Goal: Task Accomplishment & Management: Complete application form

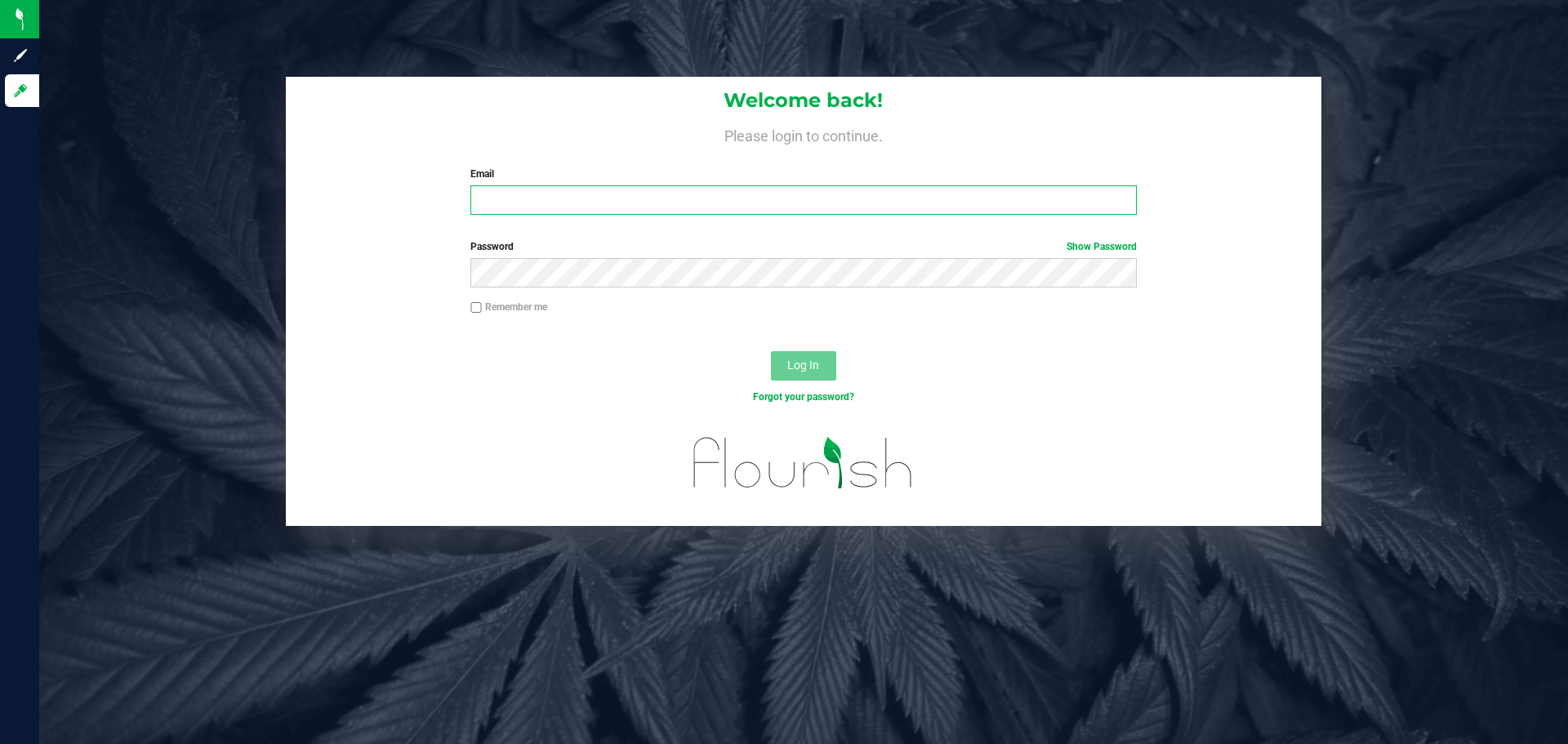
type input "[EMAIL_ADDRESS][DOMAIN_NAME]"
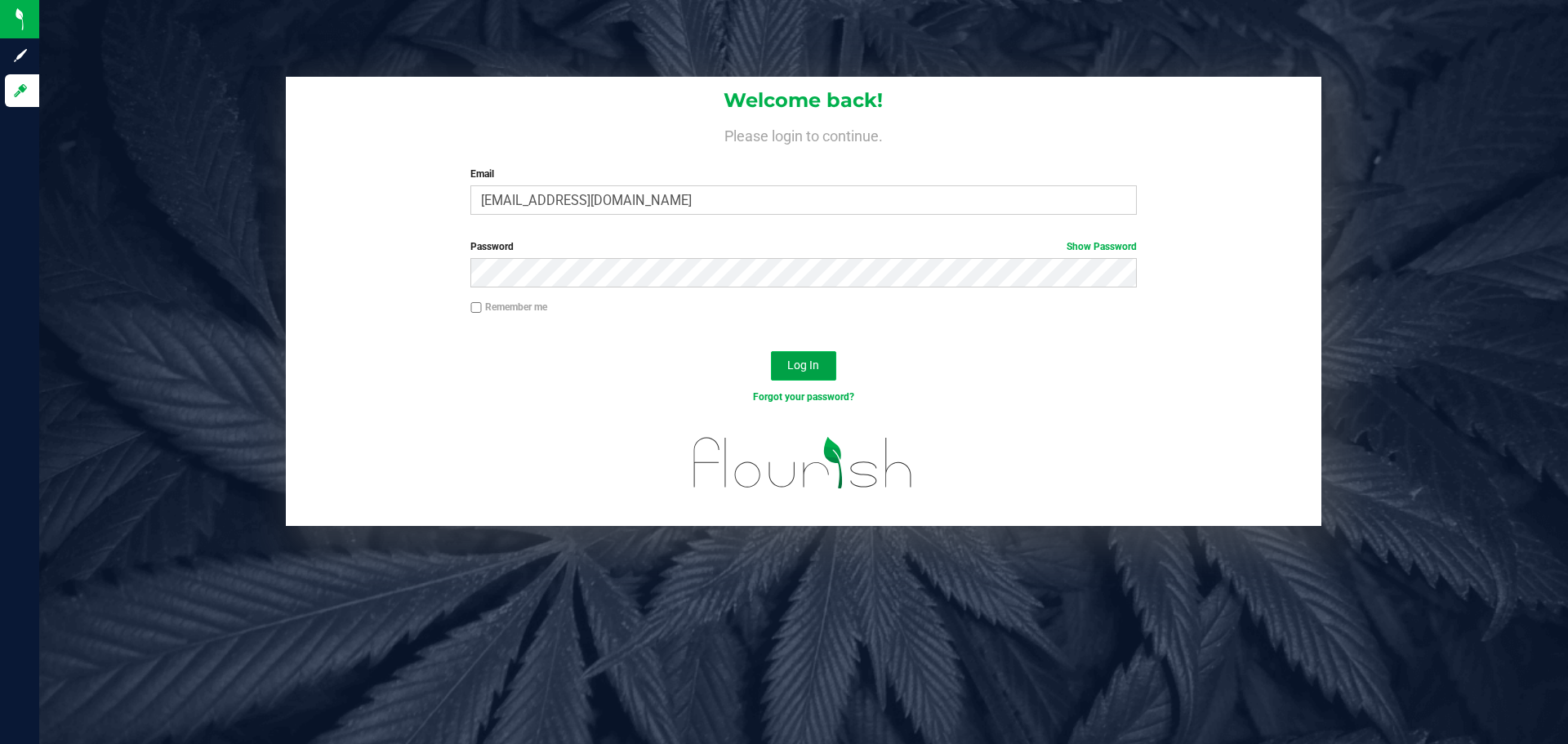
click at [784, 358] on button "Log In" at bounding box center [803, 366] width 65 height 30
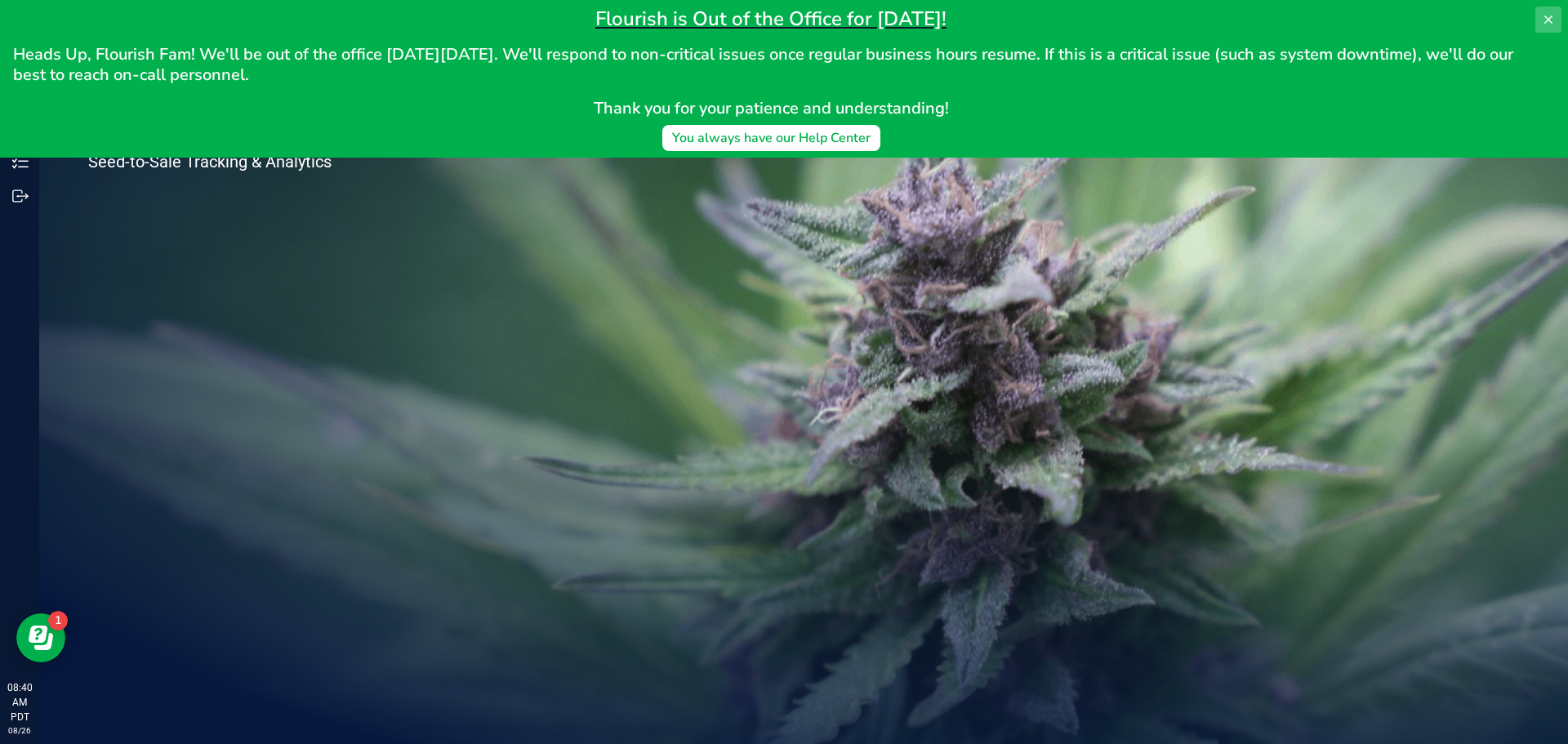
click at [1551, 7] on button at bounding box center [1548, 20] width 26 height 26
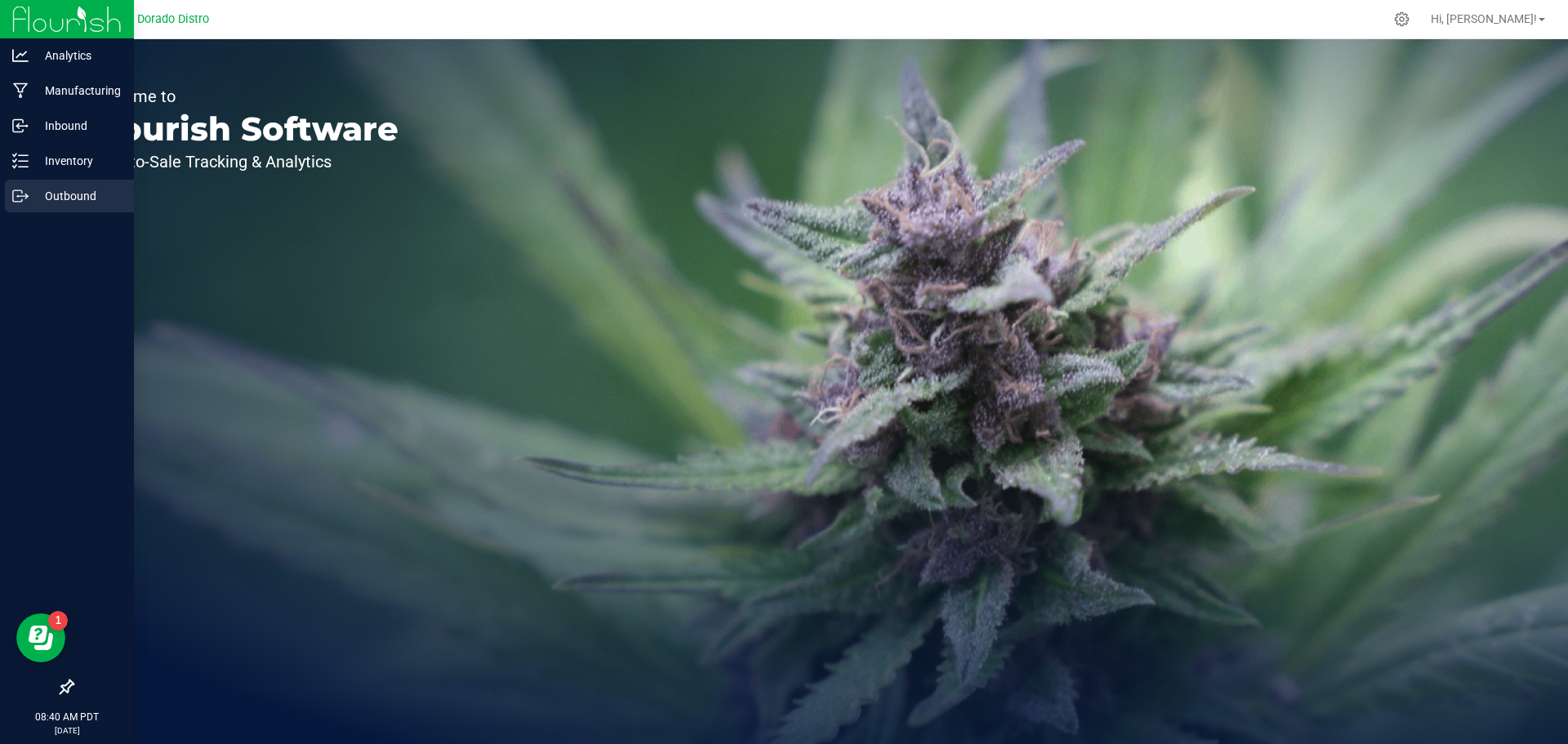
click at [42, 191] on p "Outbound" at bounding box center [77, 196] width 98 height 20
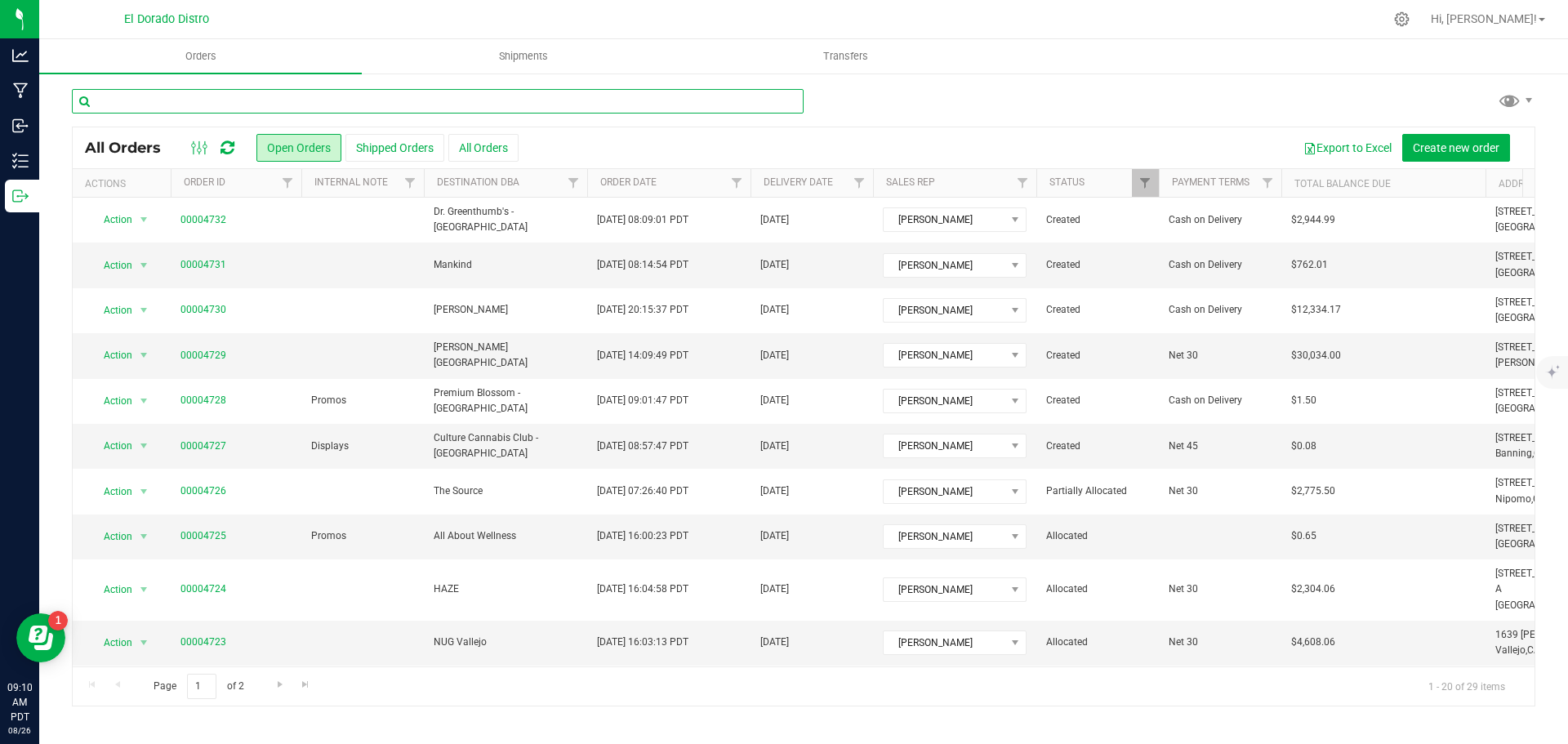
click at [153, 108] on input "text" at bounding box center [438, 101] width 731 height 24
type input "the source"
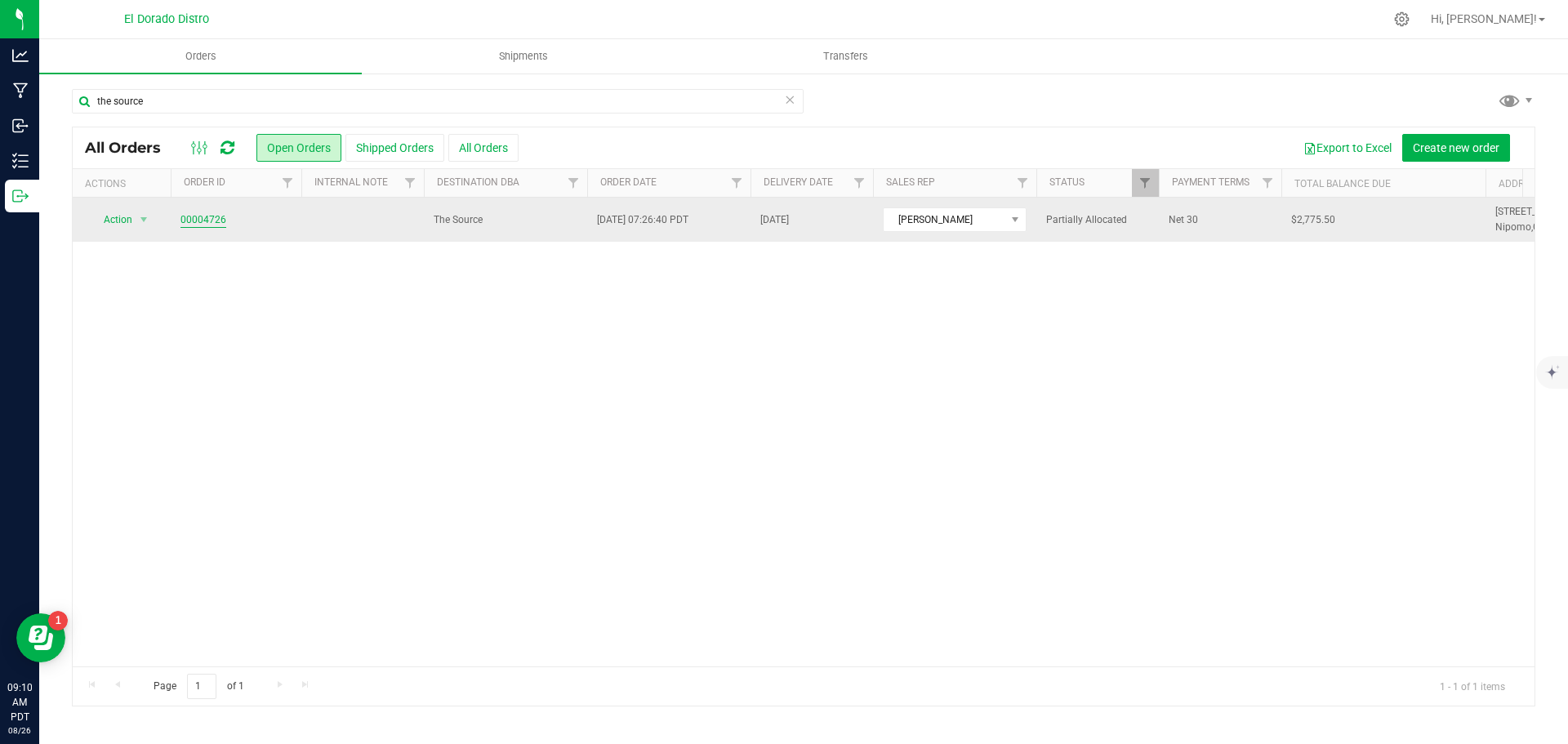
click at [199, 221] on link "00004726" at bounding box center [203, 220] width 46 height 16
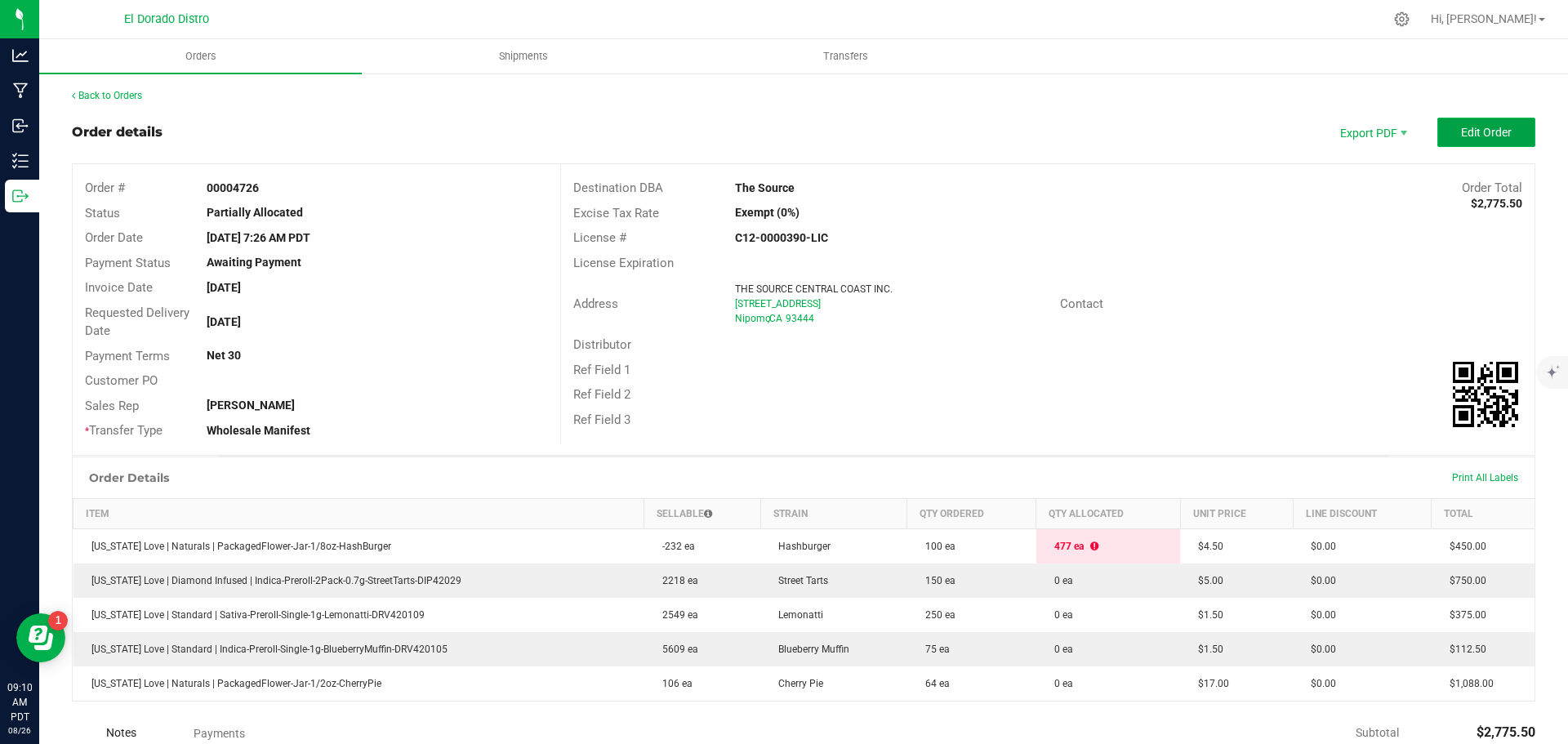
click at [1443, 132] on button "Edit Order" at bounding box center [1486, 132] width 98 height 30
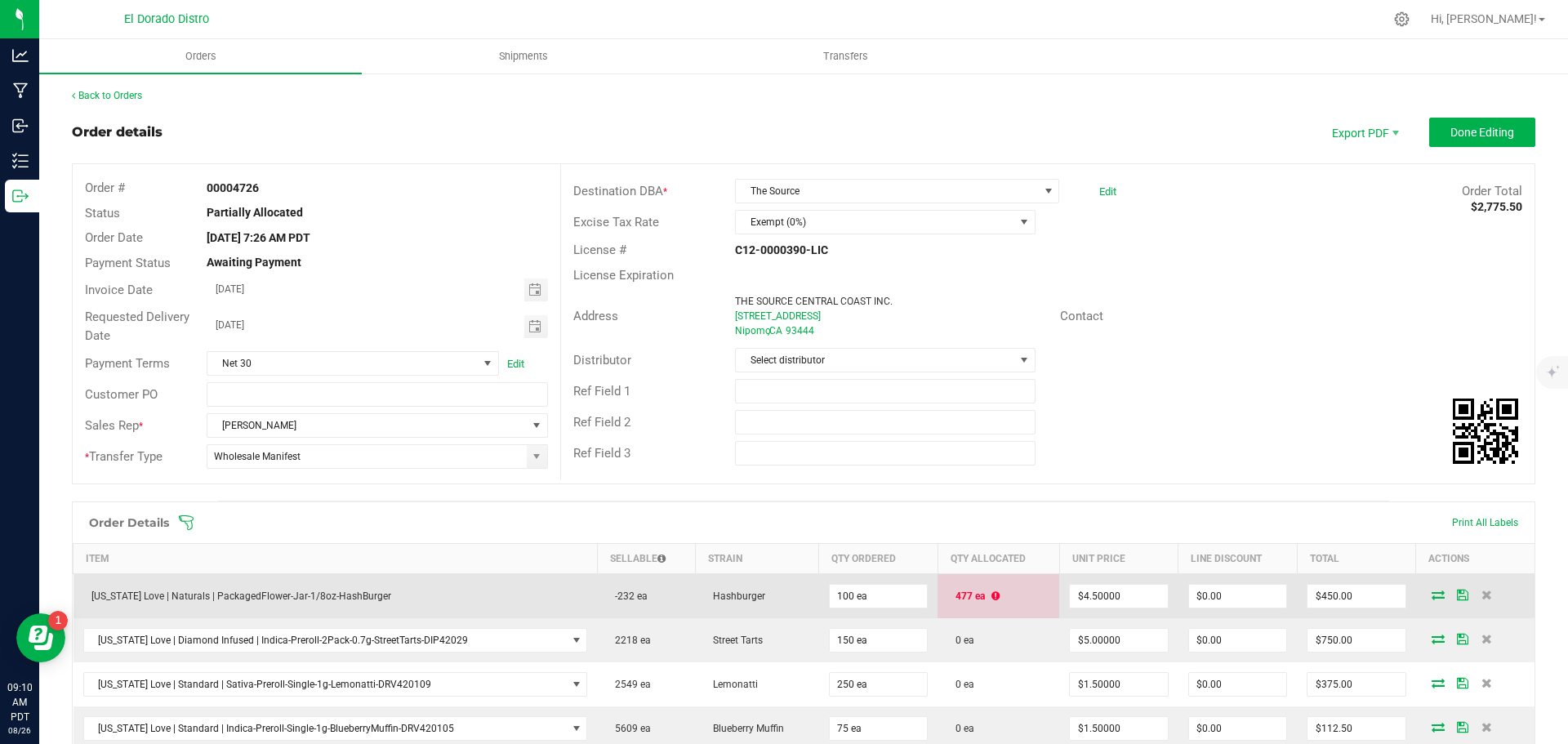
click at [1431, 592] on icon at bounding box center [1437, 594] width 13 height 10
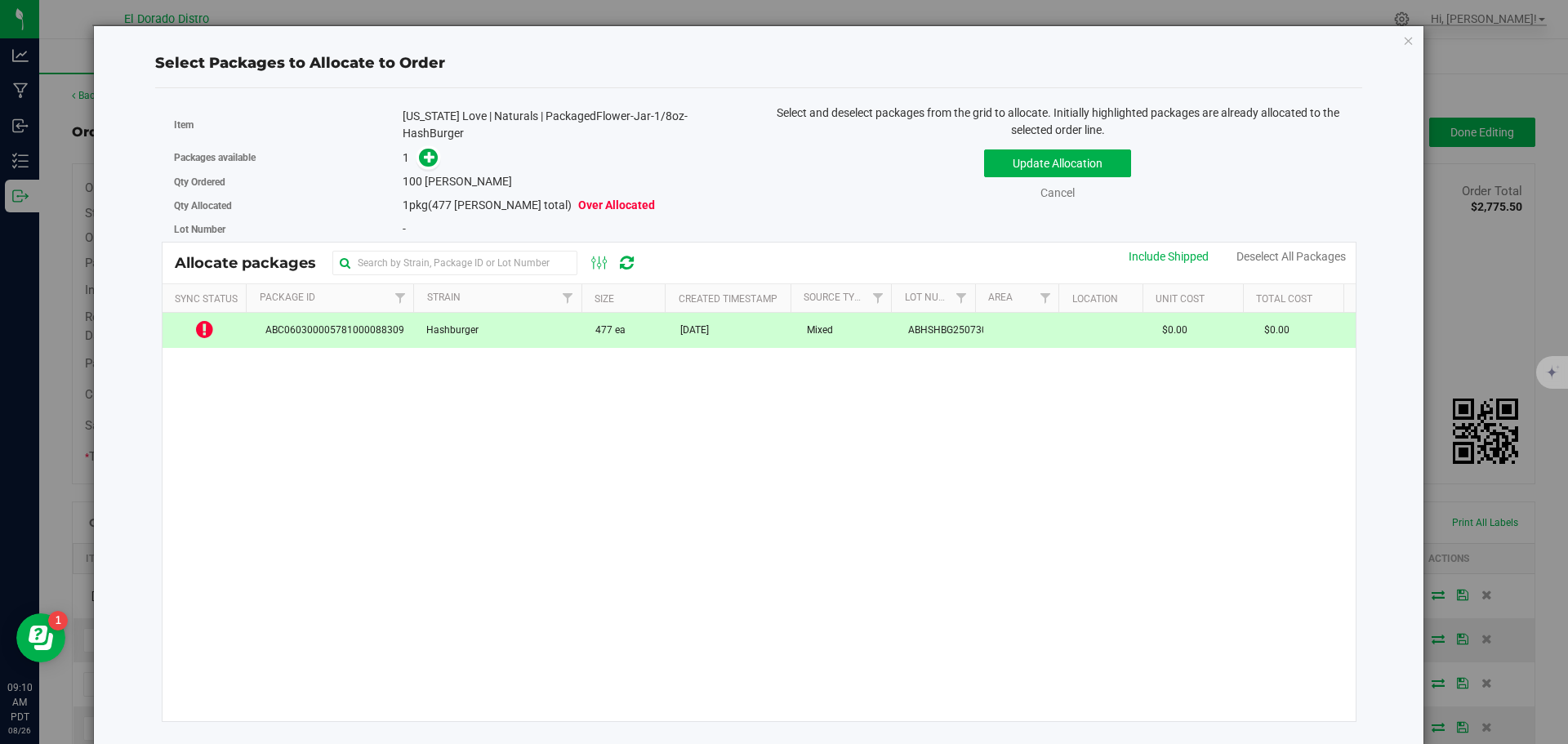
click at [741, 329] on td "[DATE]" at bounding box center [733, 330] width 126 height 35
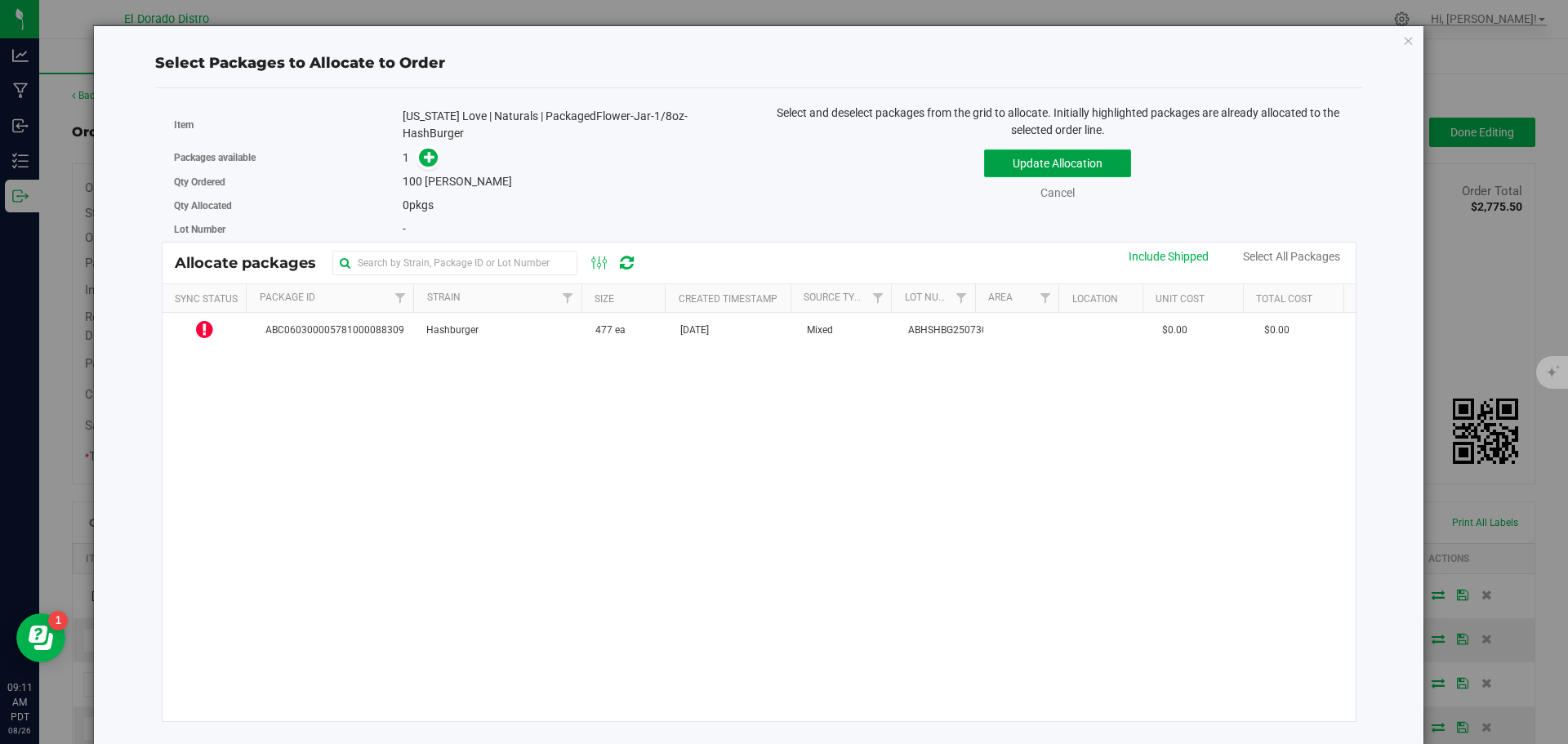
click at [1020, 152] on button "Update Allocation" at bounding box center [1057, 164] width 147 height 28
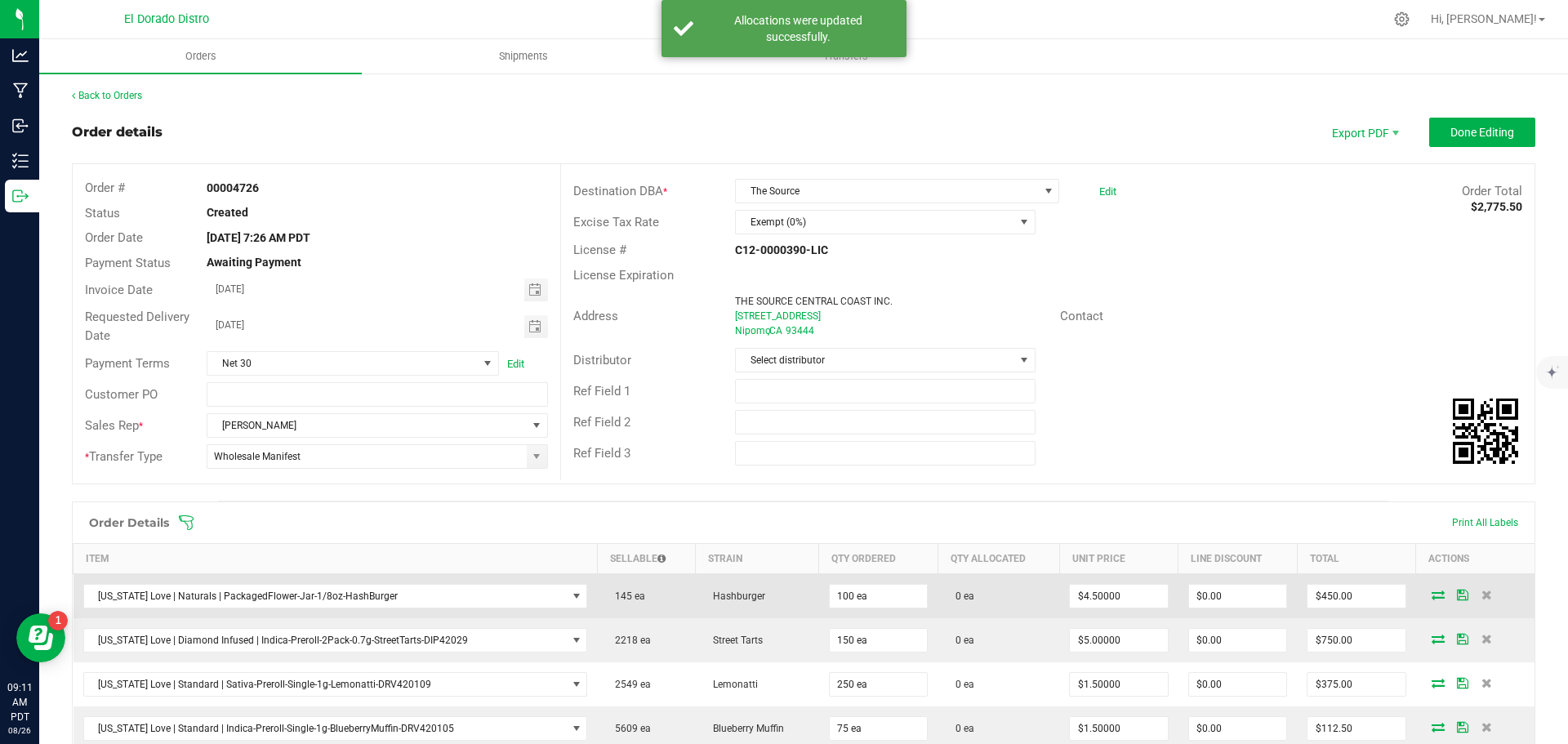
click at [1431, 594] on icon at bounding box center [1437, 594] width 13 height 10
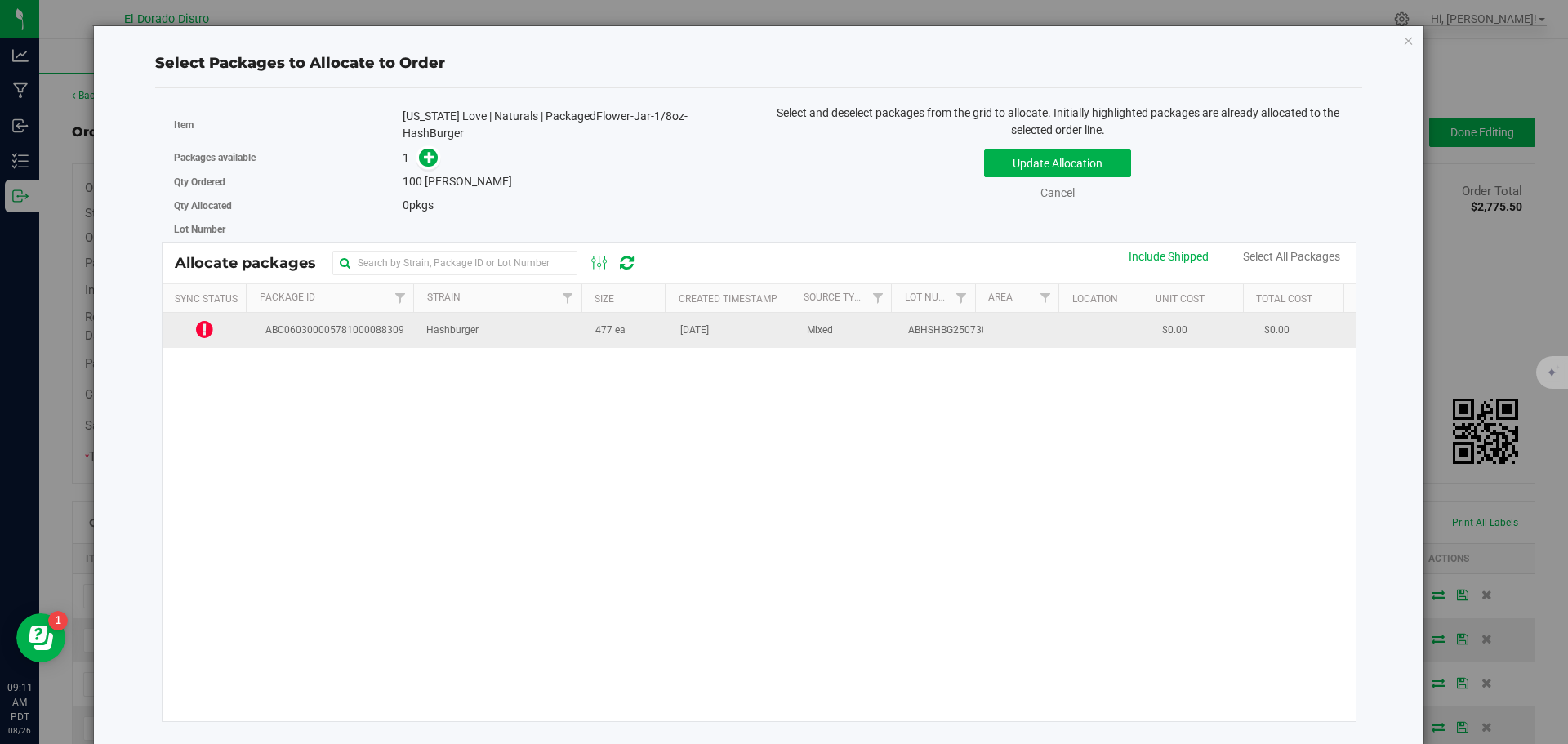
click at [203, 328] on icon at bounding box center [205, 329] width 17 height 20
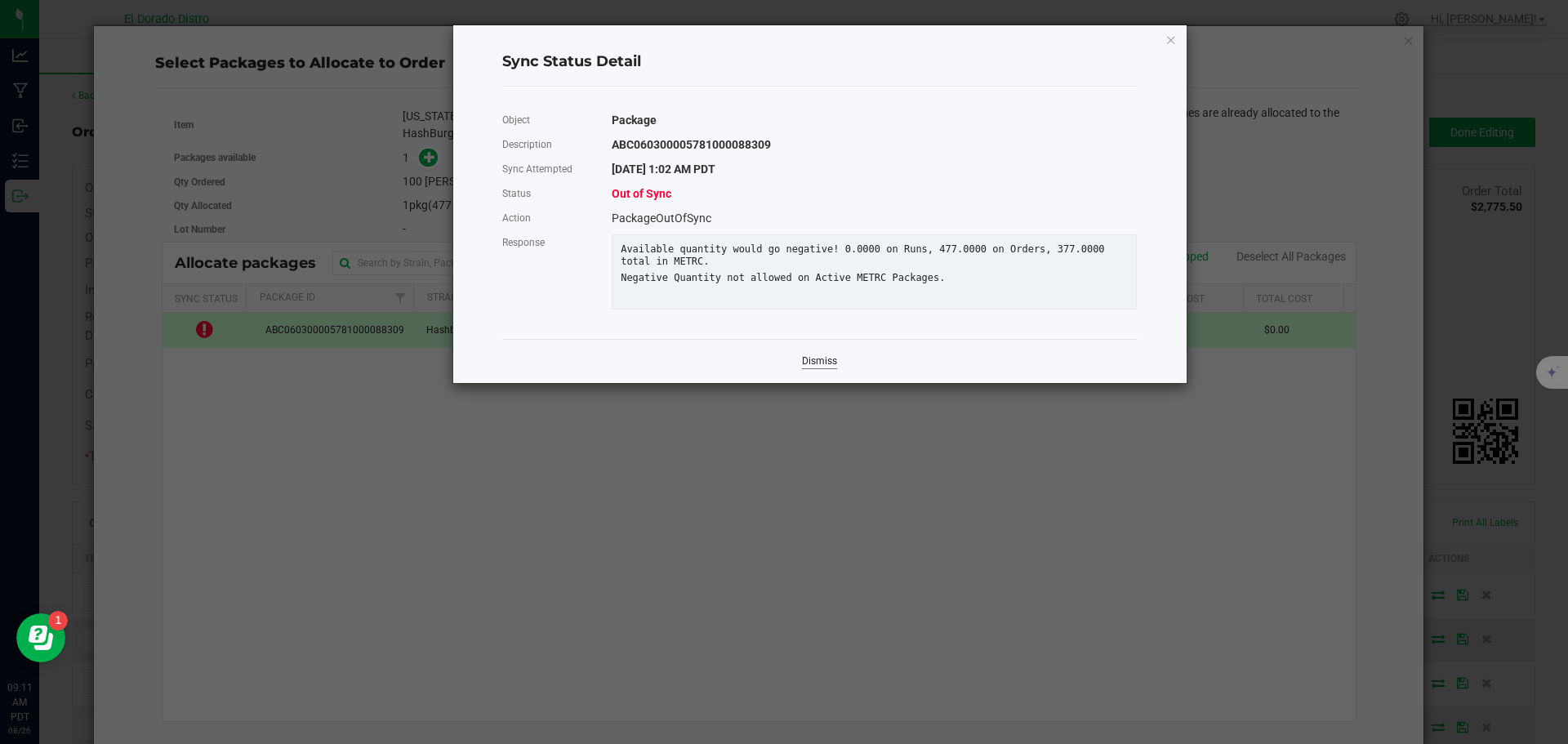
click at [811, 369] on link "Dismiss" at bounding box center [819, 362] width 35 height 14
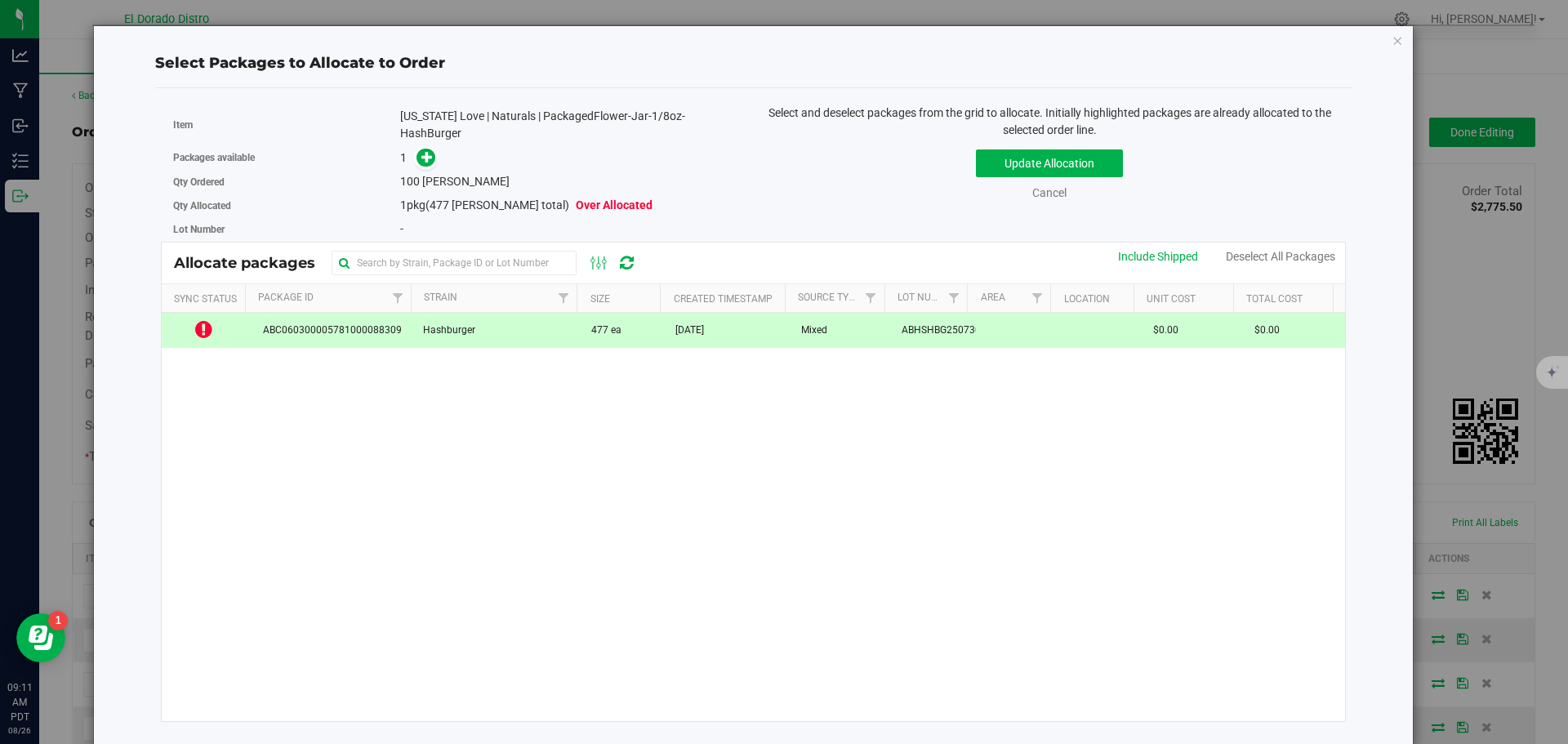
click at [820, 328] on span "Mixed" at bounding box center [814, 330] width 26 height 16
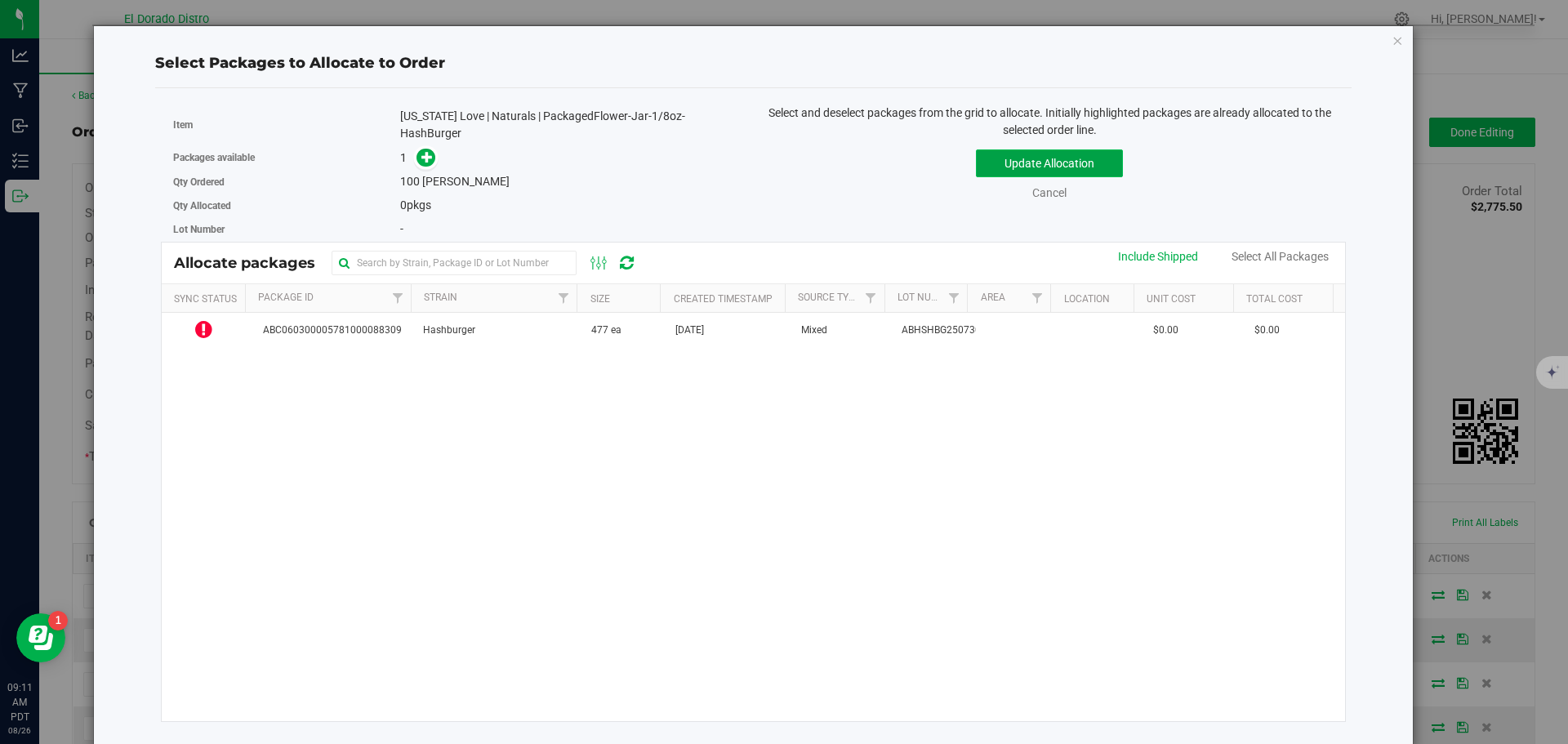
click at [993, 164] on button "Update Allocation" at bounding box center [1049, 164] width 147 height 28
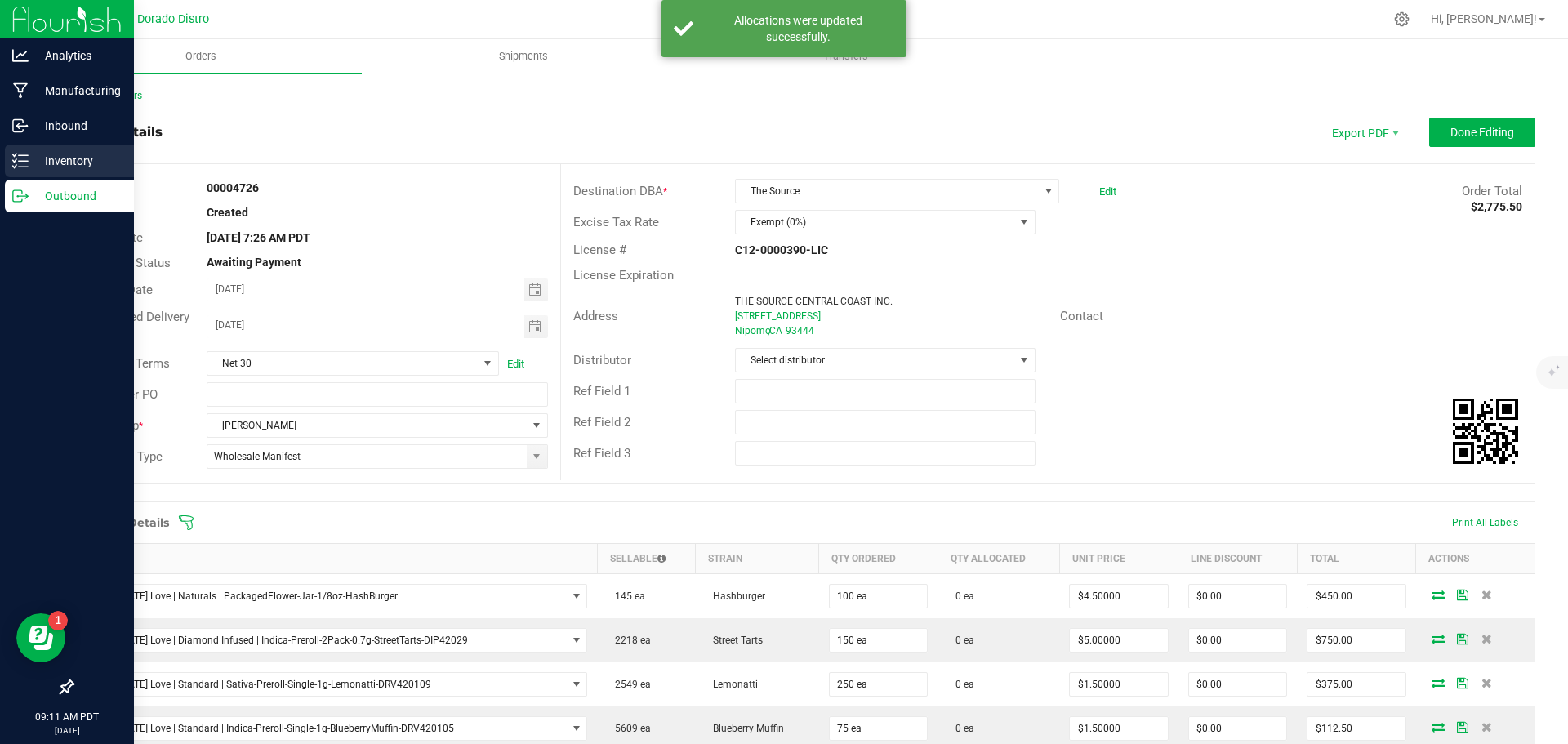
click at [36, 159] on p "Inventory" at bounding box center [77, 161] width 98 height 20
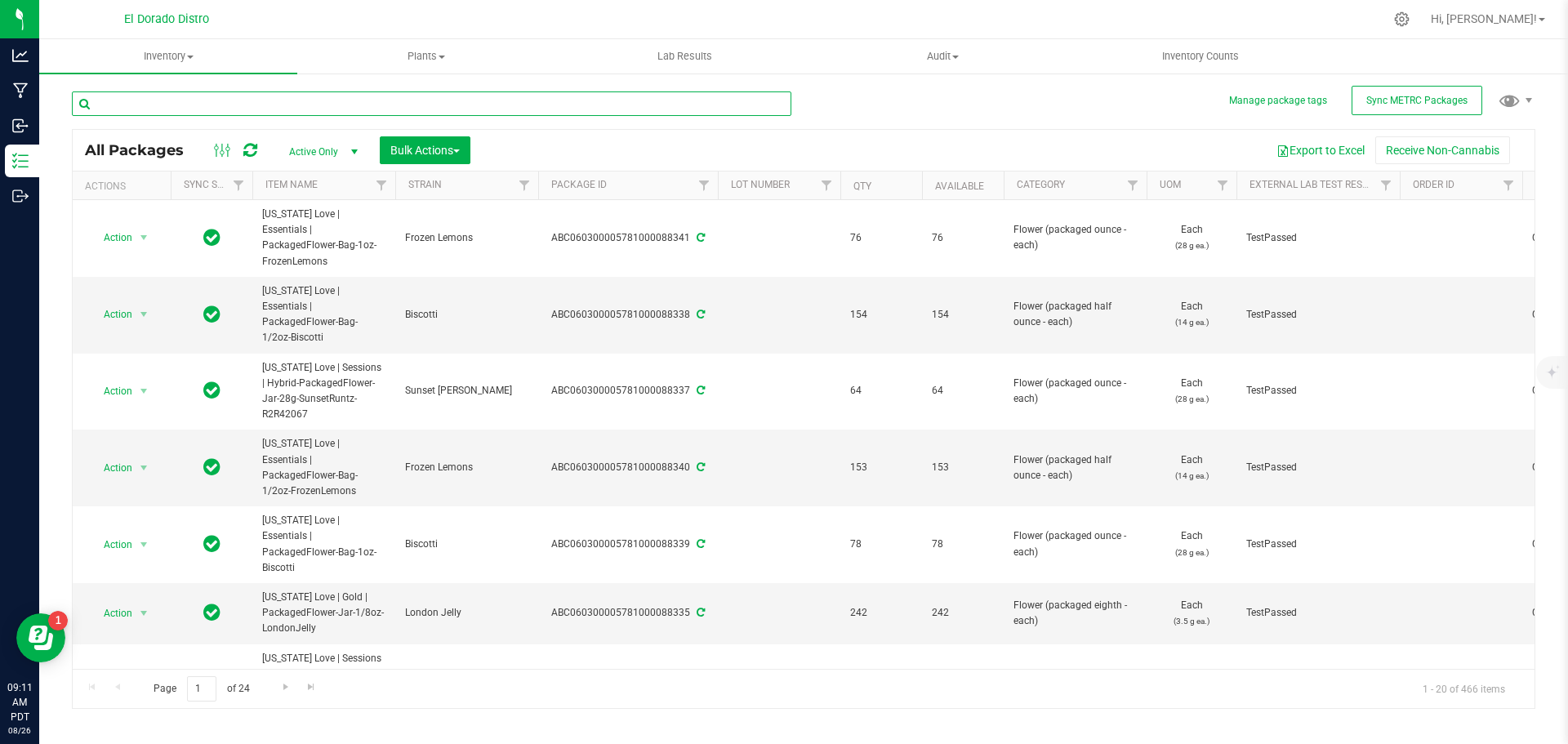
click at [290, 109] on input "text" at bounding box center [432, 104] width 719 height 24
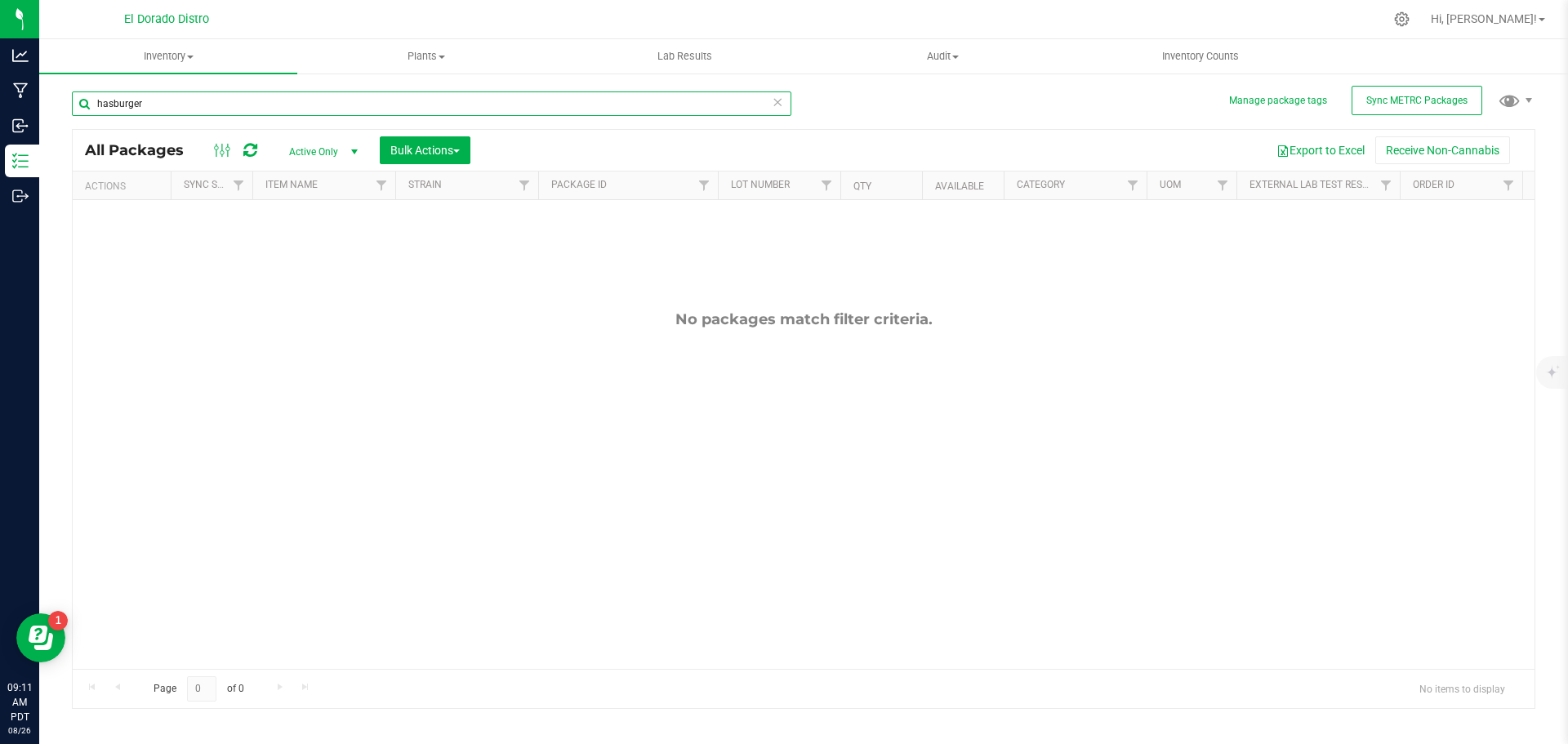
click at [123, 102] on input "hasburger" at bounding box center [432, 104] width 719 height 24
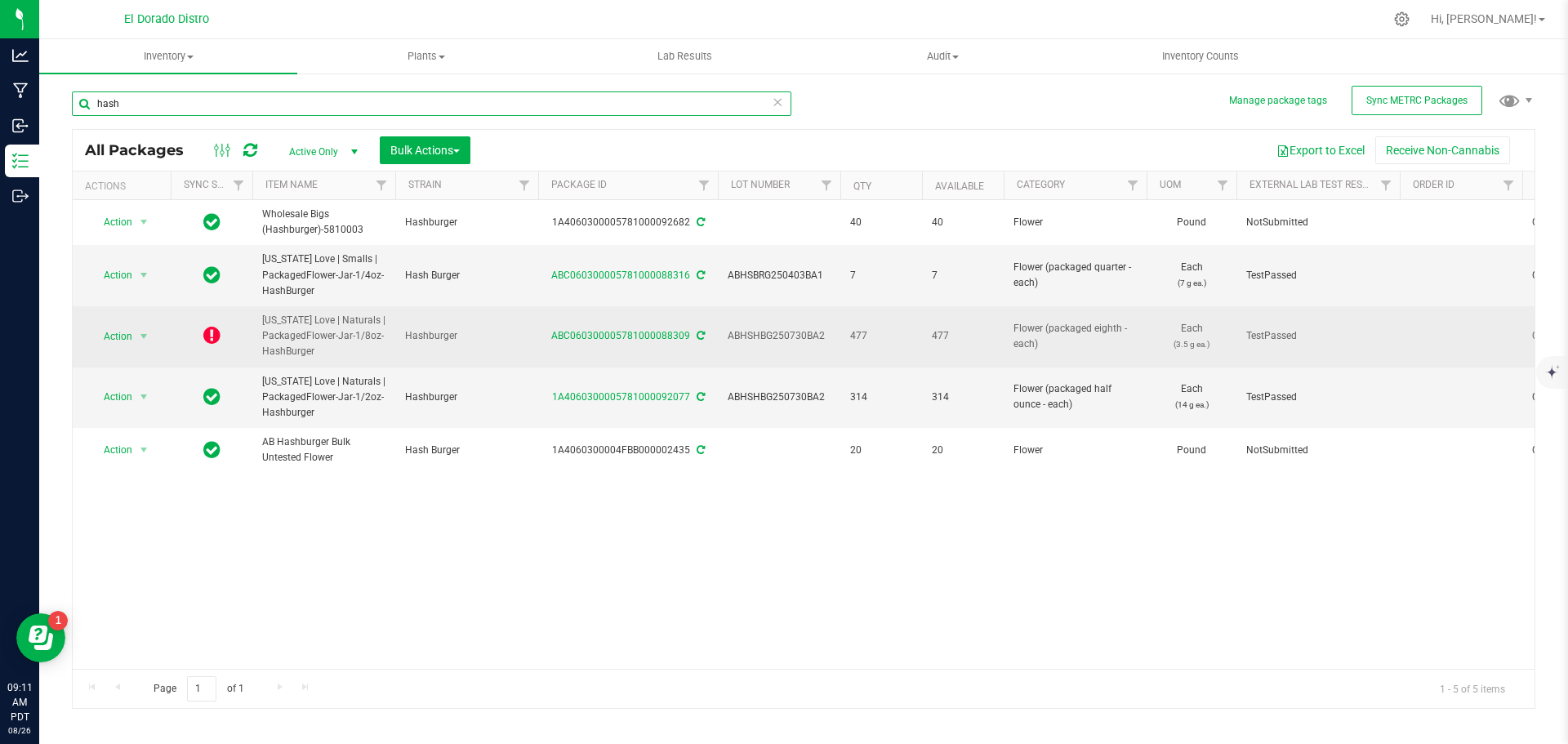
type input "hash"
click at [207, 342] on icon at bounding box center [212, 335] width 17 height 20
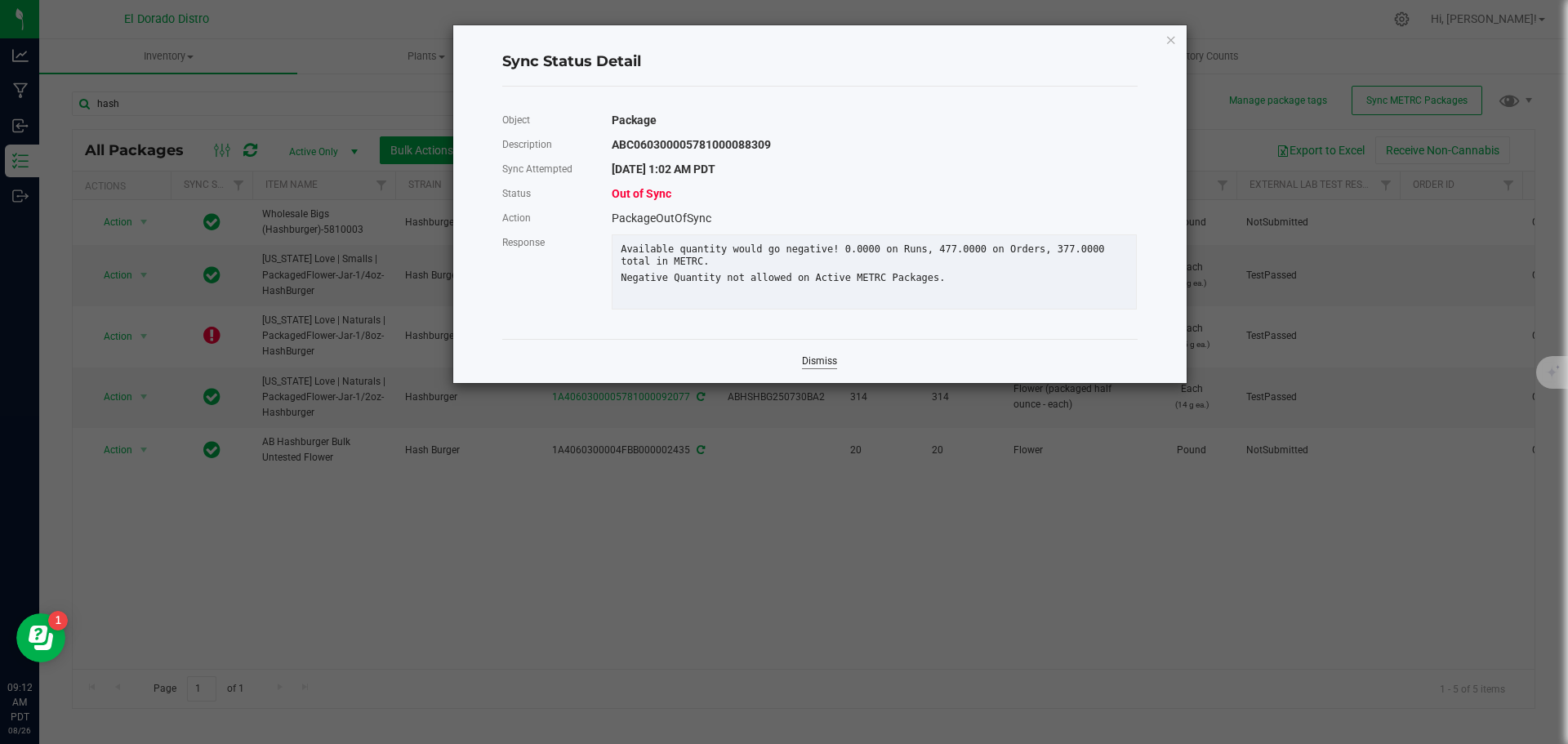
click at [807, 369] on link "Dismiss" at bounding box center [819, 362] width 35 height 14
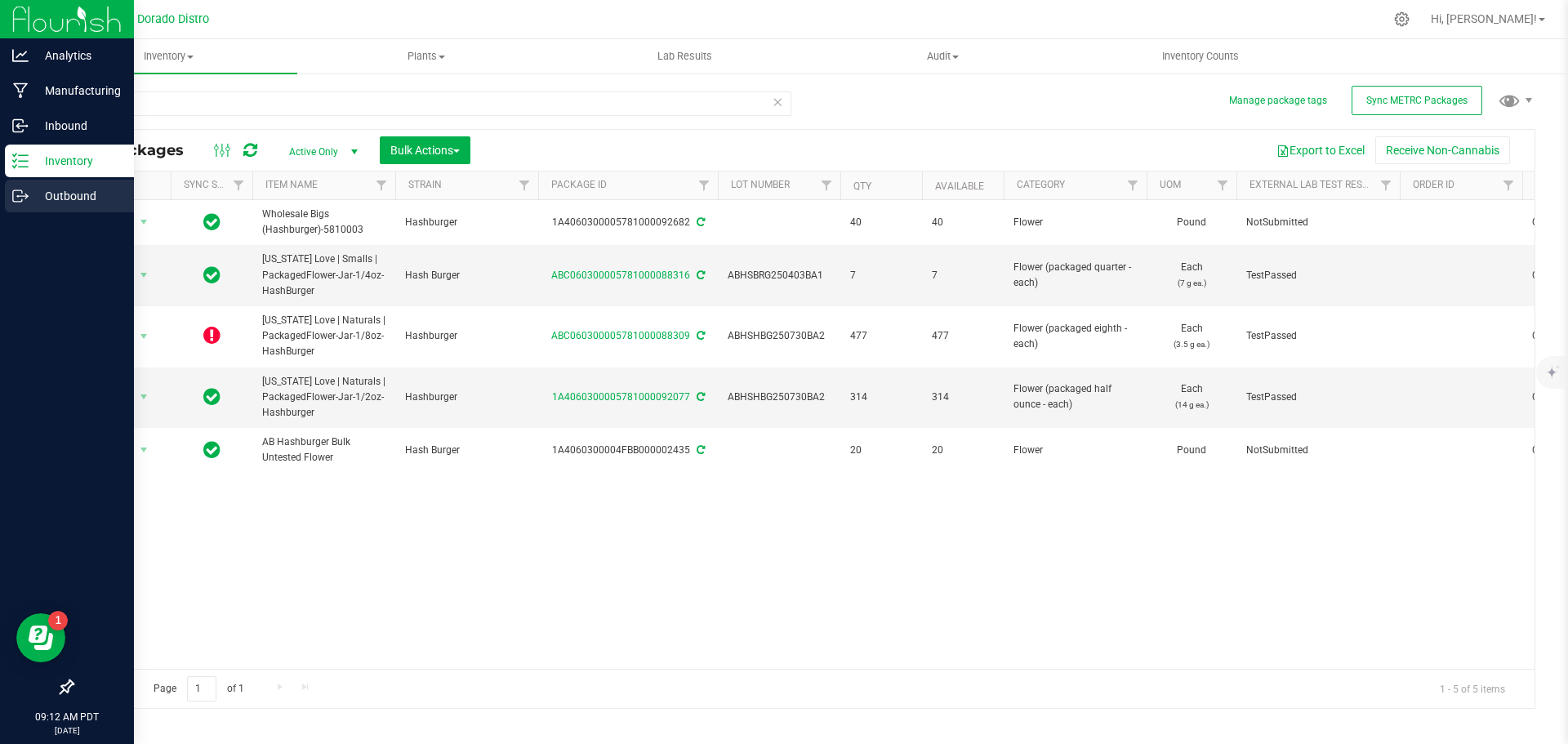
click at [66, 204] on p "Outbound" at bounding box center [77, 196] width 98 height 20
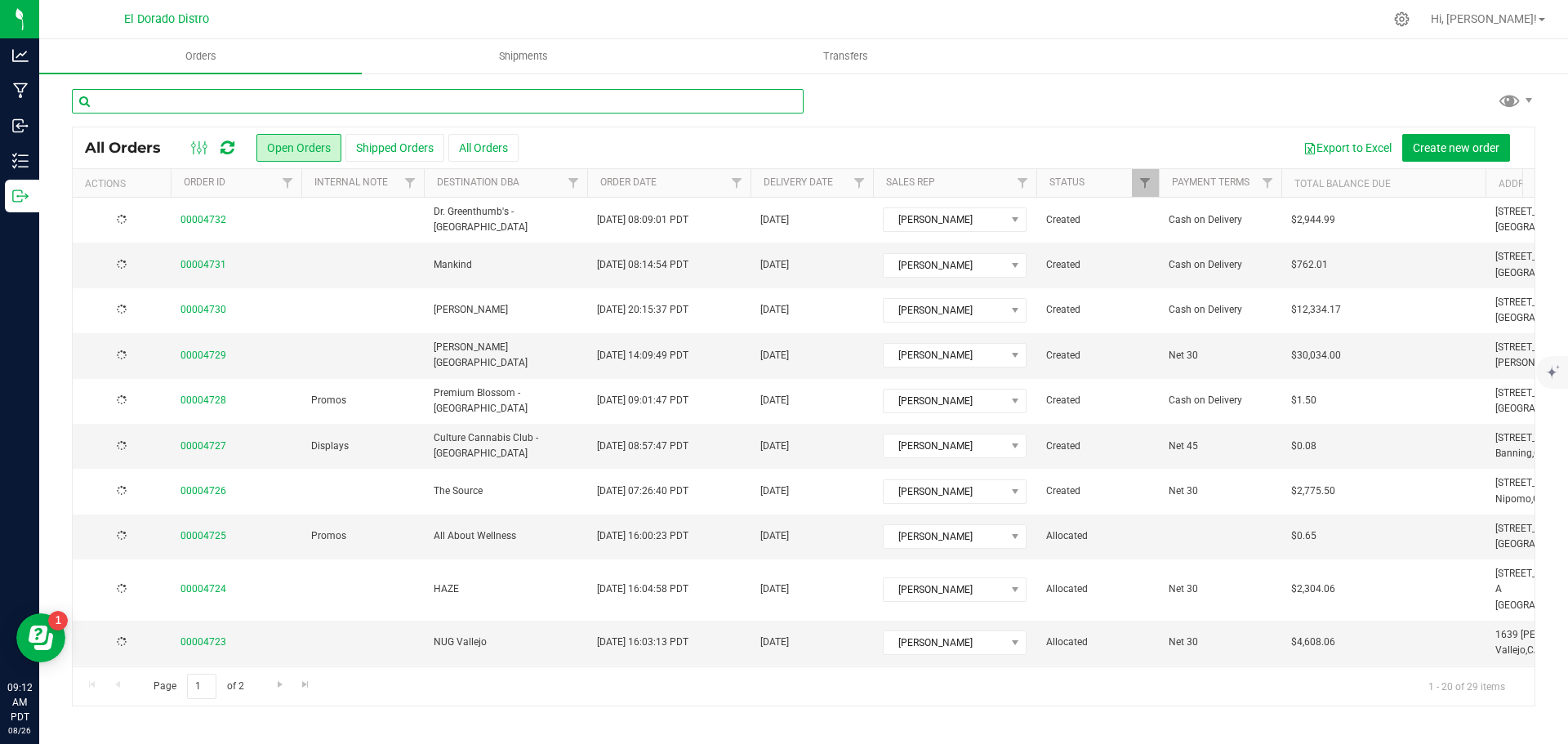
click at [204, 107] on input "text" at bounding box center [438, 101] width 731 height 24
type input "the source"
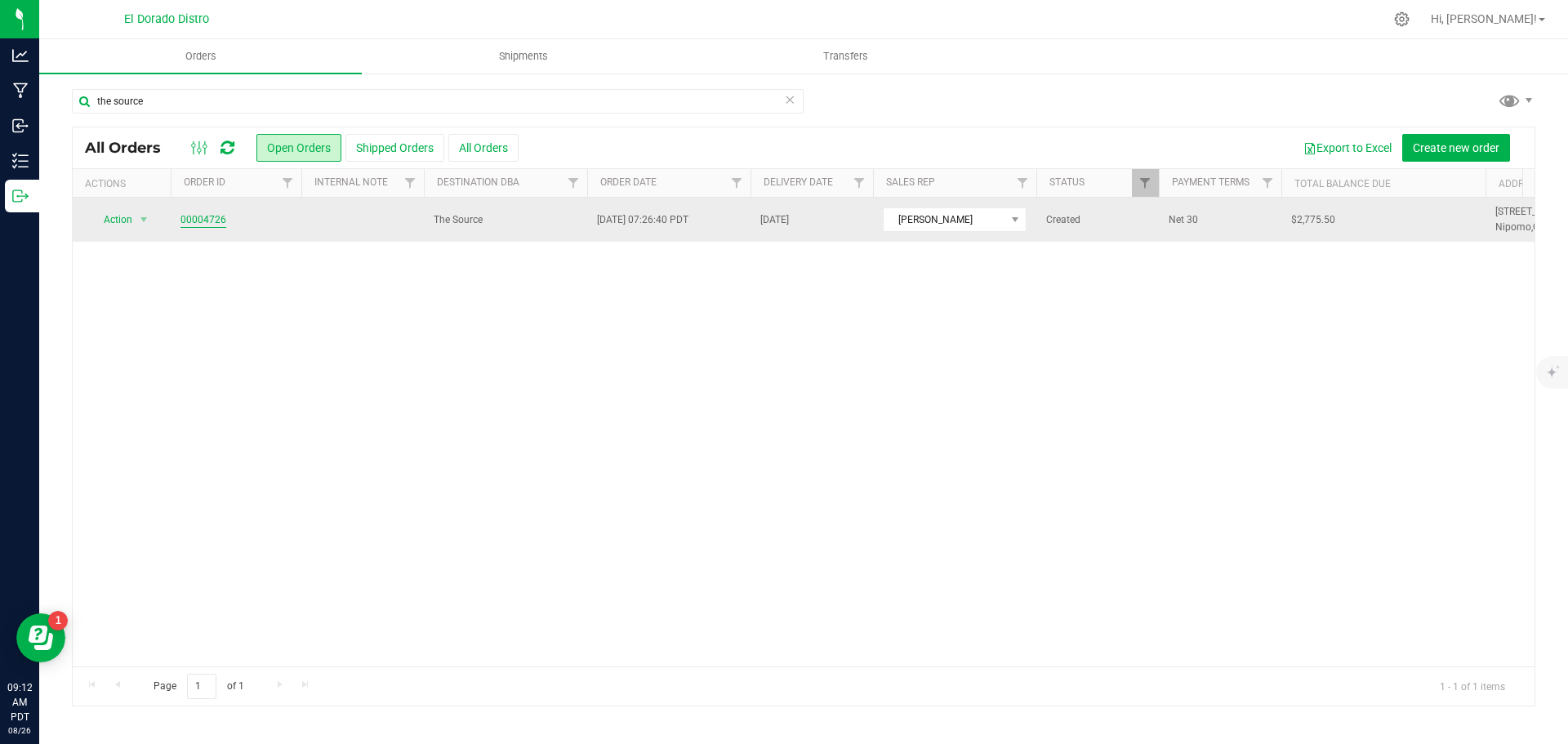
click at [194, 217] on link "00004726" at bounding box center [203, 220] width 46 height 16
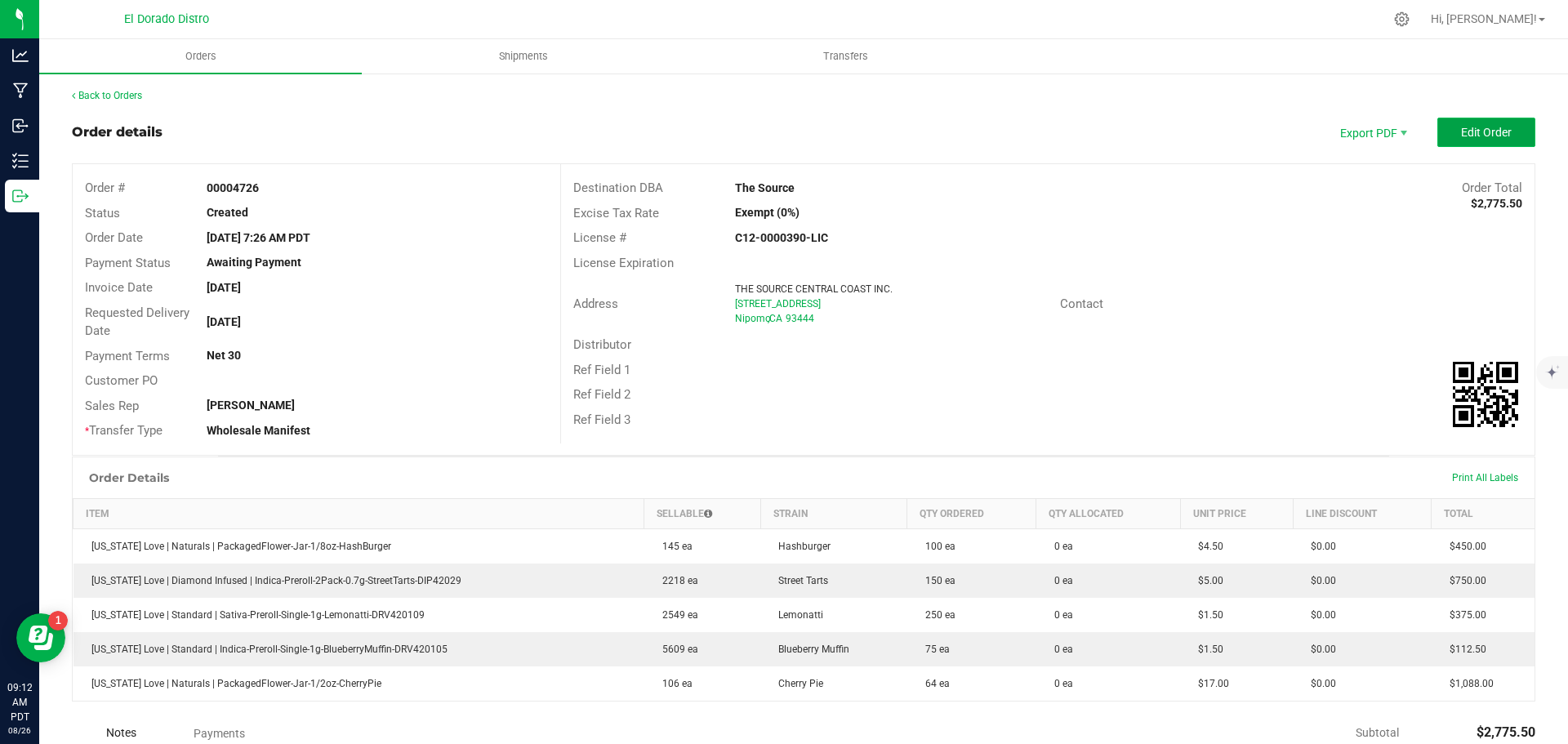
click at [1494, 131] on span "Edit Order" at bounding box center [1486, 132] width 50 height 13
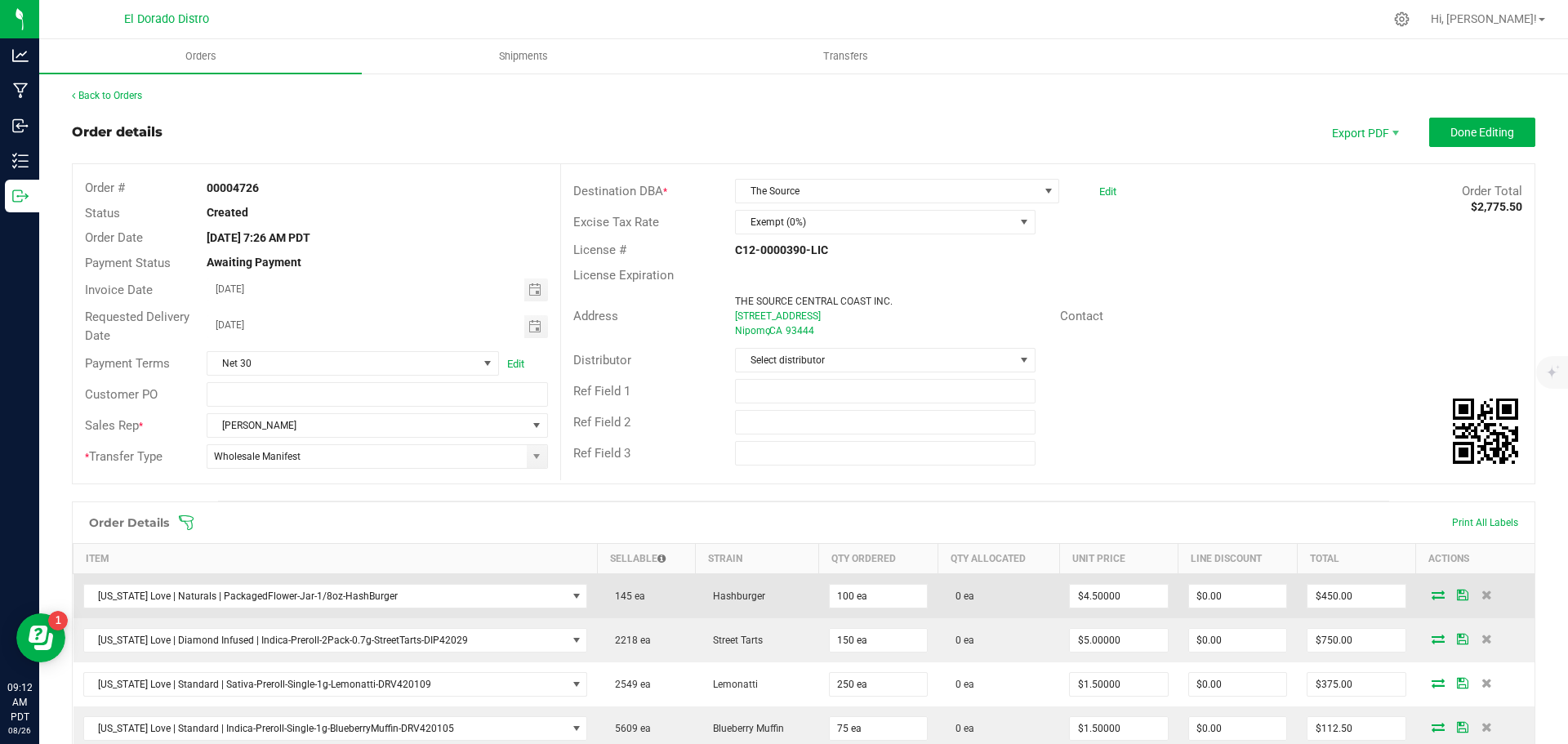
click at [1431, 599] on icon at bounding box center [1437, 594] width 13 height 10
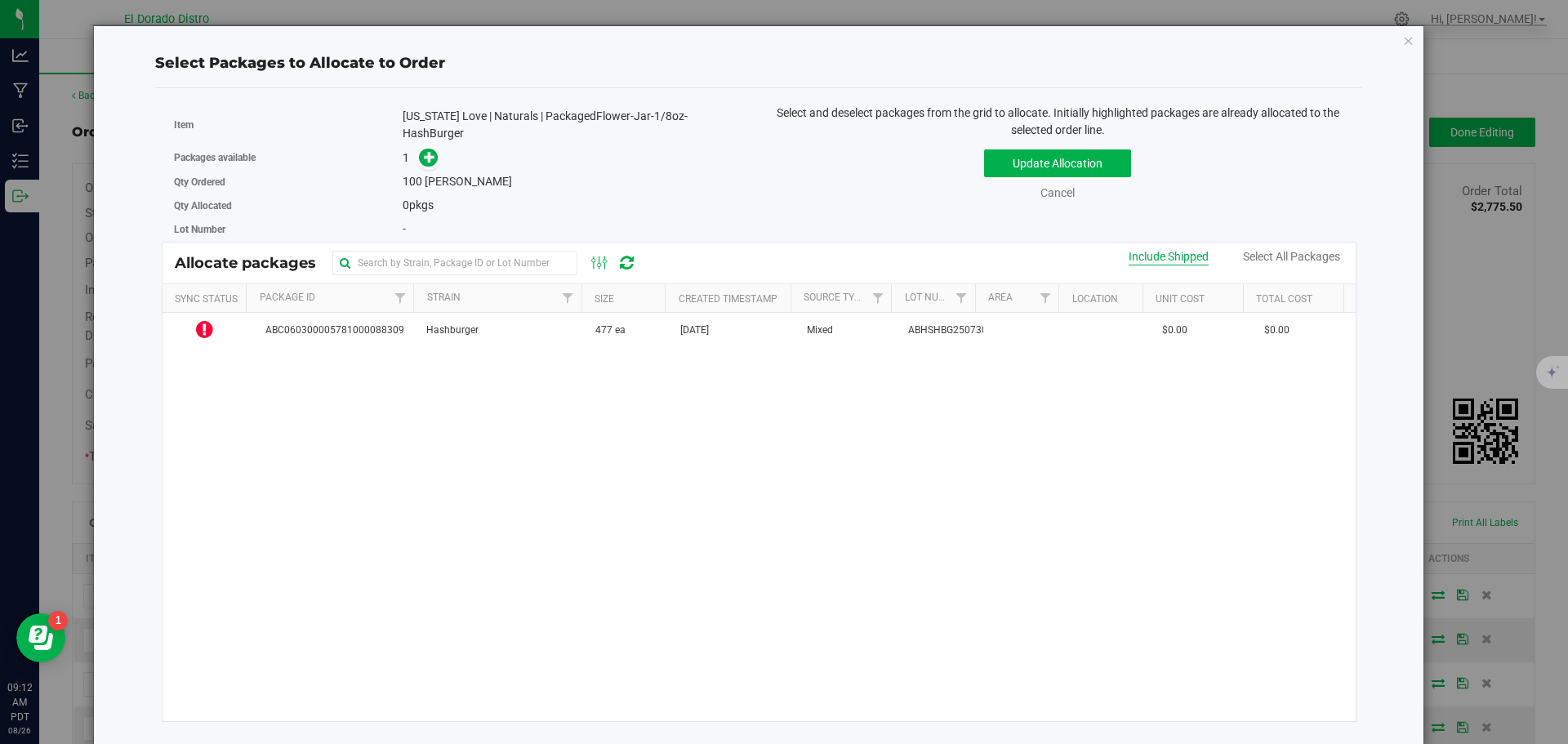
click at [1176, 256] on div "Include Shipped" at bounding box center [1168, 257] width 80 height 17
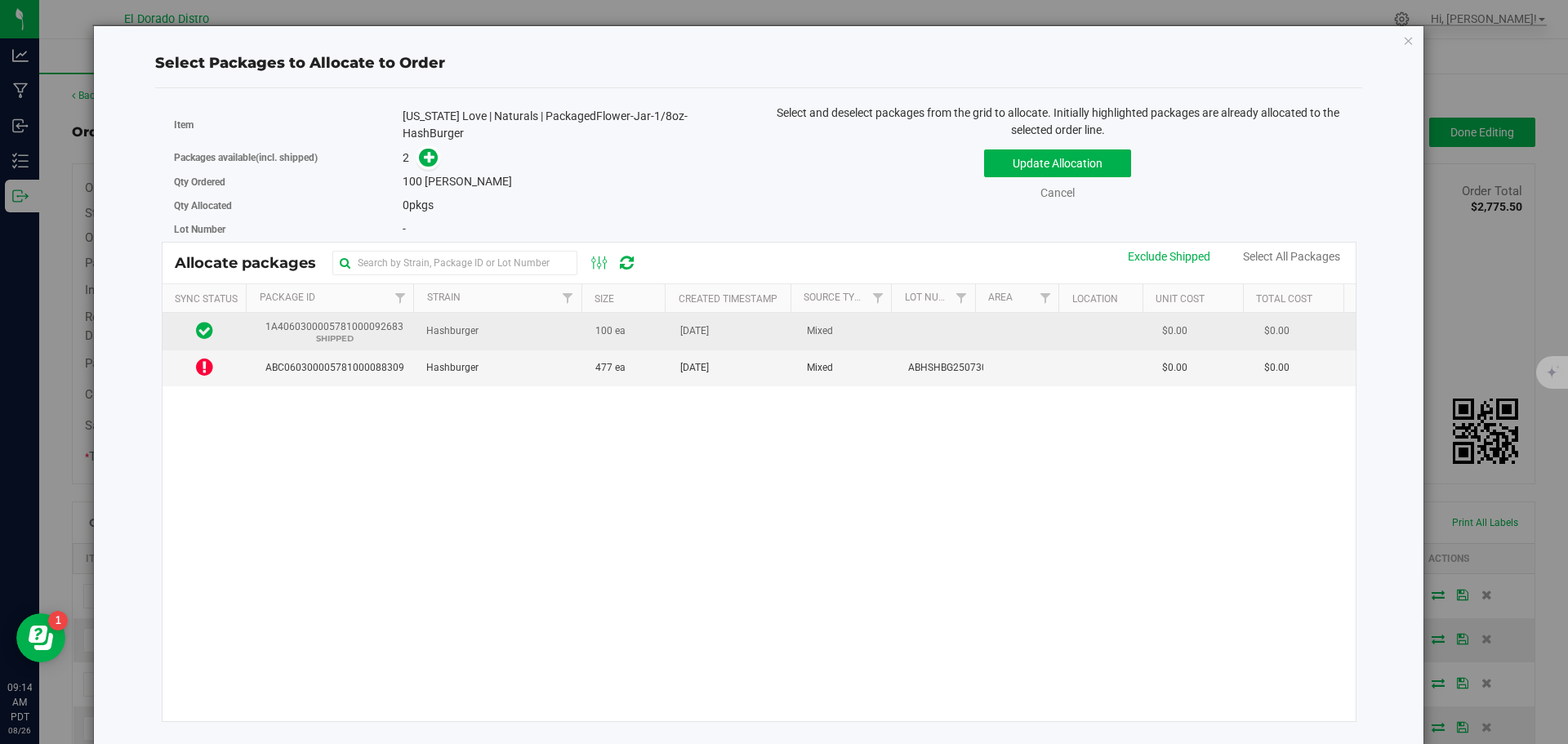
click at [466, 326] on span "Hashburger" at bounding box center [453, 331] width 52 height 16
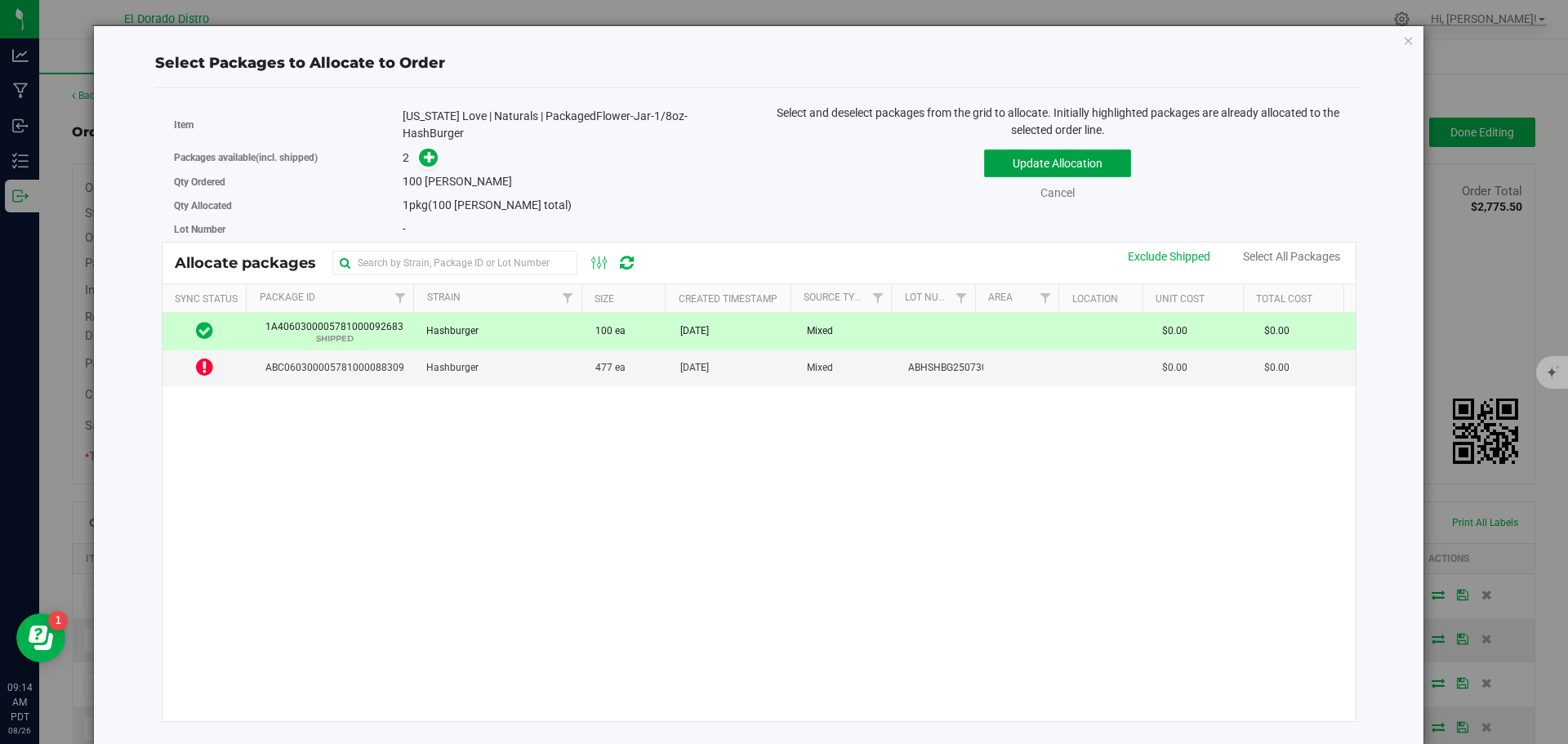
click at [1006, 165] on button "Update Allocation" at bounding box center [1057, 164] width 147 height 28
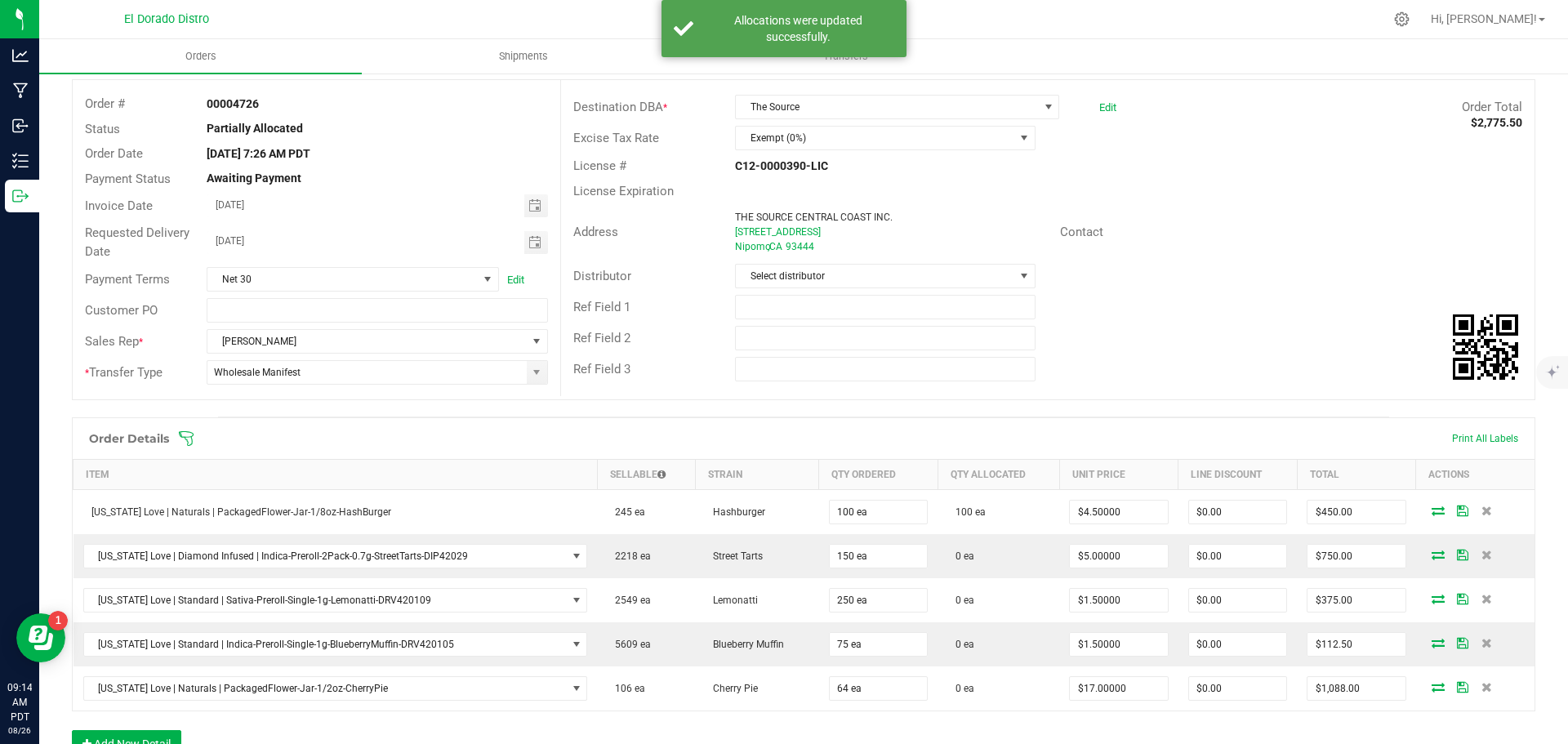
scroll to position [164, 0]
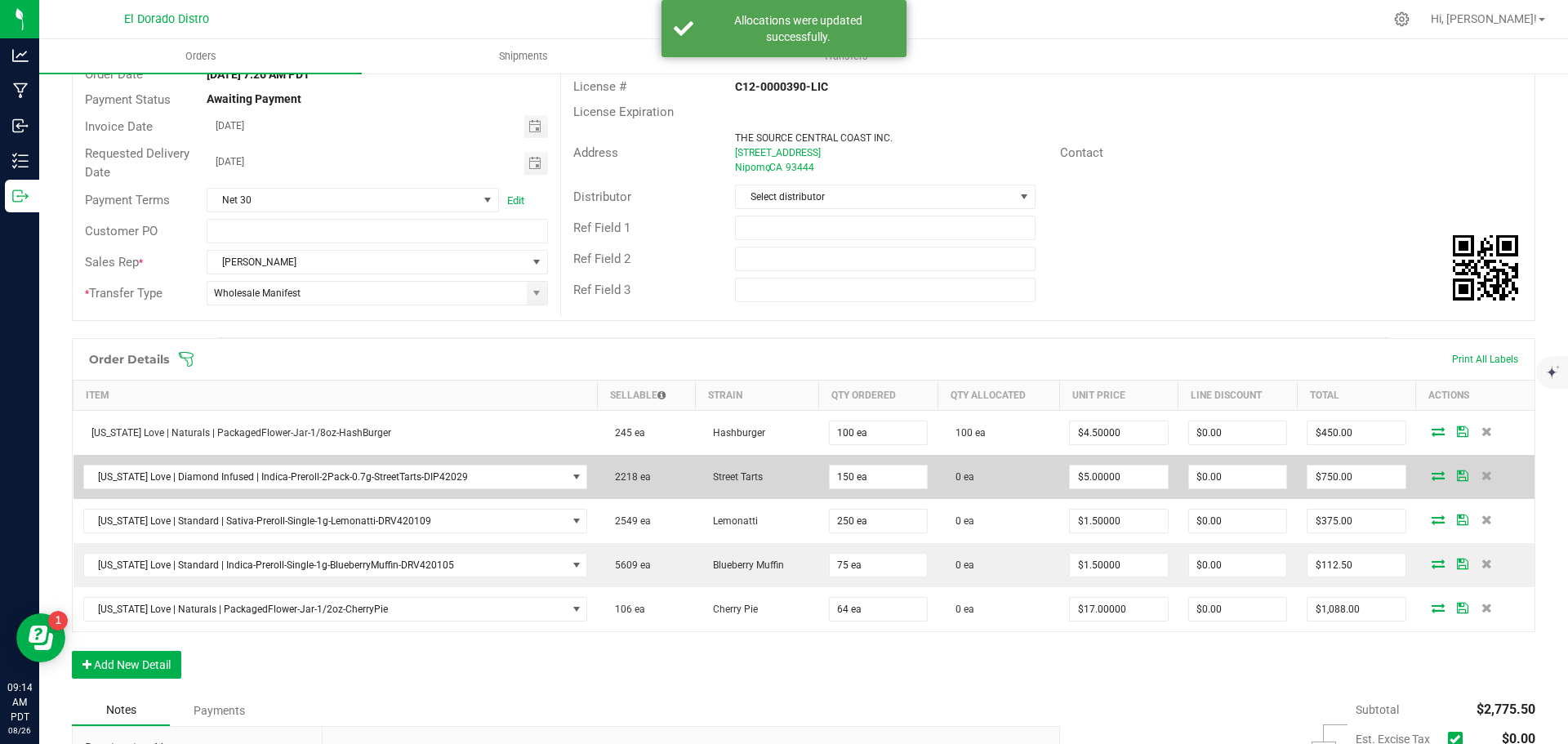
click at [1431, 478] on icon at bounding box center [1437, 475] width 13 height 10
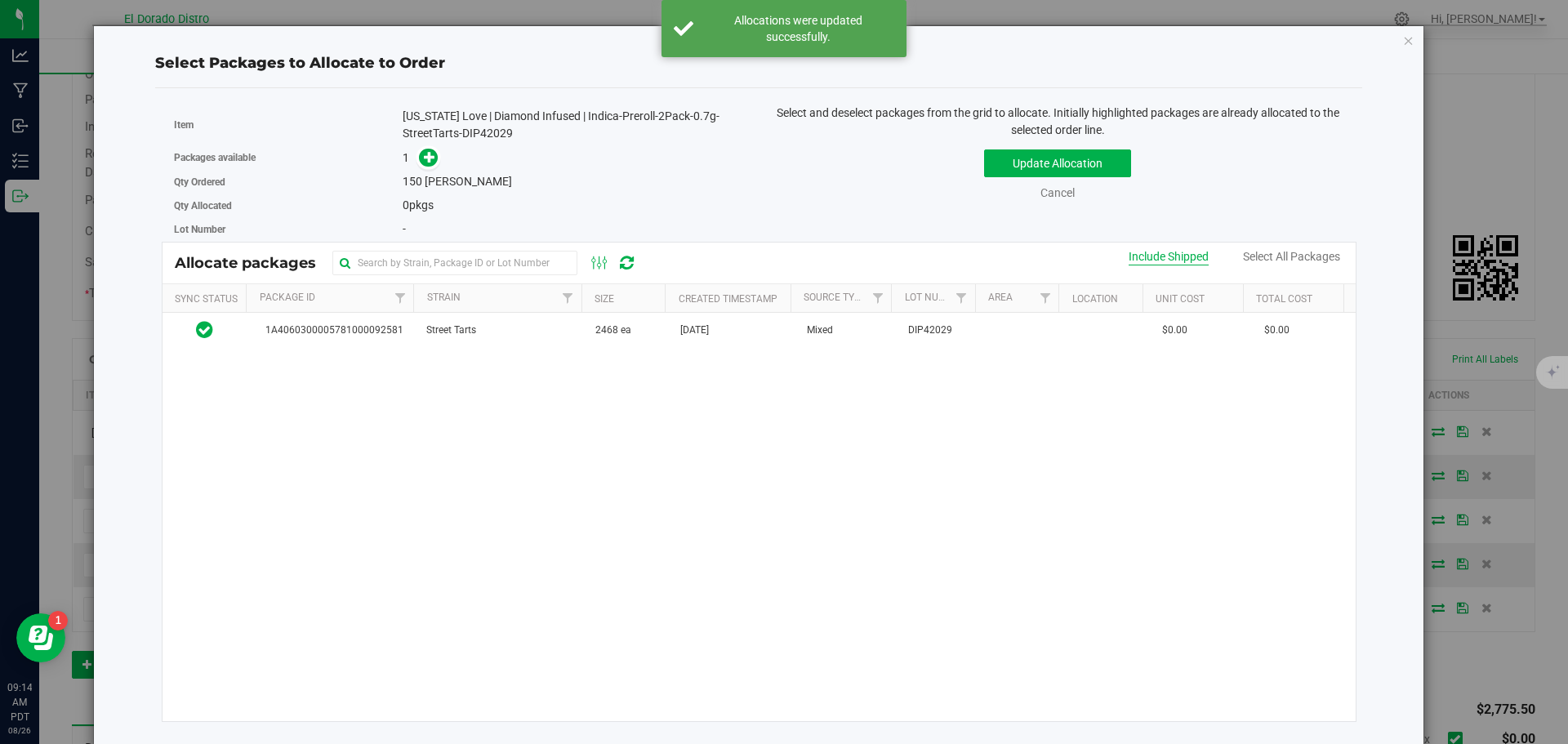
click at [1188, 254] on div "Include Shipped" at bounding box center [1168, 257] width 80 height 17
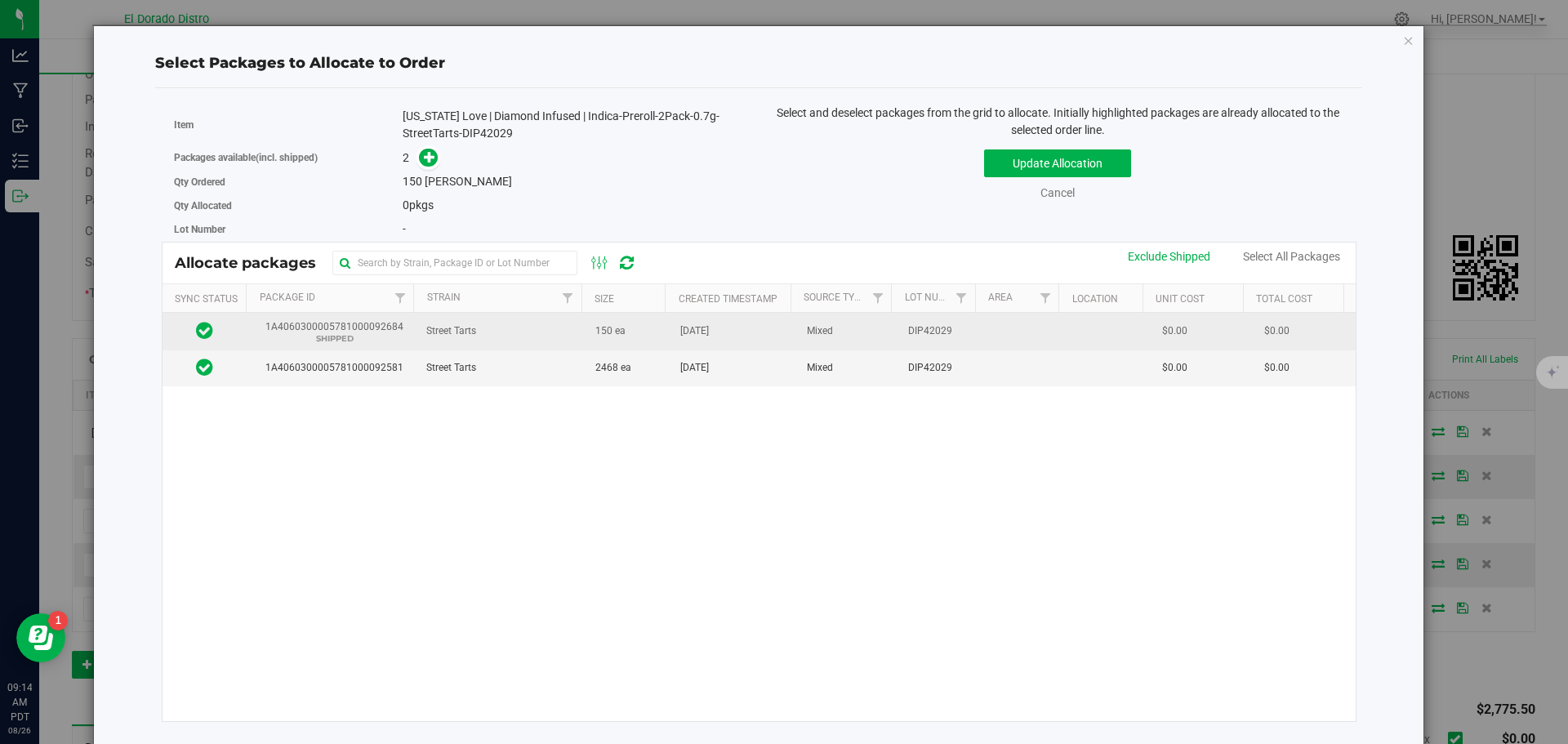
click at [769, 335] on td "[DATE]" at bounding box center [733, 331] width 126 height 37
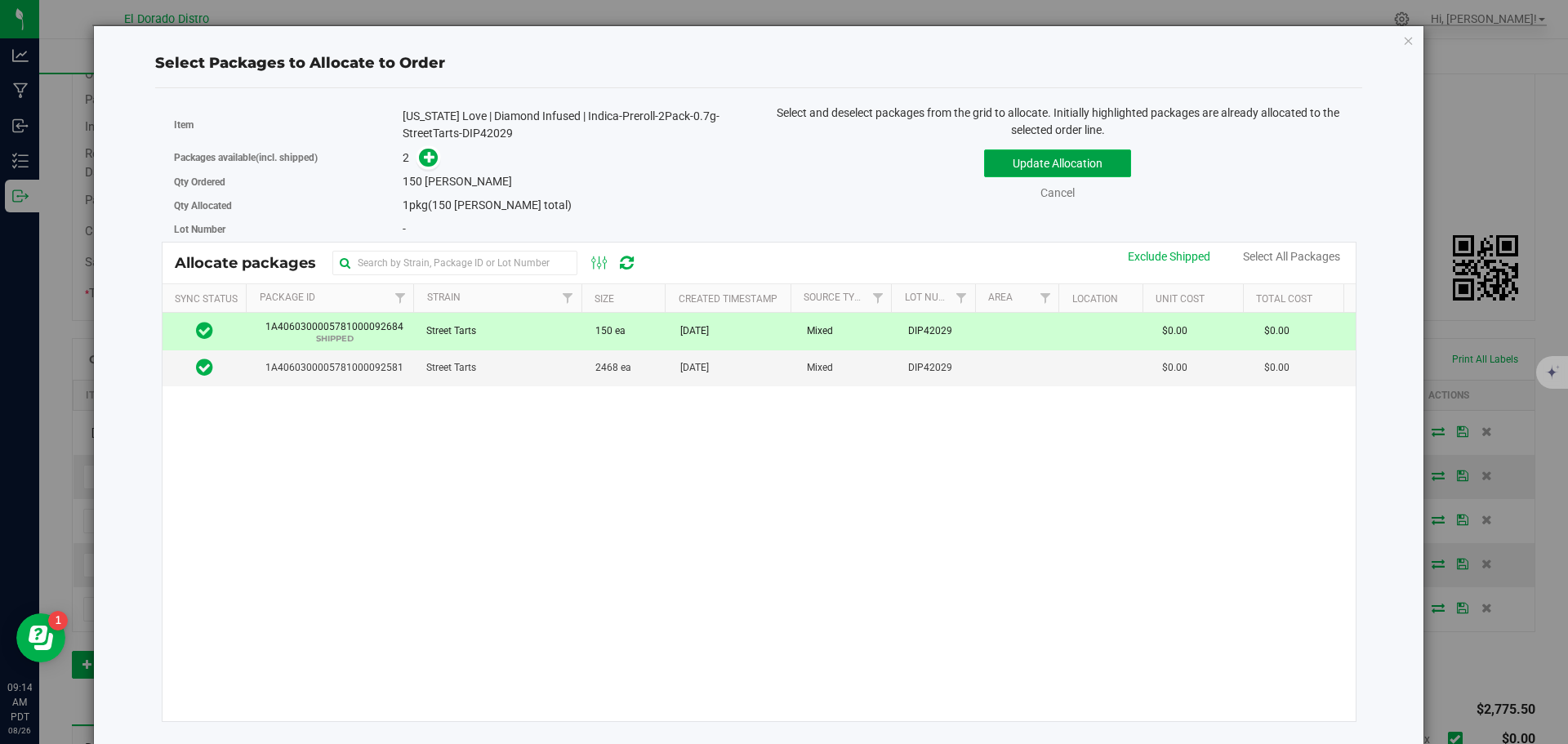
click at [984, 172] on button "Update Allocation" at bounding box center [1057, 164] width 147 height 28
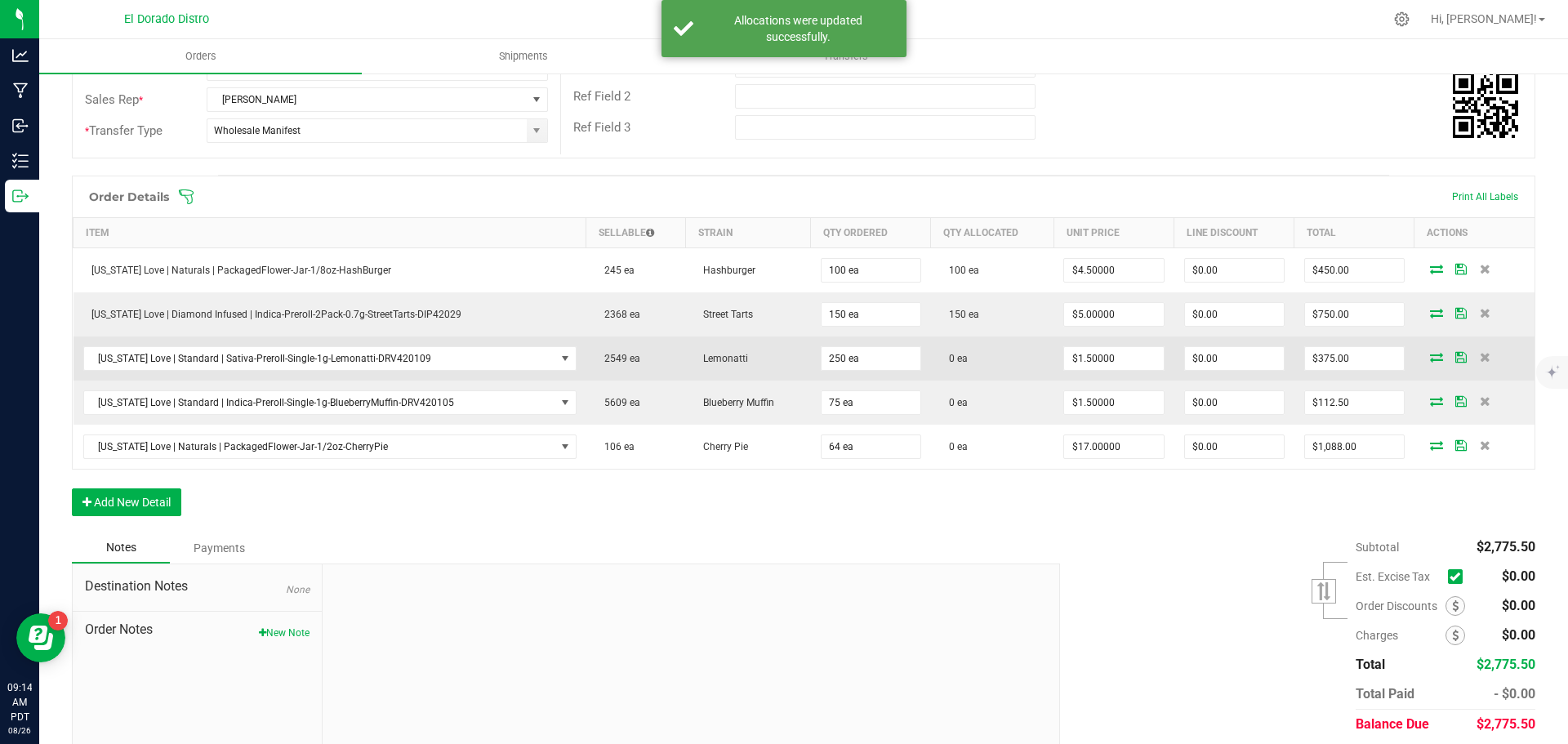
scroll to position [327, 0]
click at [1430, 358] on icon at bounding box center [1436, 355] width 13 height 10
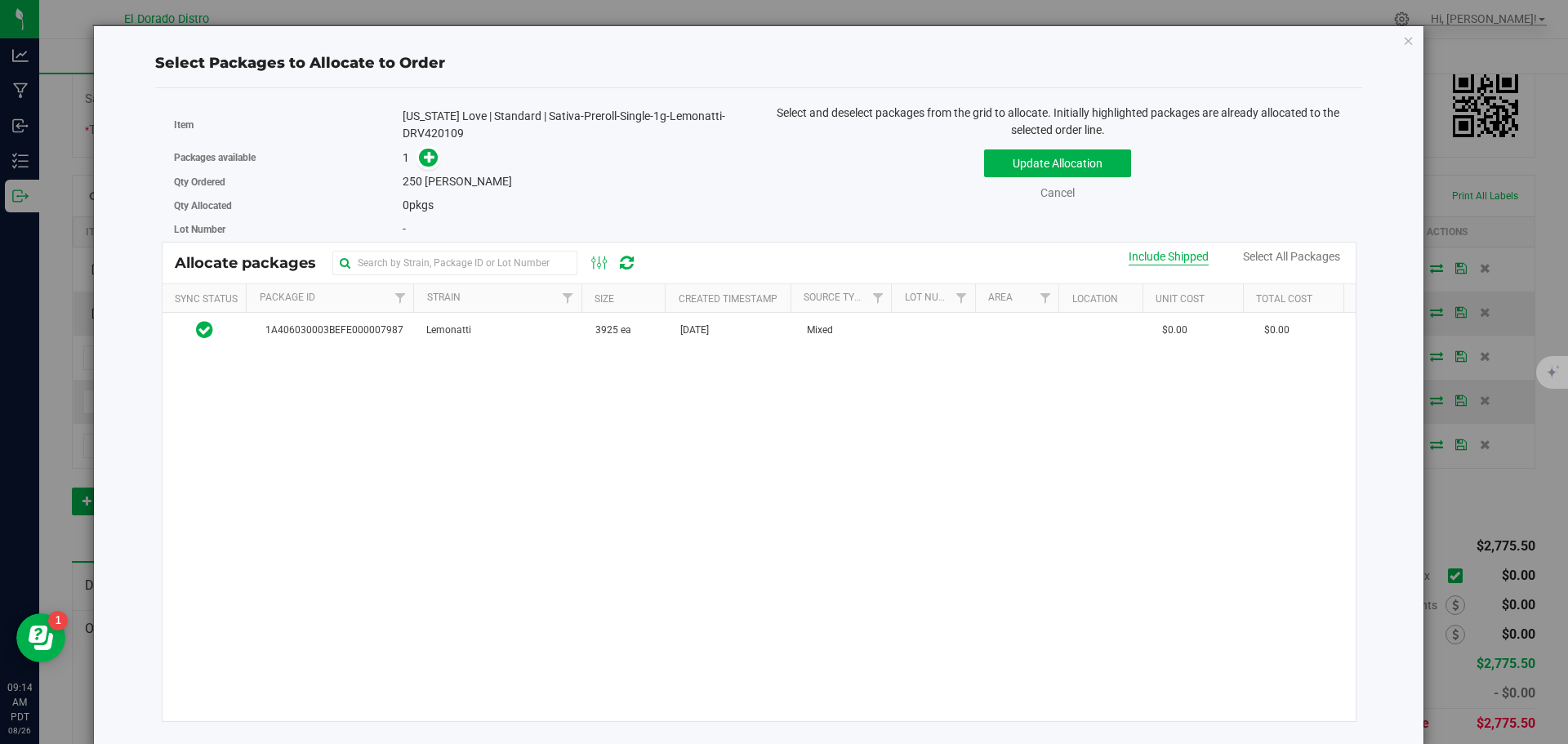
click at [1162, 254] on div "Include Shipped" at bounding box center [1168, 257] width 80 height 17
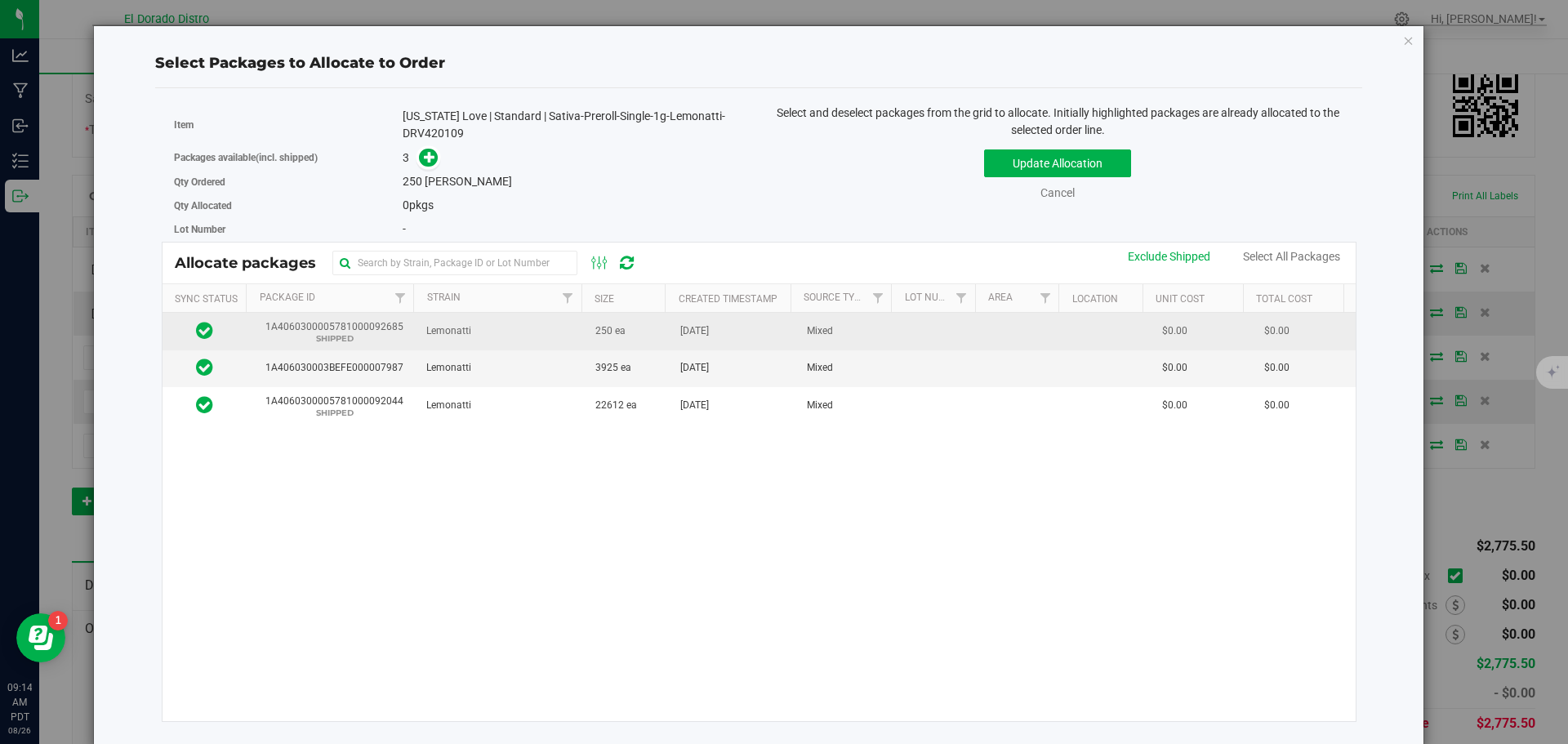
click at [554, 335] on td "Lemonatti" at bounding box center [501, 331] width 169 height 37
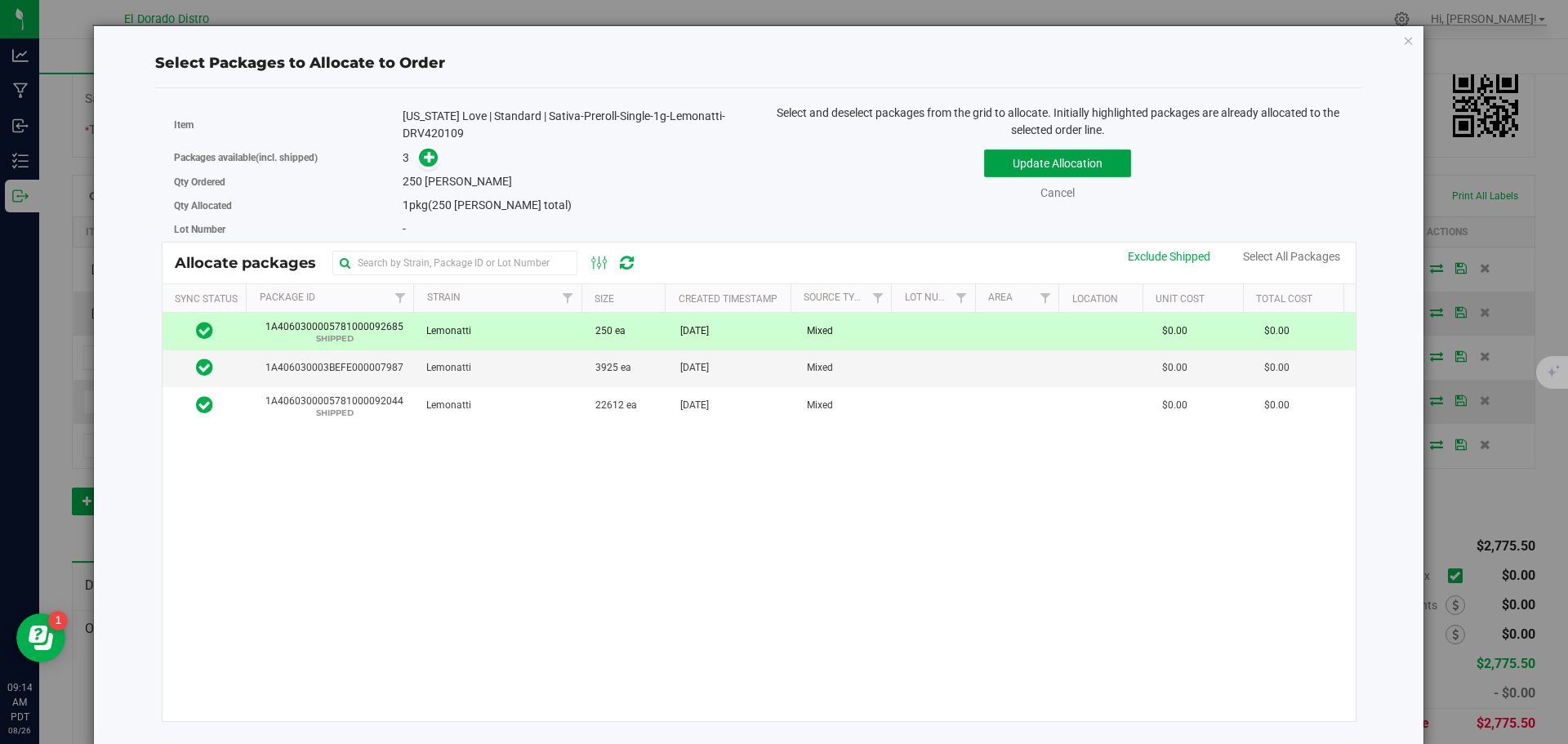
click at [1024, 153] on button "Update Allocation" at bounding box center [1057, 164] width 147 height 28
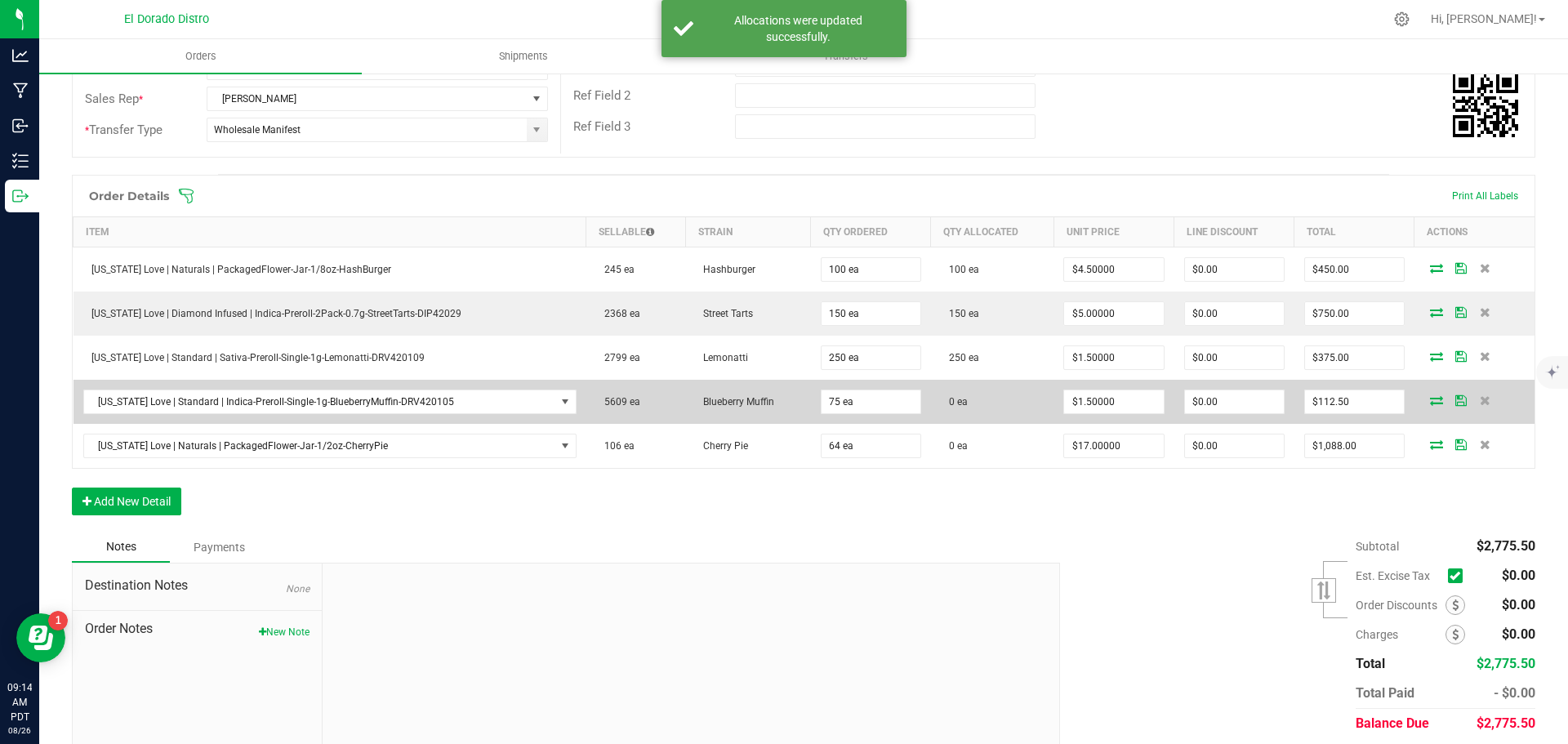
click at [1430, 398] on icon at bounding box center [1436, 400] width 13 height 10
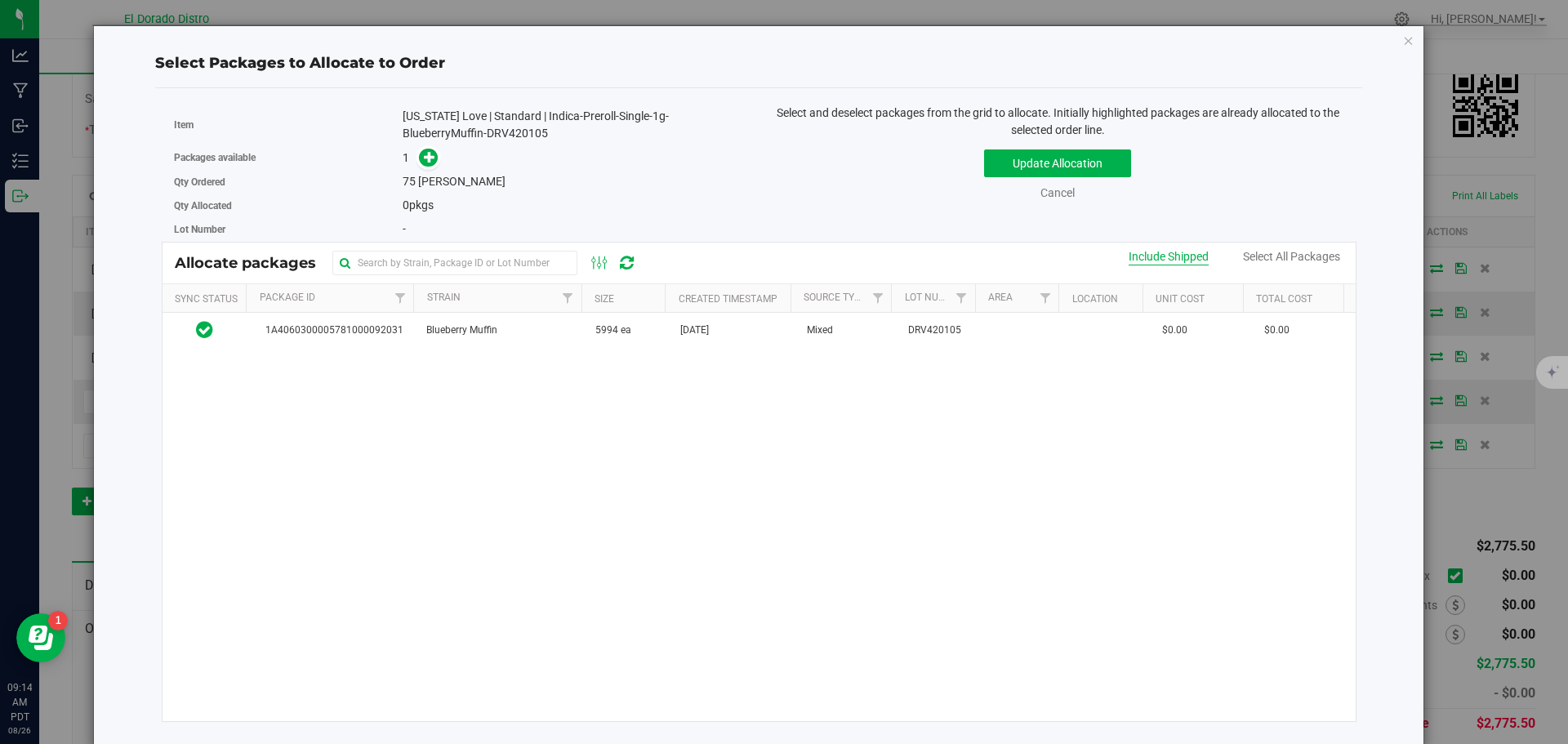
click at [1163, 253] on div "Include Shipped" at bounding box center [1168, 257] width 80 height 17
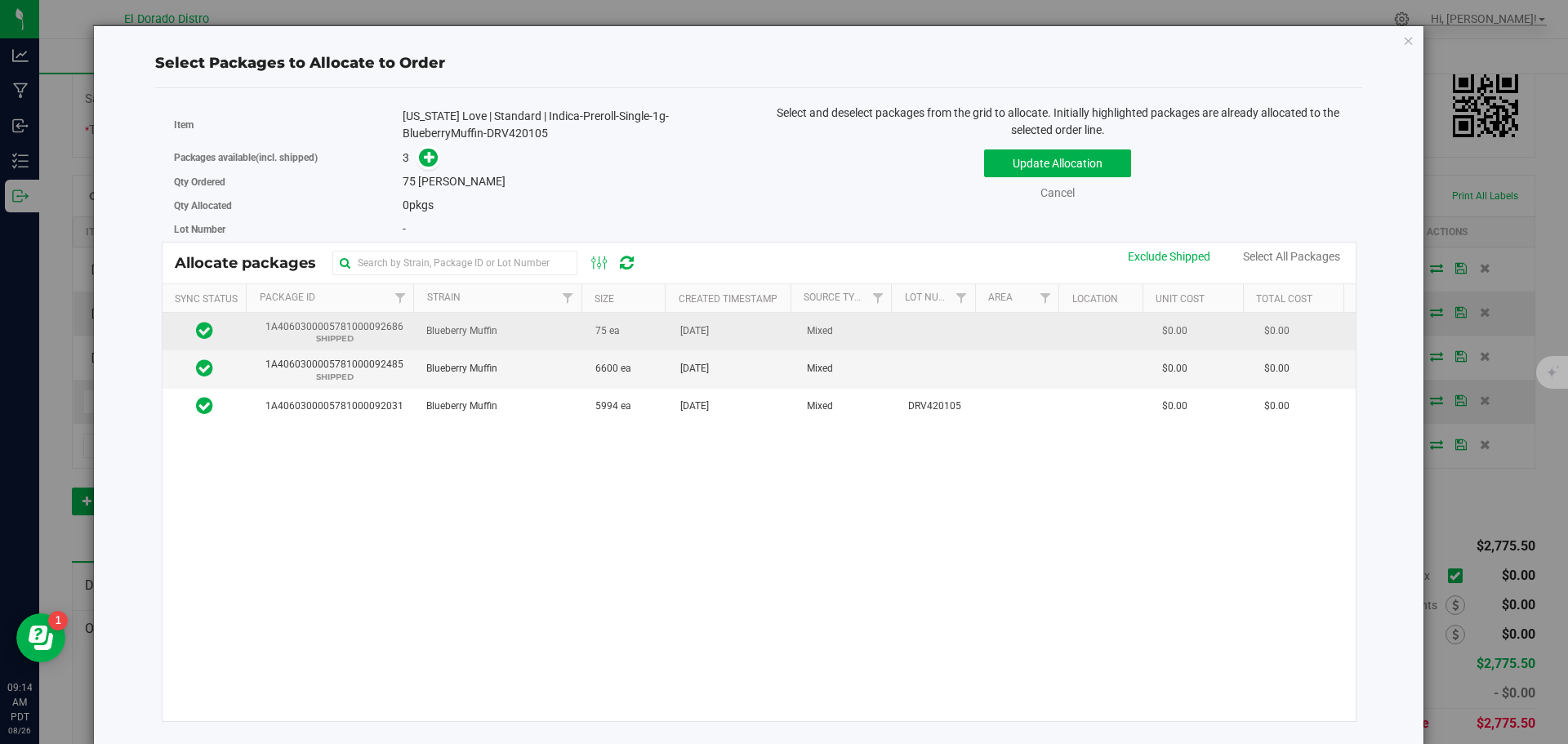
click at [598, 328] on span "75 ea" at bounding box center [608, 331] width 24 height 16
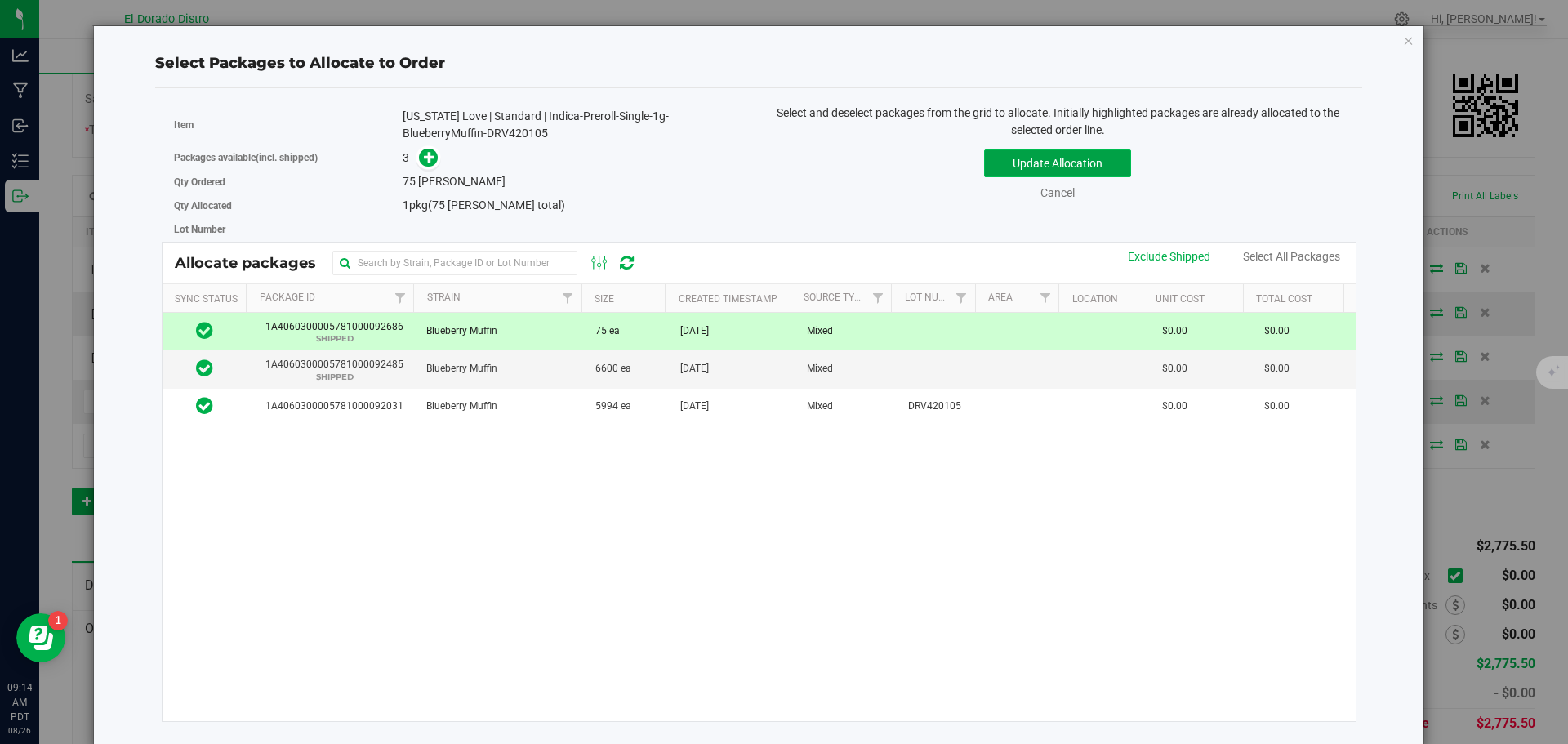
click at [989, 172] on button "Update Allocation" at bounding box center [1057, 164] width 147 height 28
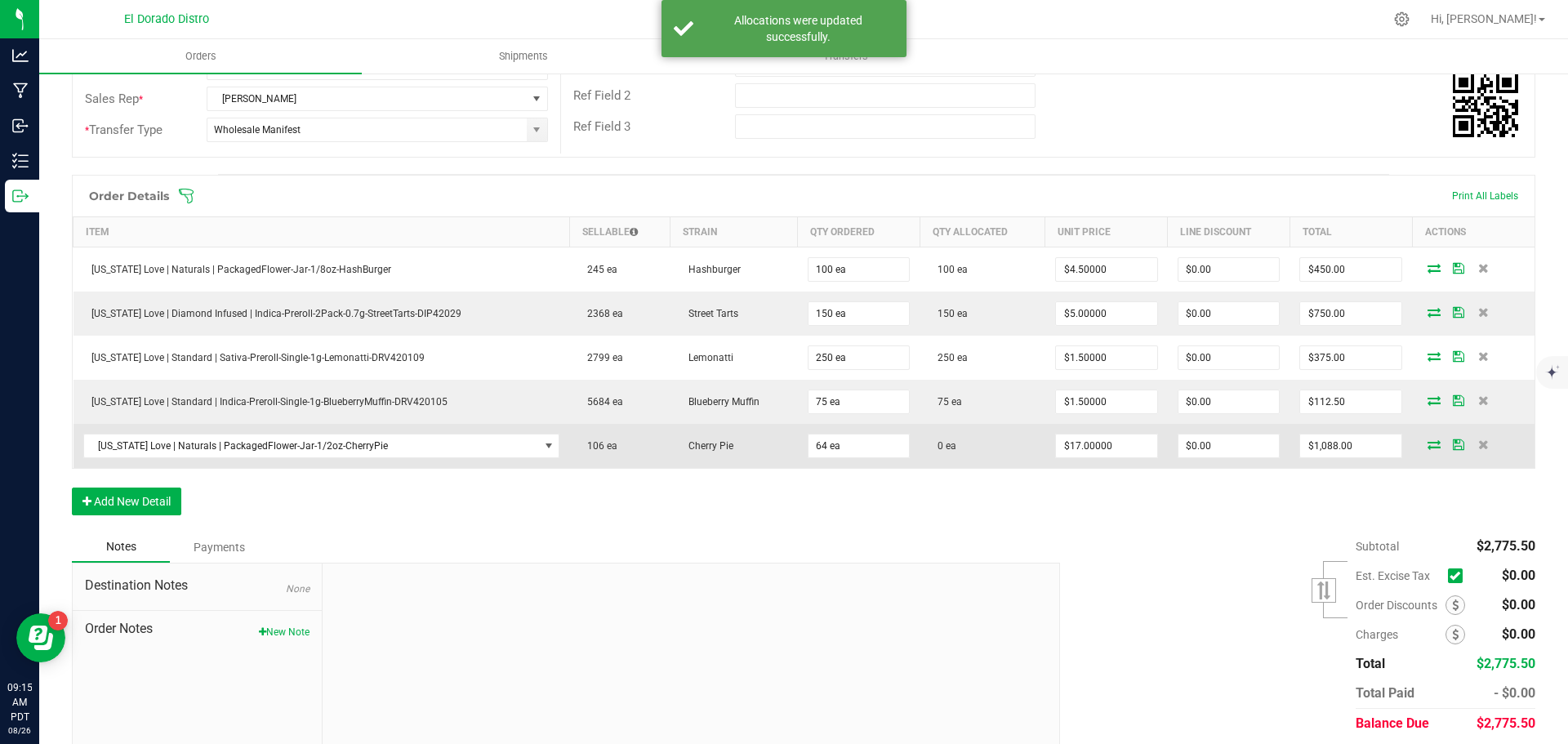
click at [1428, 447] on icon at bounding box center [1434, 444] width 13 height 10
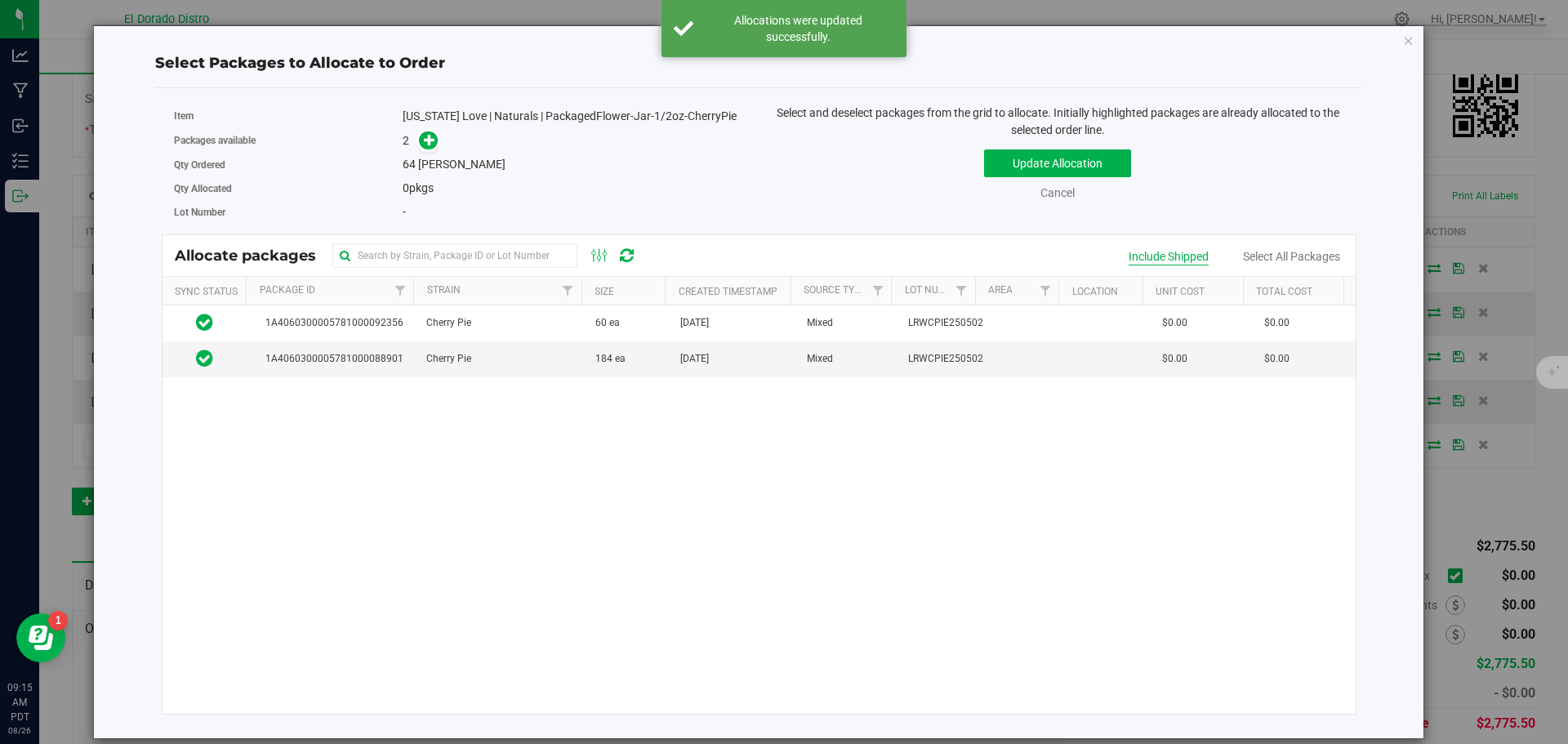
click at [1171, 252] on div "Include Shipped" at bounding box center [1168, 257] width 80 height 17
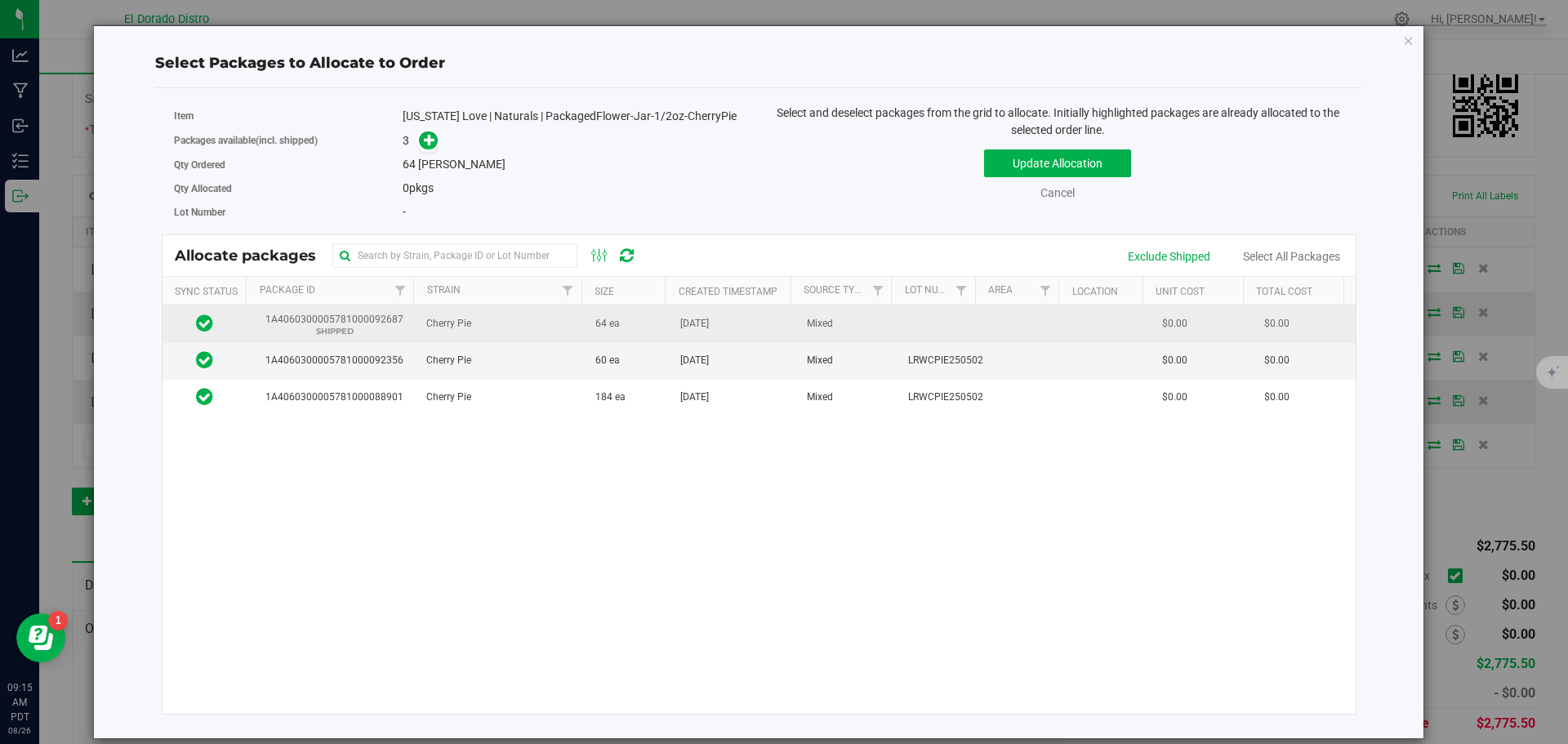
click at [605, 336] on td "64 ea" at bounding box center [629, 324] width 85 height 37
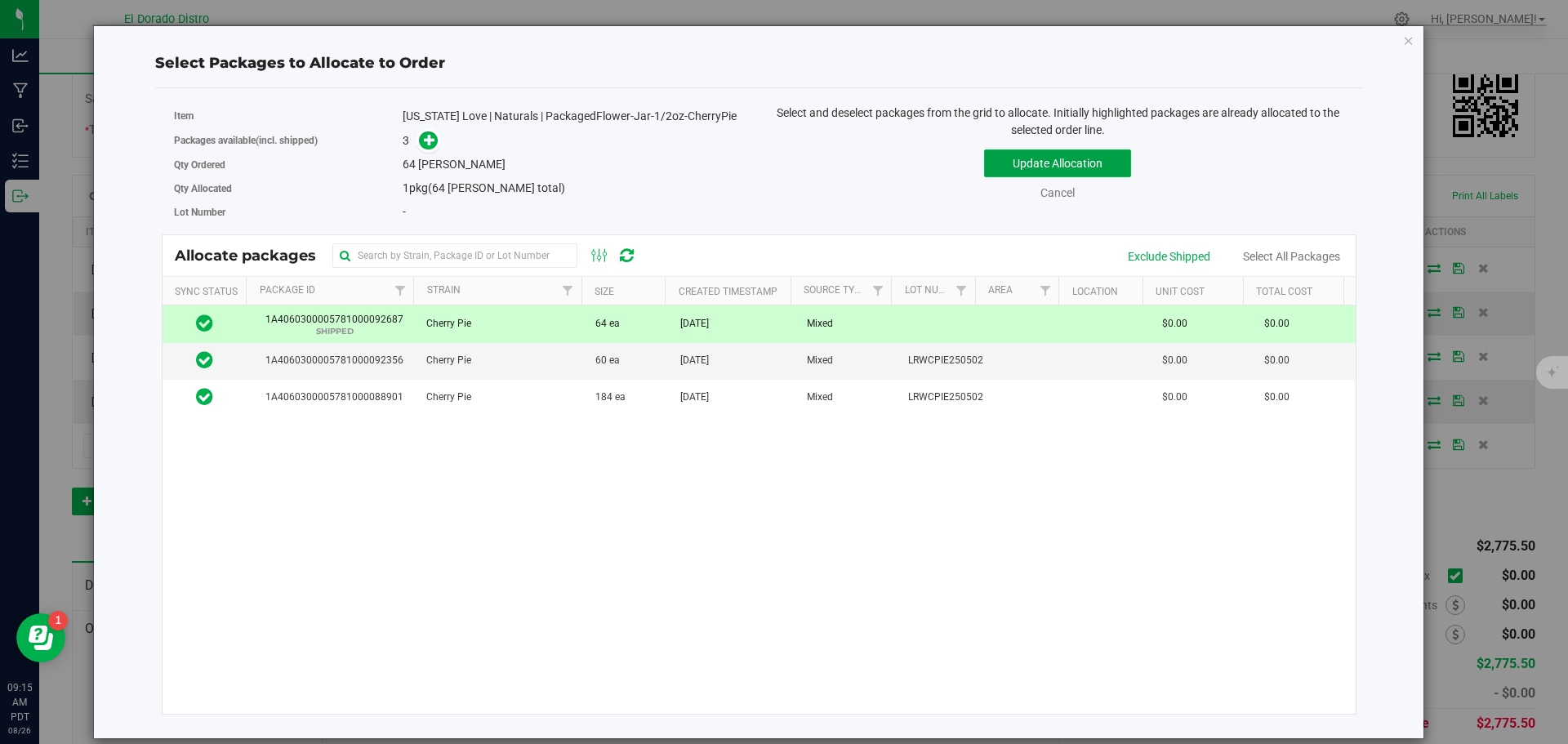
click at [1043, 165] on button "Update Allocation" at bounding box center [1057, 164] width 147 height 28
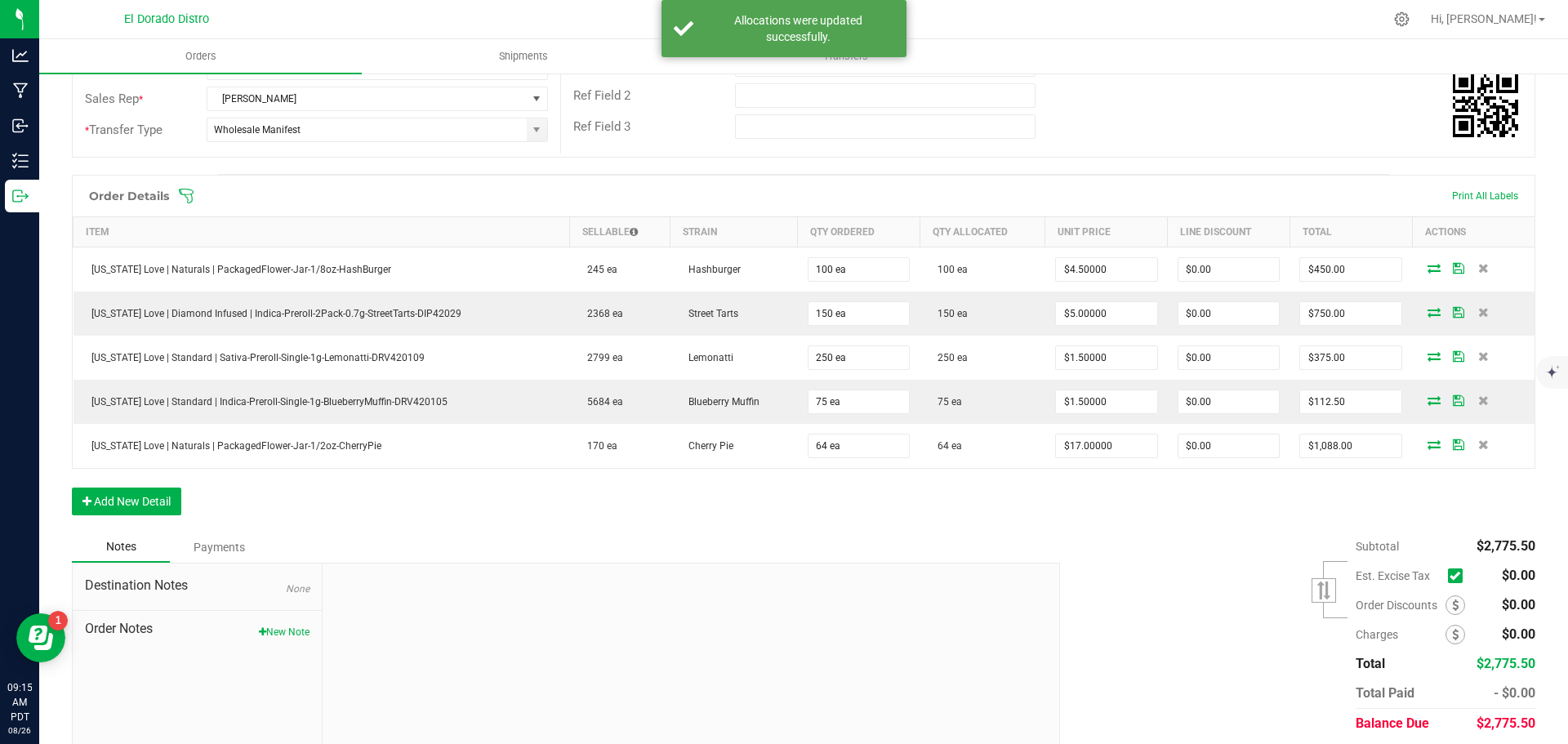
scroll to position [0, 0]
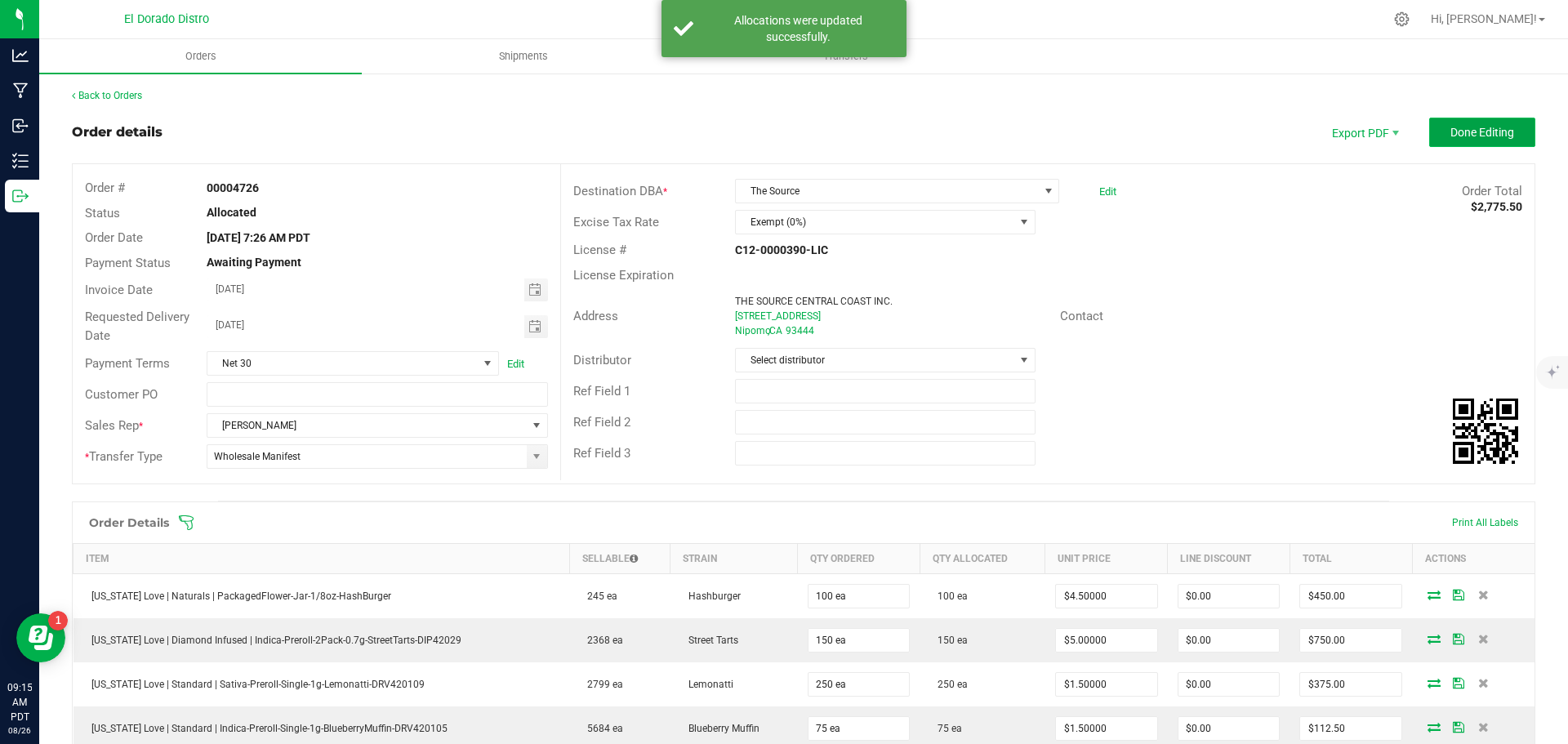
click at [1475, 133] on span "Done Editing" at bounding box center [1482, 132] width 64 height 13
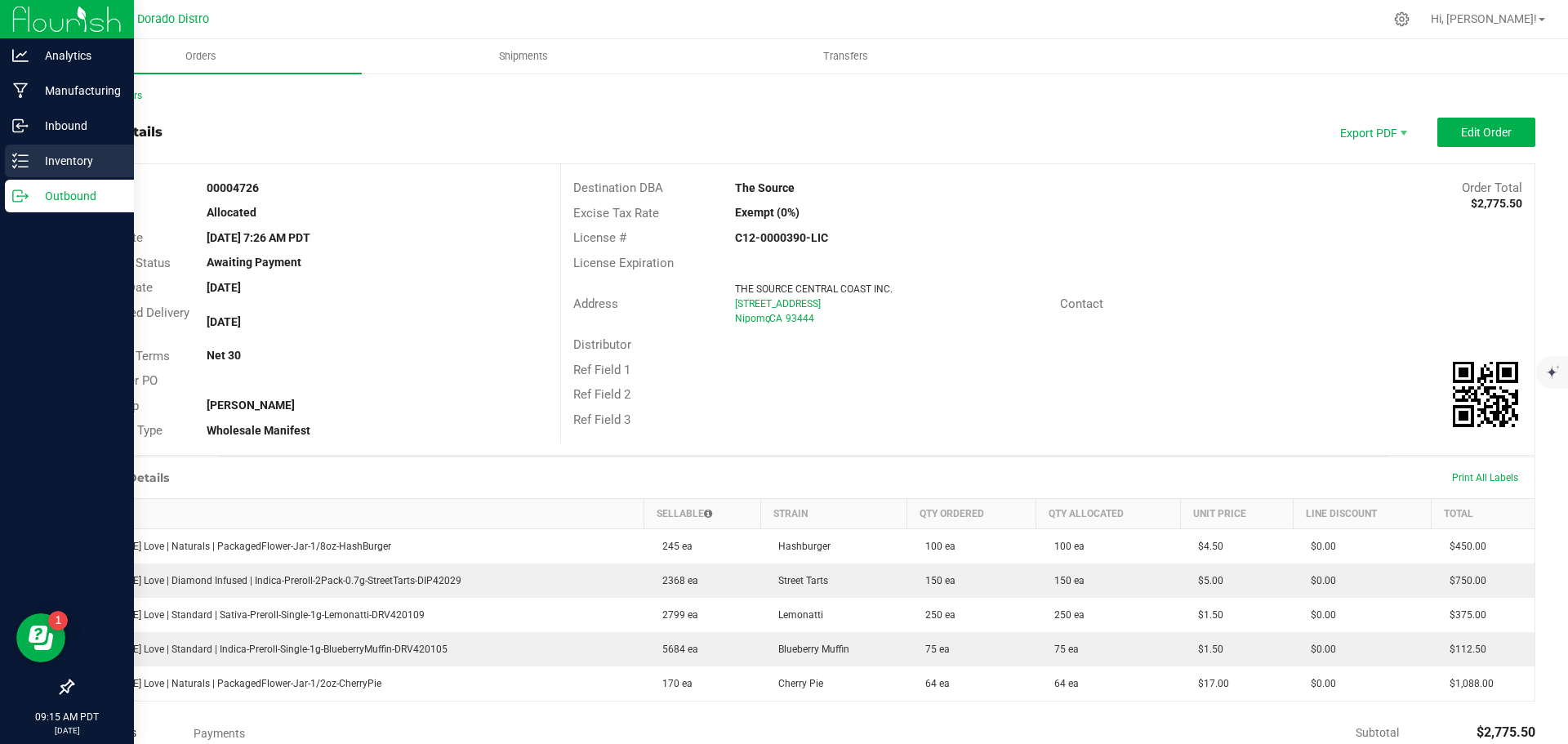
click at [20, 159] on icon at bounding box center [20, 160] width 17 height 17
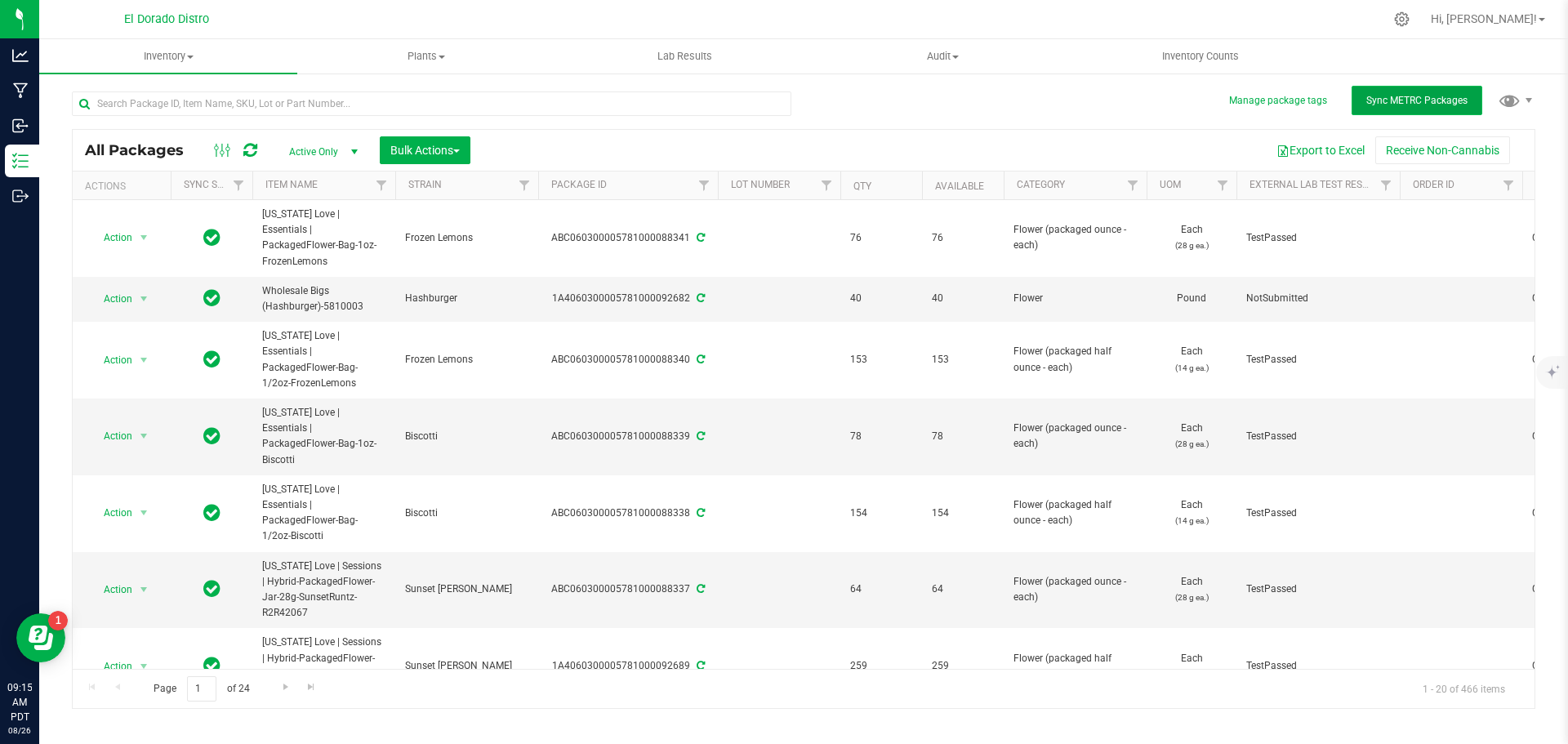
click at [1358, 102] on button "Sync METRC Packages" at bounding box center [1417, 100] width 131 height 30
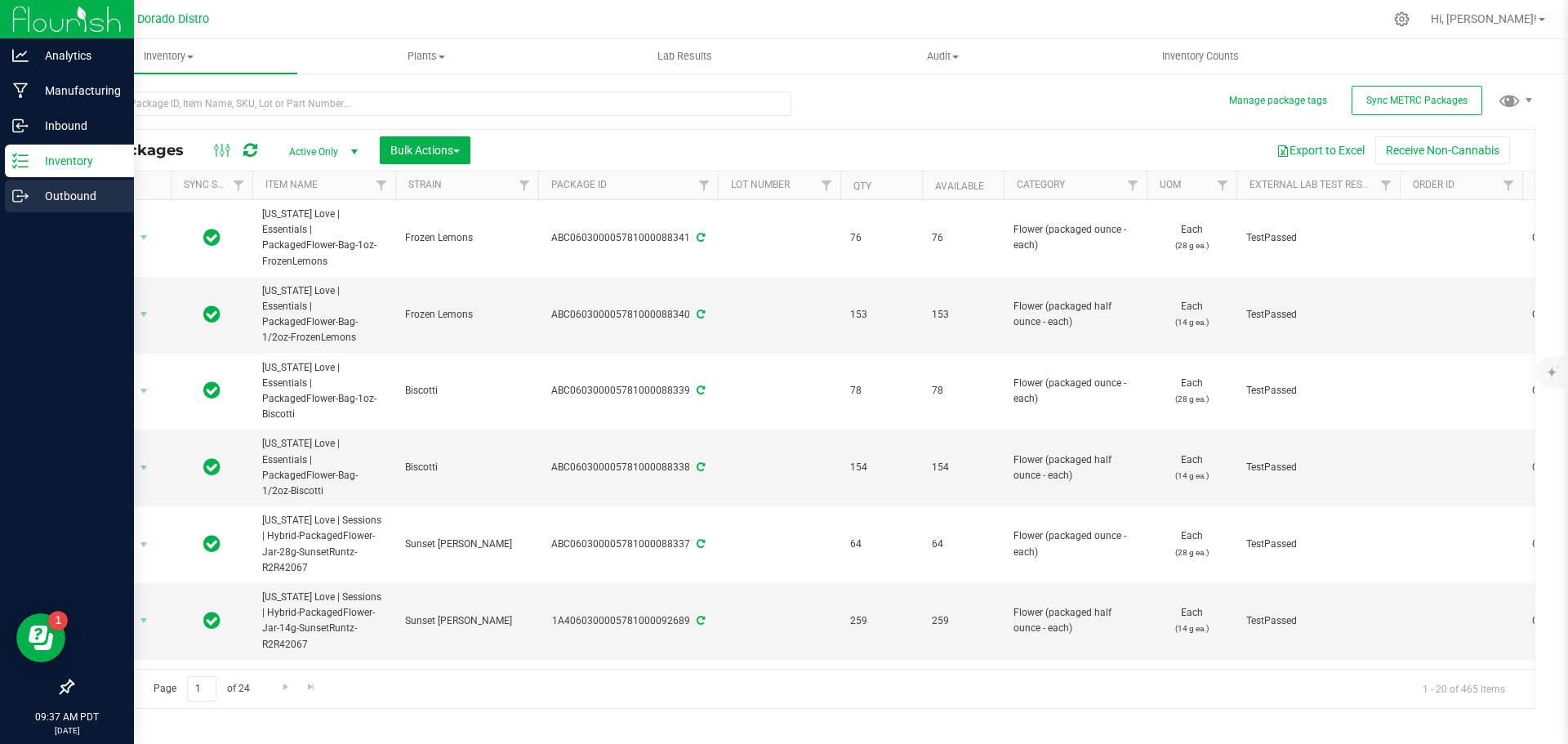
click at [20, 193] on icon at bounding box center [20, 196] width 17 height 17
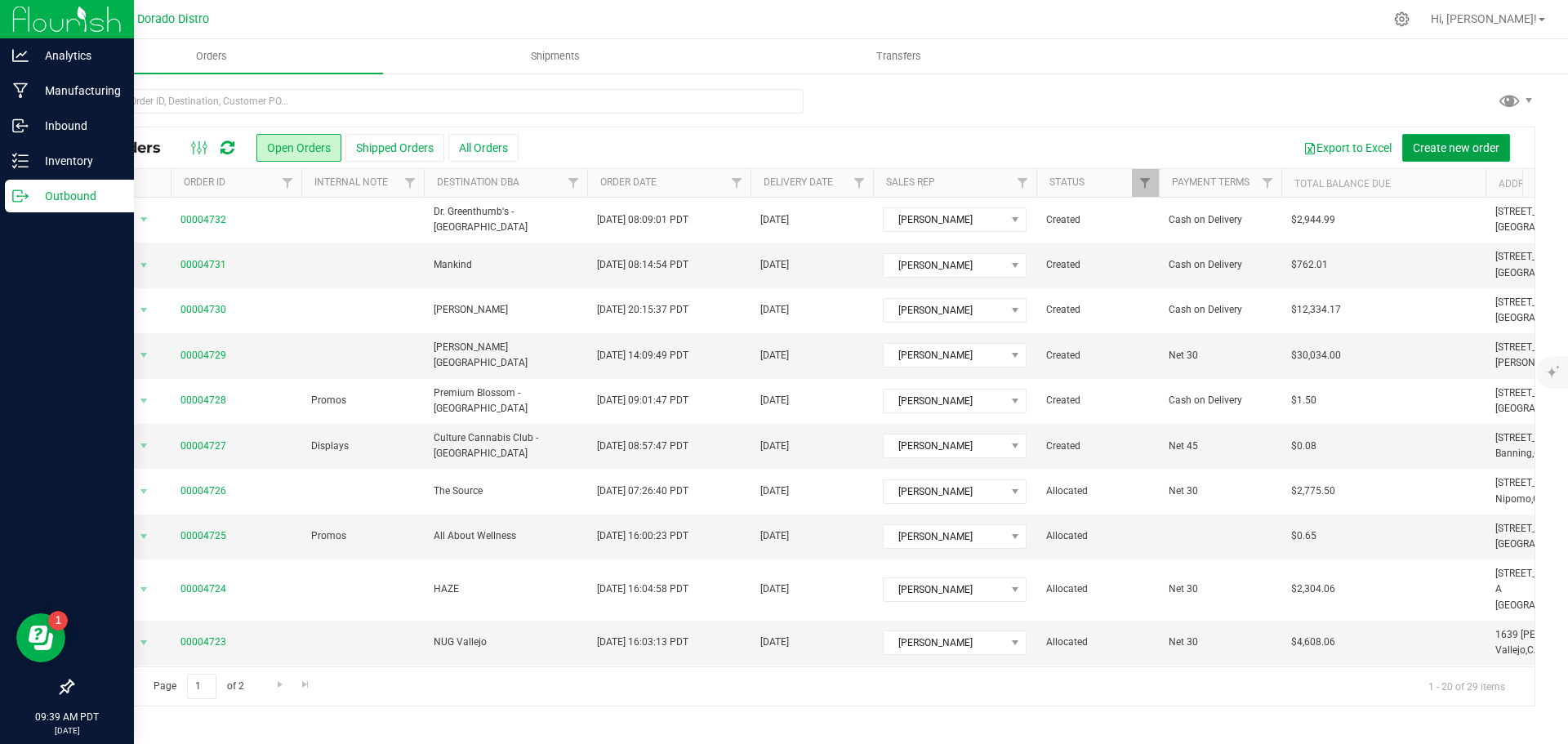
click at [1423, 142] on span "Create new order" at bounding box center [1456, 147] width 86 height 13
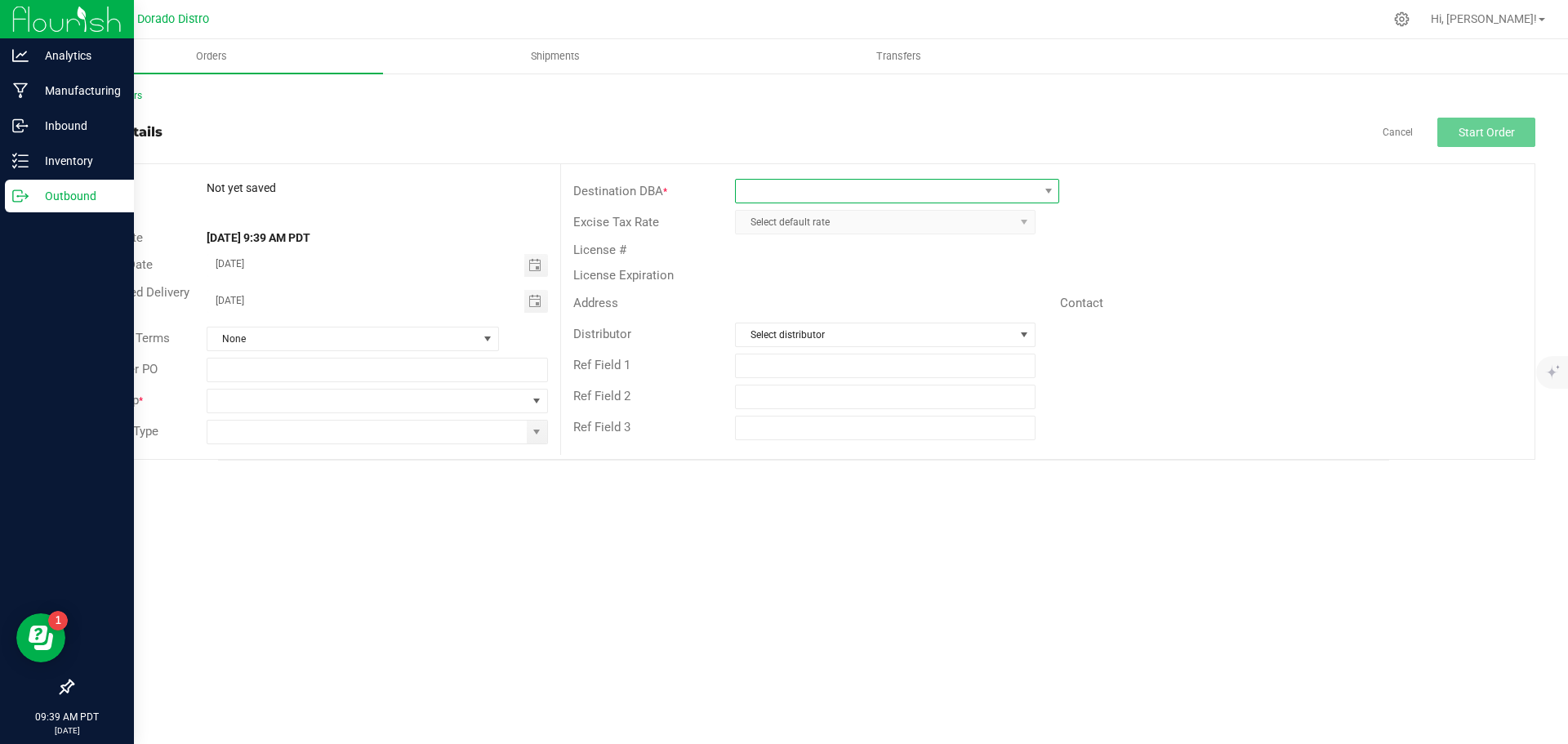
click at [854, 189] on span at bounding box center [886, 191] width 302 height 23
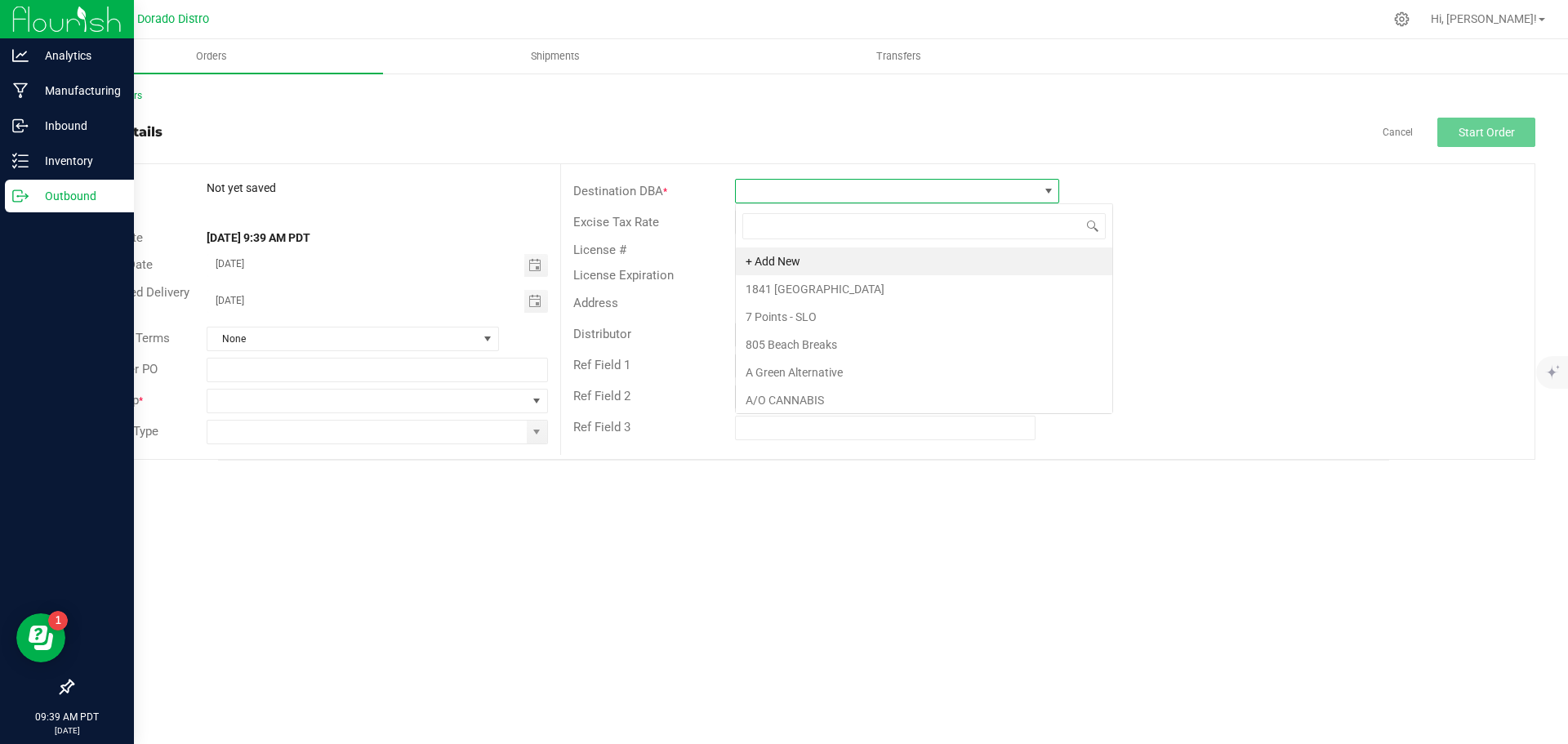
scroll to position [24, 324]
type input "the arti"
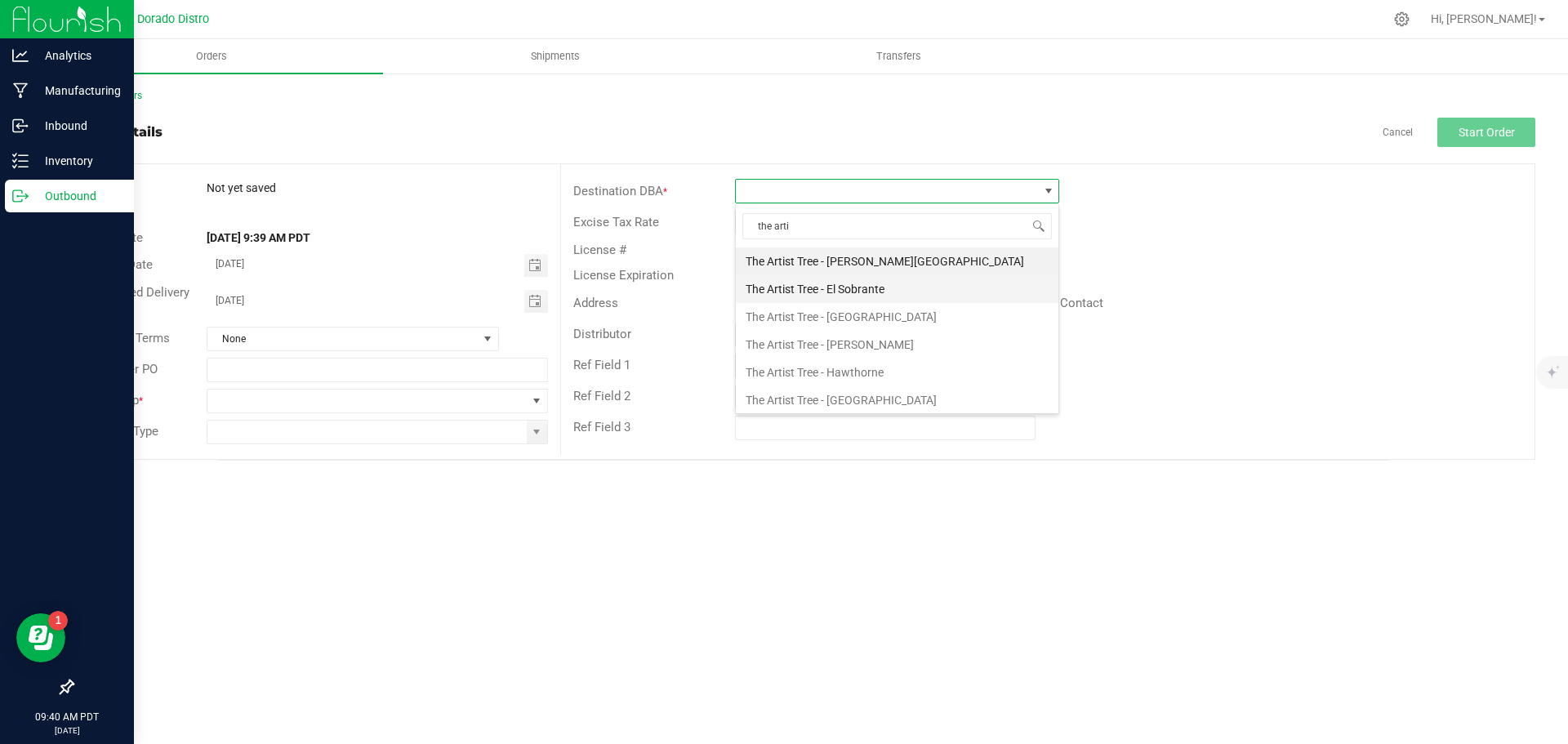
click at [865, 281] on li "The Artist Tree - El Sobrante" at bounding box center [897, 289] width 322 height 28
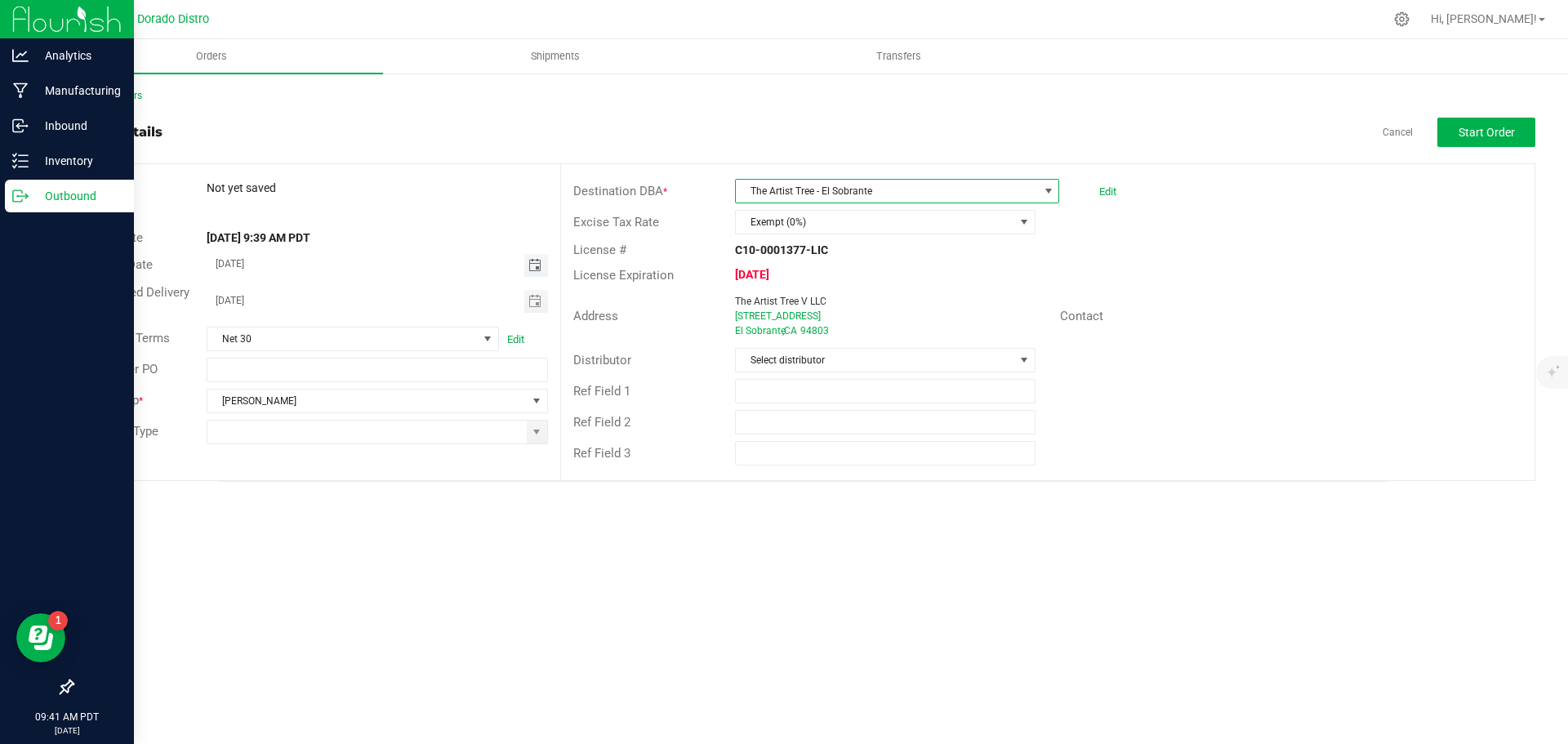
click at [539, 263] on span "Toggle calendar" at bounding box center [535, 265] width 13 height 13
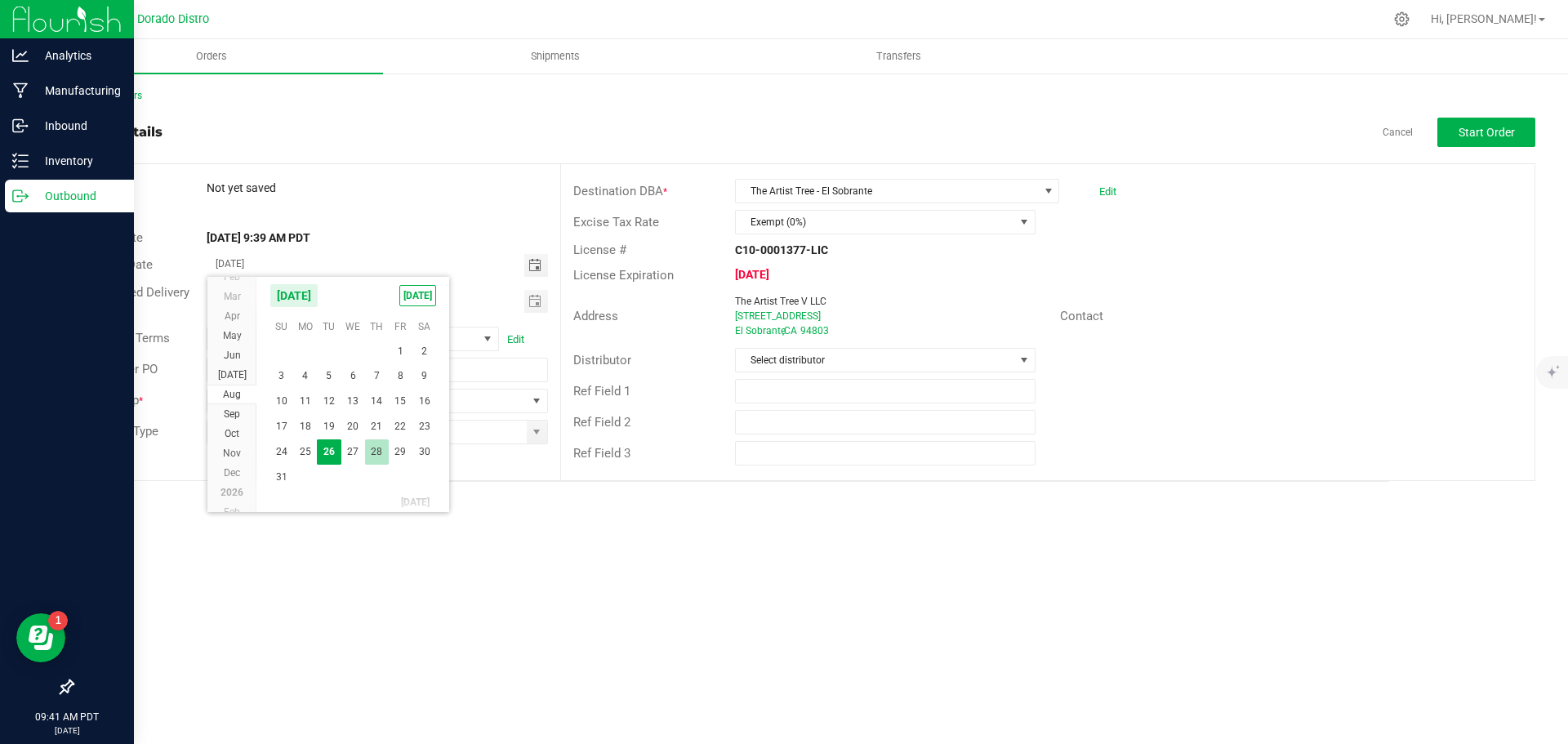
click at [376, 459] on span "28" at bounding box center [376, 452] width 24 height 25
type input "[DATE]"
click at [528, 303] on span "Toggle calendar" at bounding box center [535, 301] width 13 height 13
click at [373, 495] on span "28" at bounding box center [376, 488] width 24 height 25
type input "[DATE]"
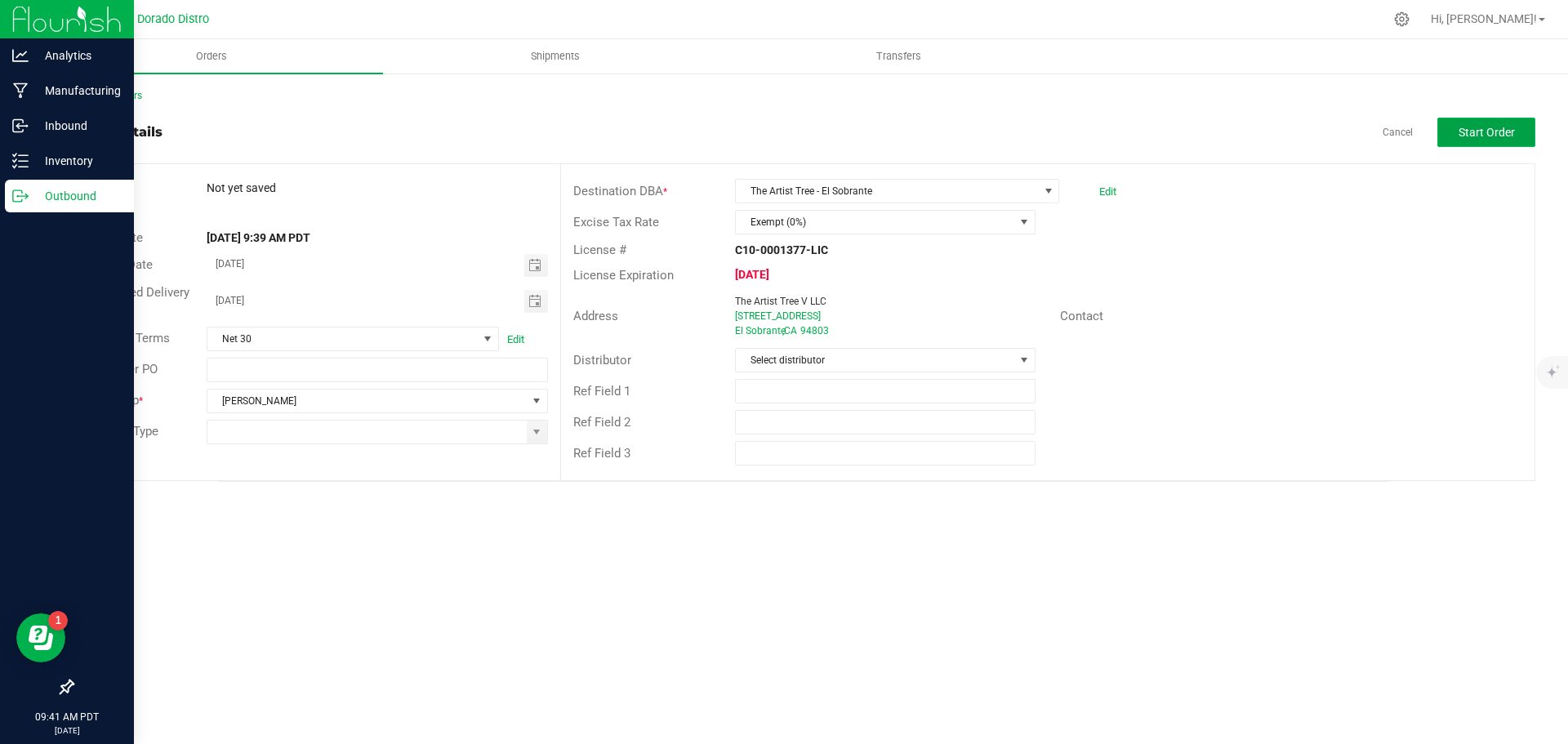
click at [1481, 139] on span "Start Order" at bounding box center [1486, 132] width 57 height 13
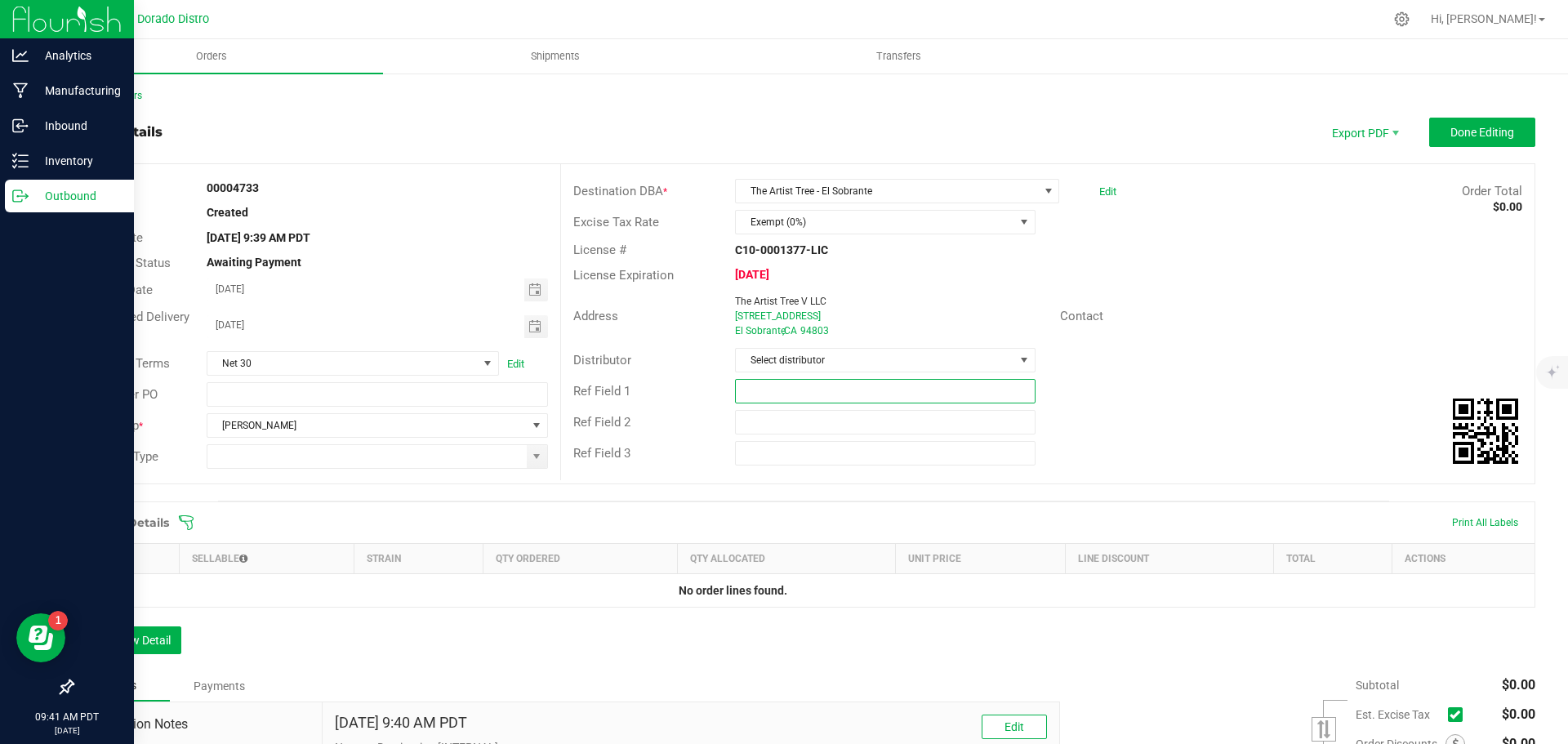
click at [798, 397] on input "text" at bounding box center [885, 391] width 299 height 24
type input "Promos"
click at [1306, 445] on div "Ref Field 3" at bounding box center [1047, 454] width 973 height 31
click at [389, 461] on input at bounding box center [367, 457] width 319 height 23
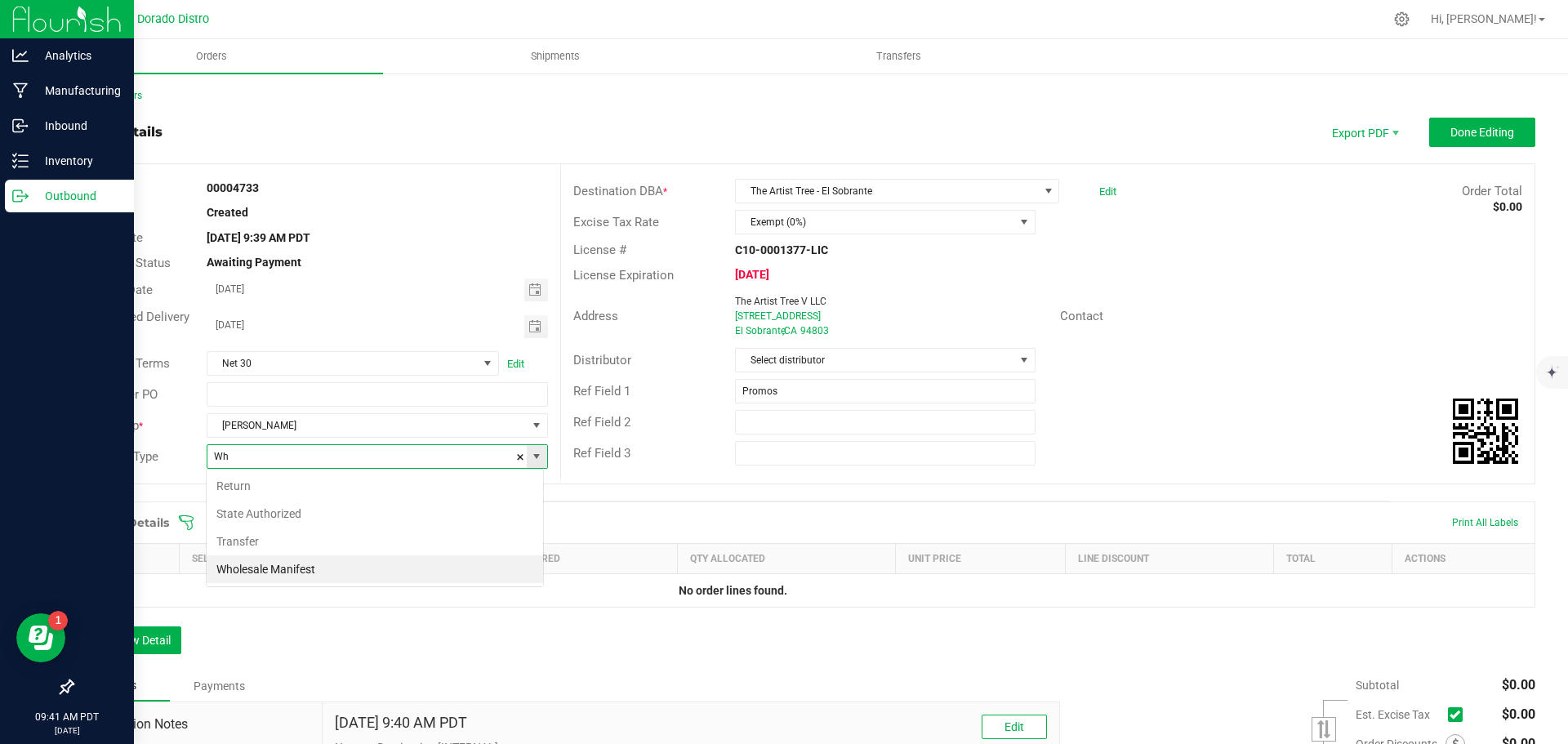
scroll to position [24, 337]
click at [397, 572] on li "Wholesale Manifest" at bounding box center [374, 570] width 336 height 28
type input "Wholesale Manifest"
click at [1455, 125] on span "Done Editing" at bounding box center [1482, 132] width 64 height 13
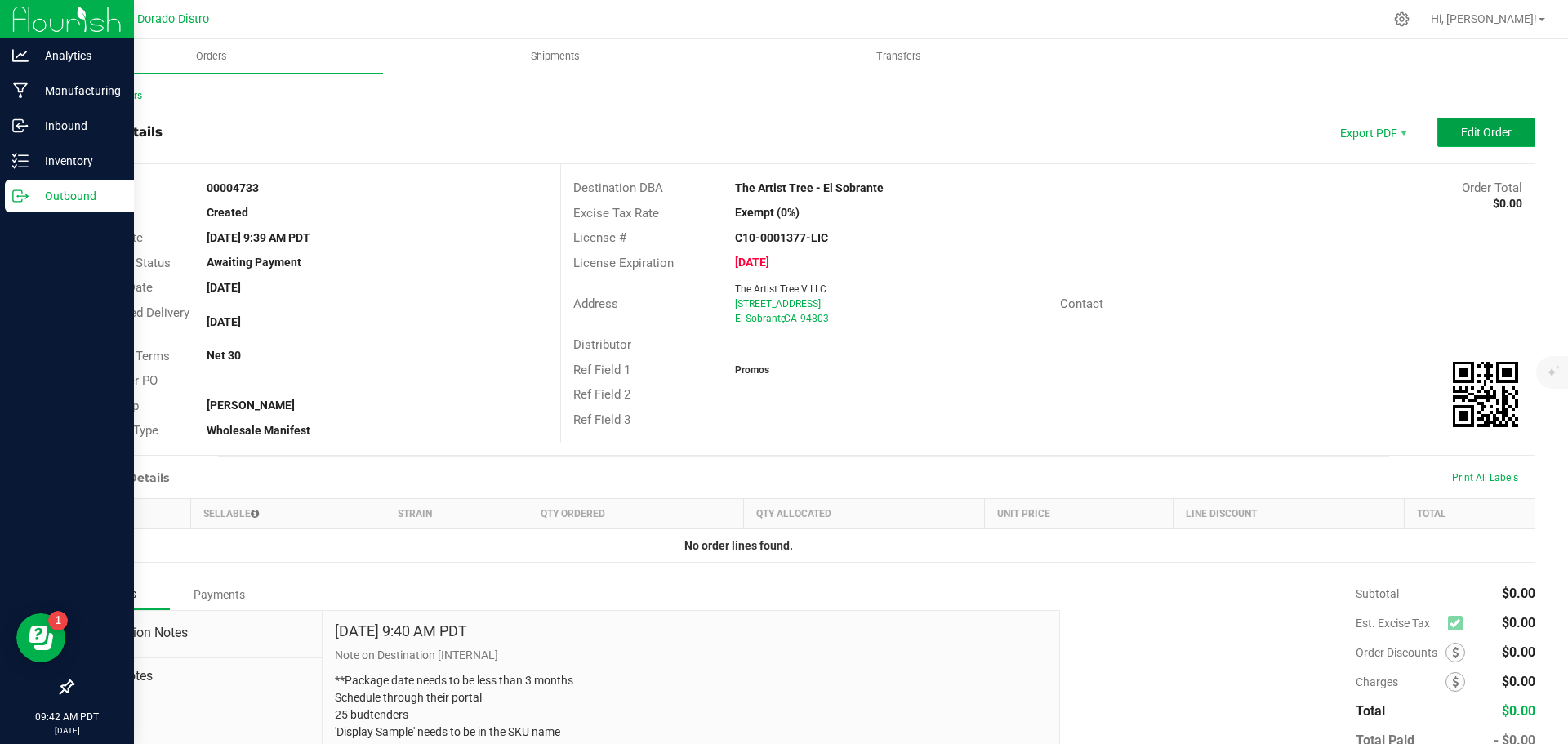
click at [1486, 126] on span "Edit Order" at bounding box center [1486, 132] width 50 height 13
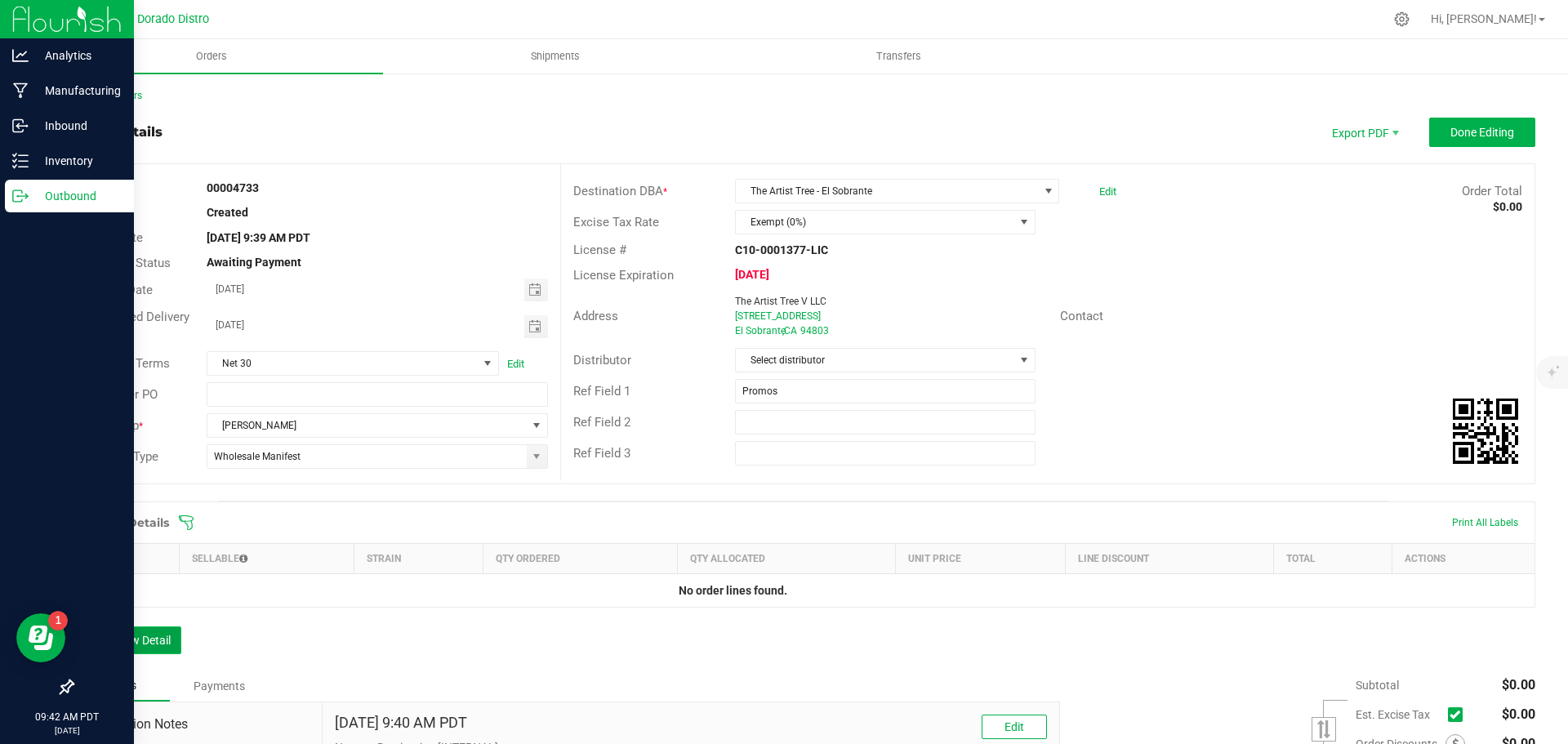
click at [158, 647] on button "Add New Detail" at bounding box center [127, 640] width 110 height 28
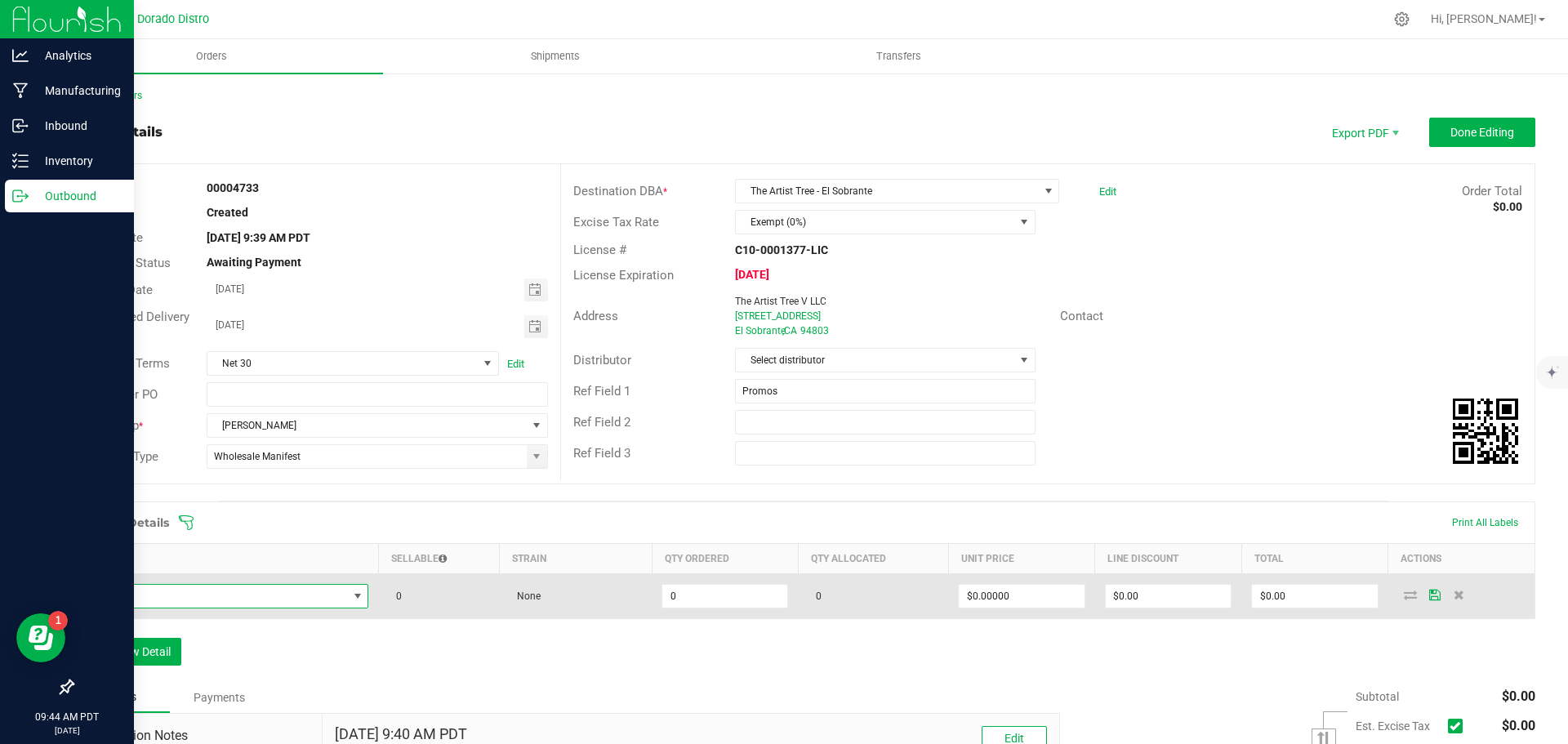
click at [272, 595] on span "NO DATA FOUND" at bounding box center [216, 597] width 264 height 23
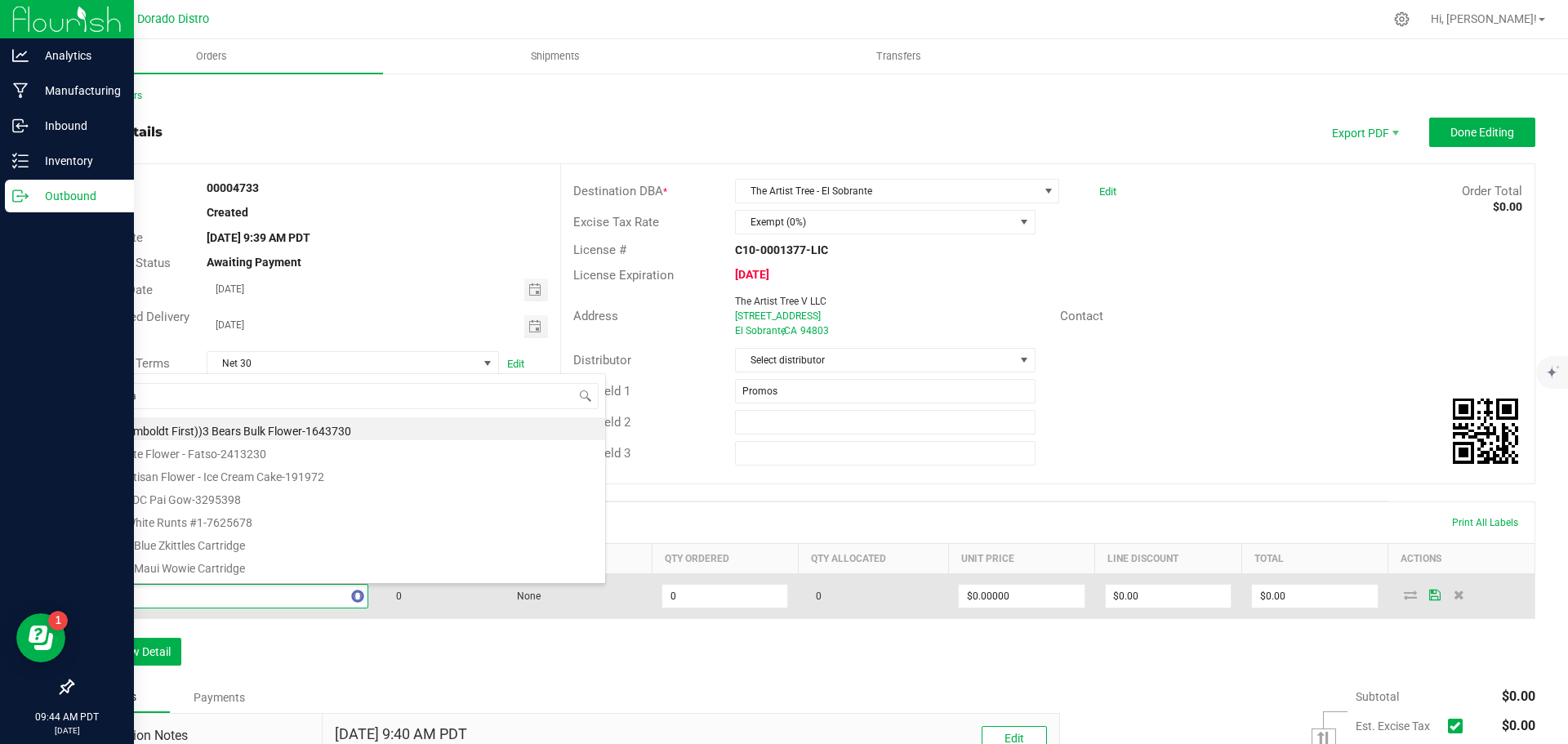
type input "icecream"
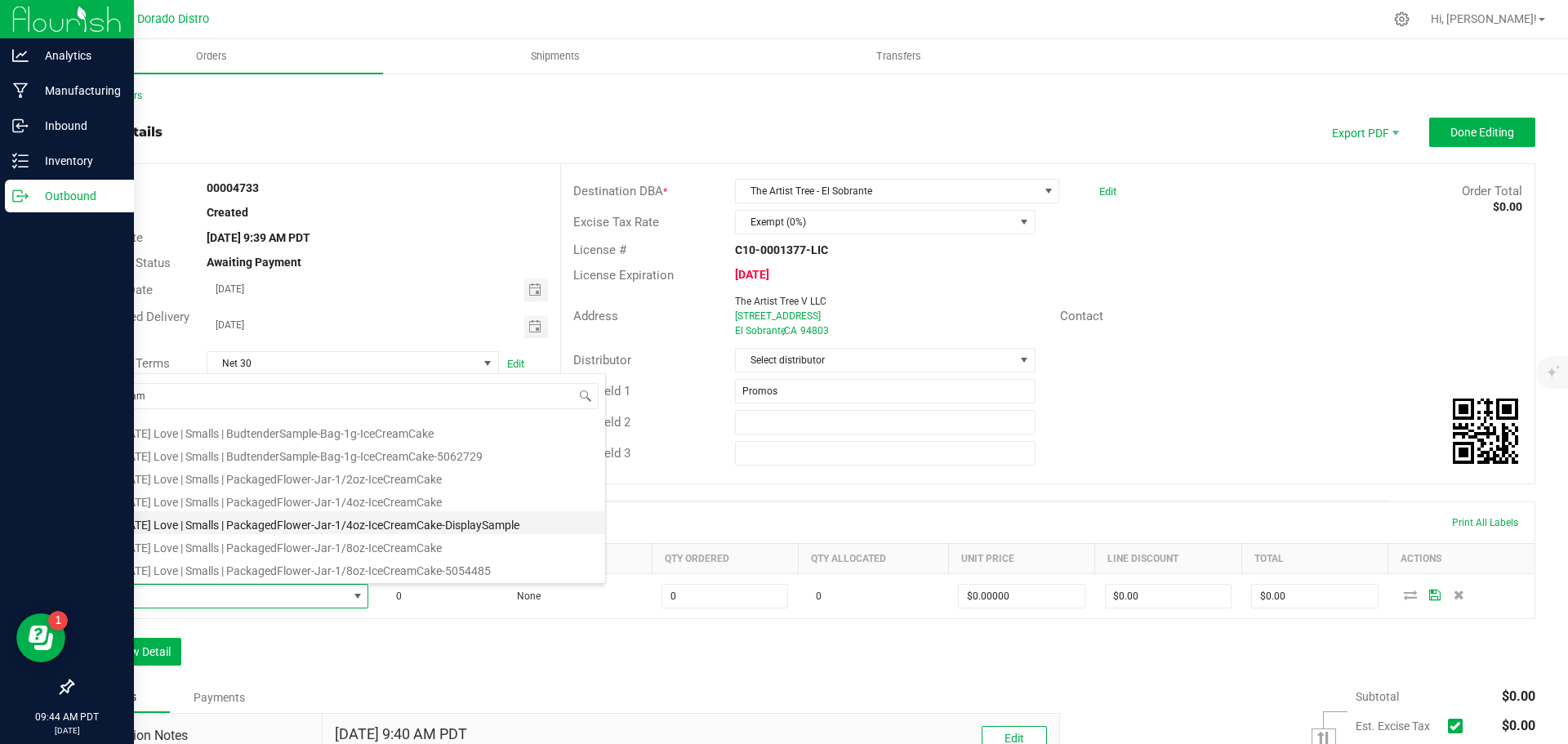
scroll to position [164, 0]
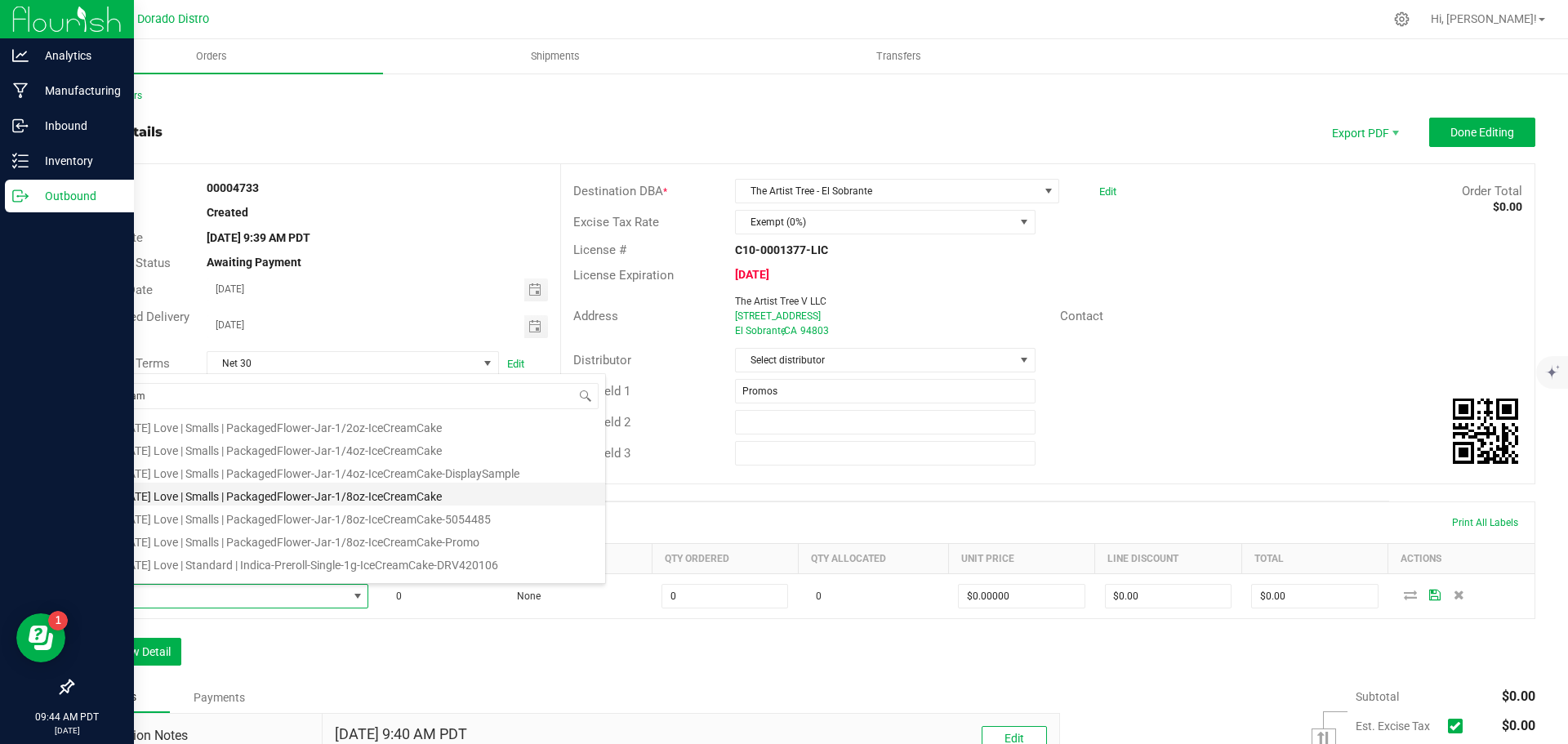
click at [312, 494] on li "[US_STATE] Love | Smalls | PackagedFlower-Jar-1/8oz-IceCreamCake" at bounding box center [345, 494] width 521 height 23
type input "0 ea"
type input "$7.75000"
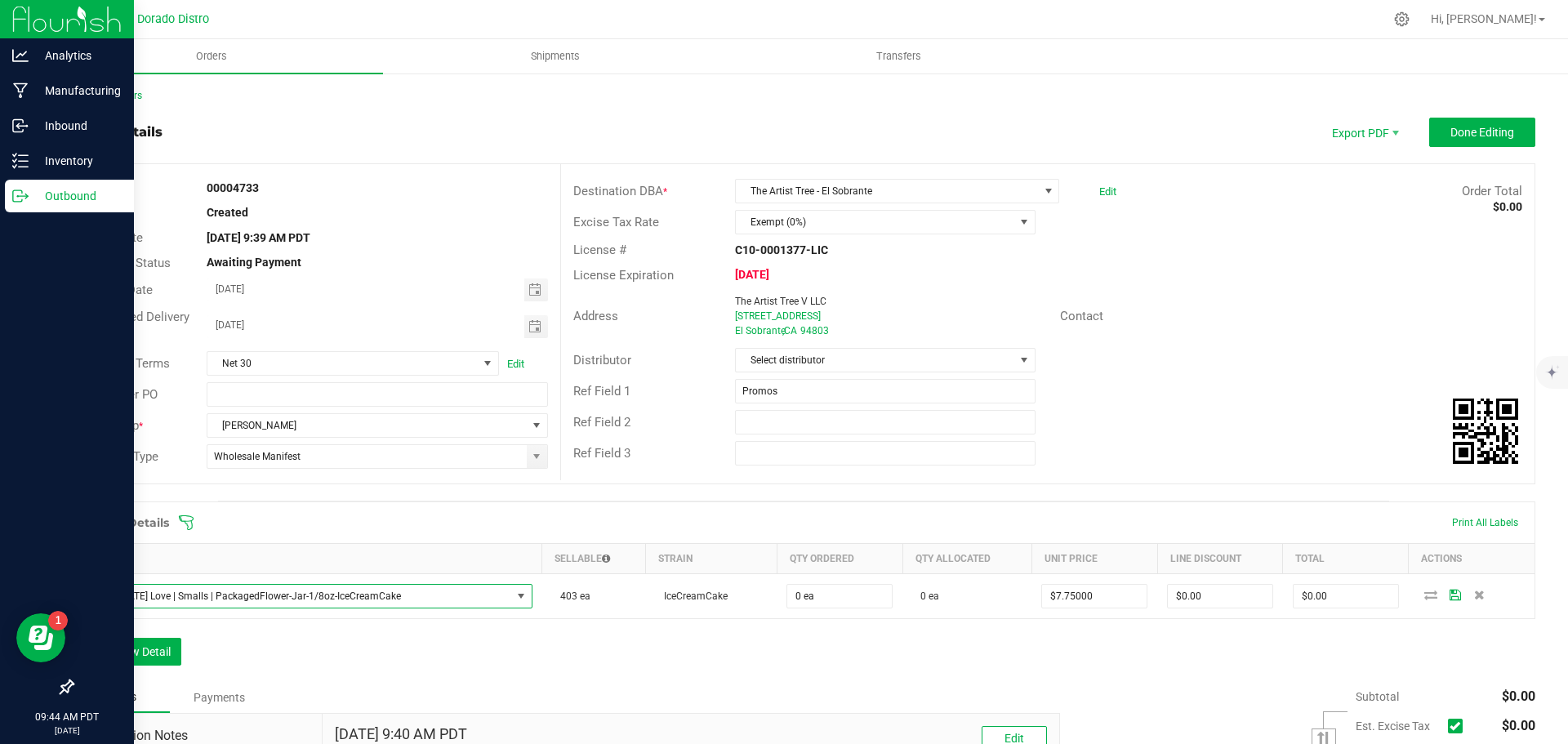
click at [735, 703] on div "Notes Payments" at bounding box center [560, 698] width 976 height 31
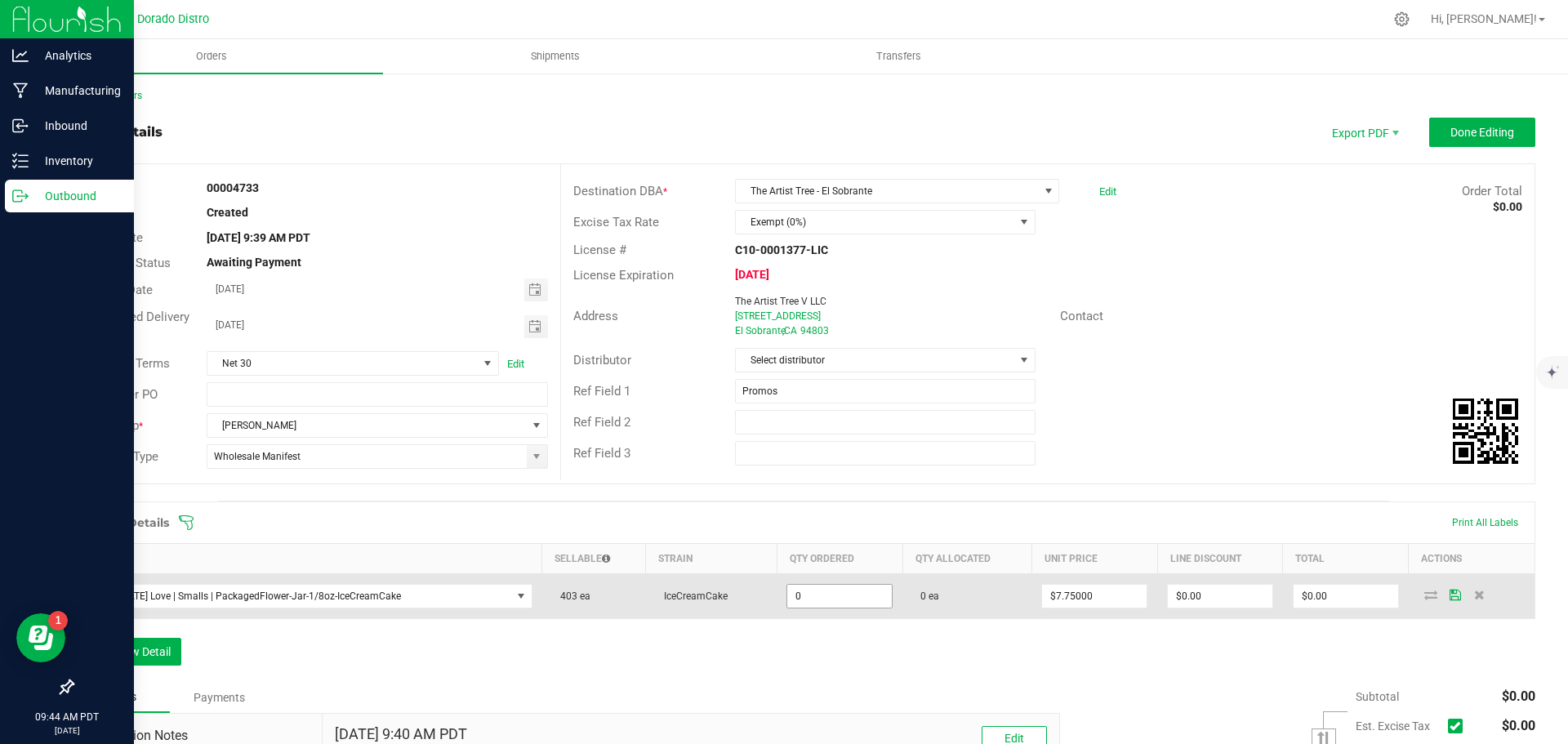
click at [810, 598] on input "0" at bounding box center [839, 597] width 104 height 23
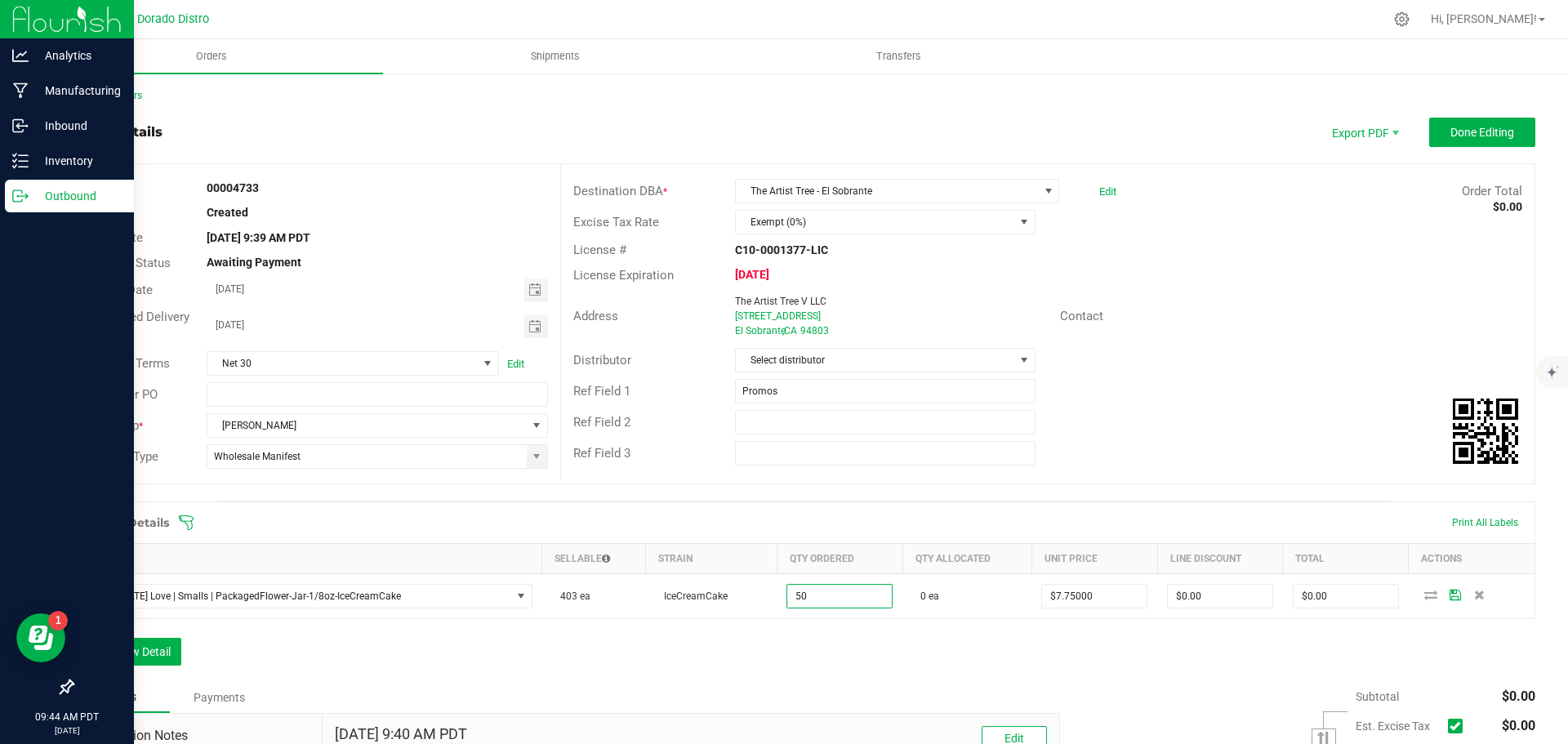
type input "50 ea"
type input "$387.50"
click at [823, 626] on div "Order Details Print All Labels Item Sellable Strain Qty Ordered Qty Allocated U…" at bounding box center [804, 592] width 1464 height 180
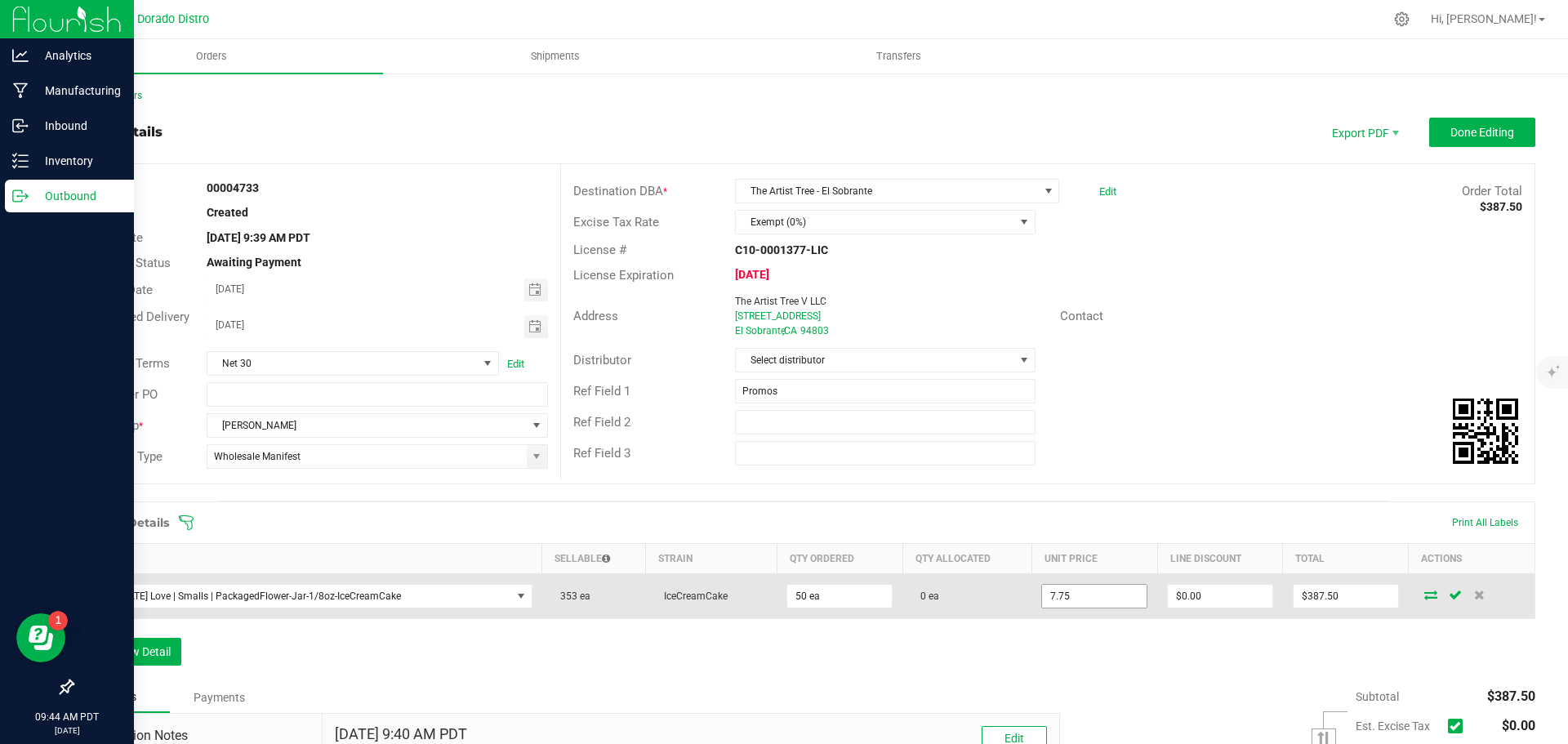
click at [1080, 596] on input "7.75" at bounding box center [1094, 597] width 104 height 23
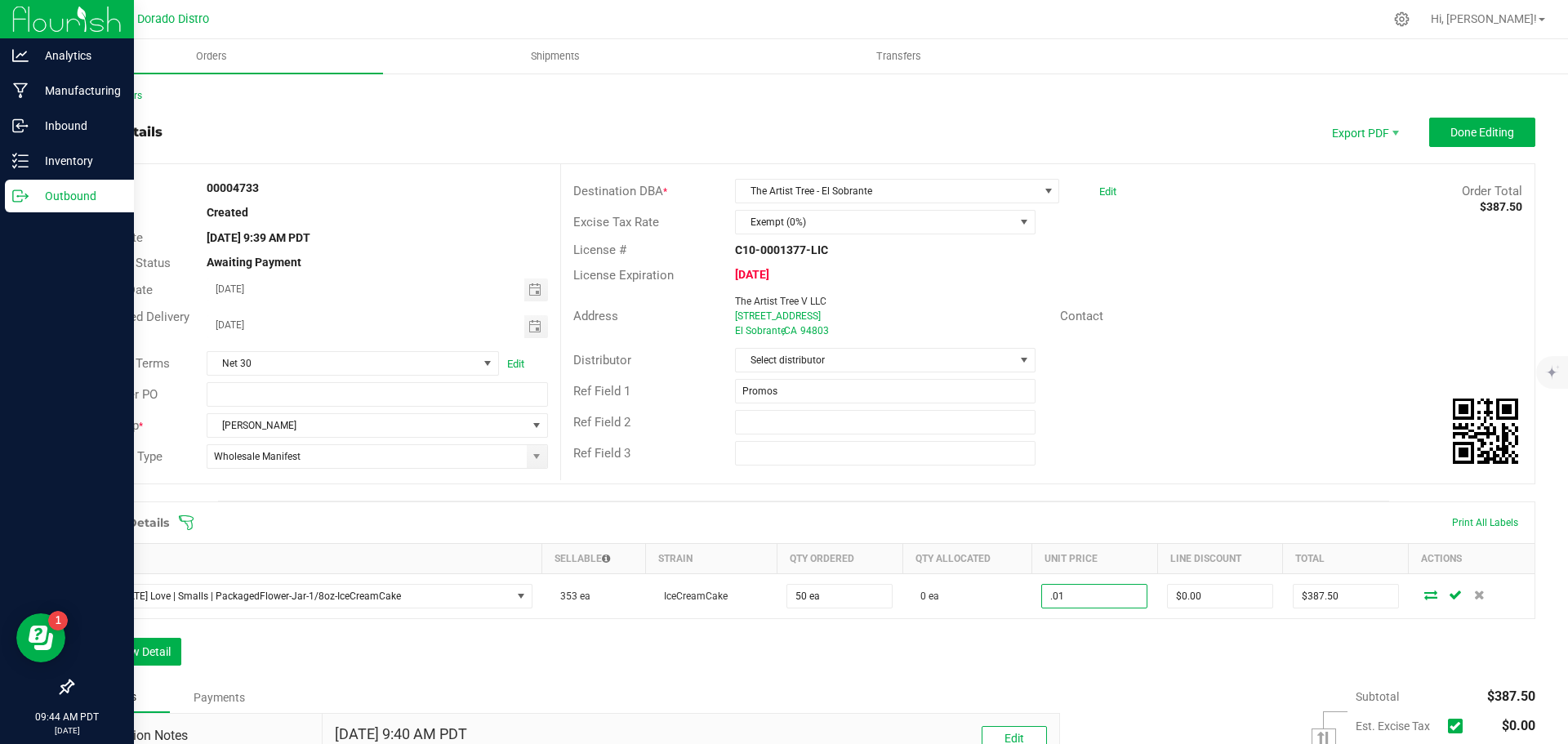
type input "$0.01000"
type input "$0.50"
click at [1072, 639] on div "Order Details Print All Labels Item Sellable Strain Qty Ordered Qty Allocated U…" at bounding box center [804, 592] width 1464 height 180
click at [1467, 130] on span "Done Editing" at bounding box center [1482, 132] width 64 height 13
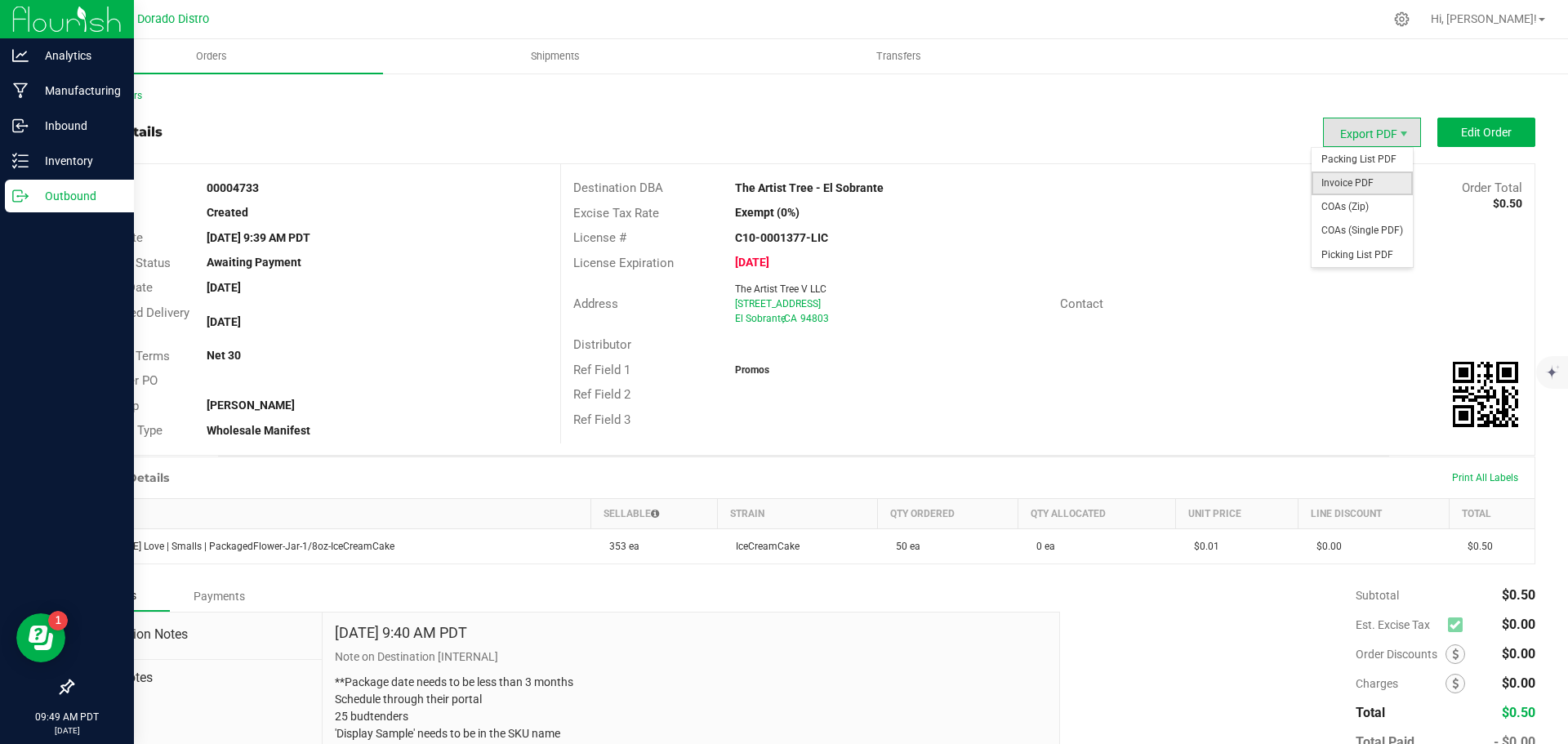
click at [1355, 178] on span "Invoice PDF" at bounding box center [1362, 183] width 101 height 24
